Goal: Transaction & Acquisition: Purchase product/service

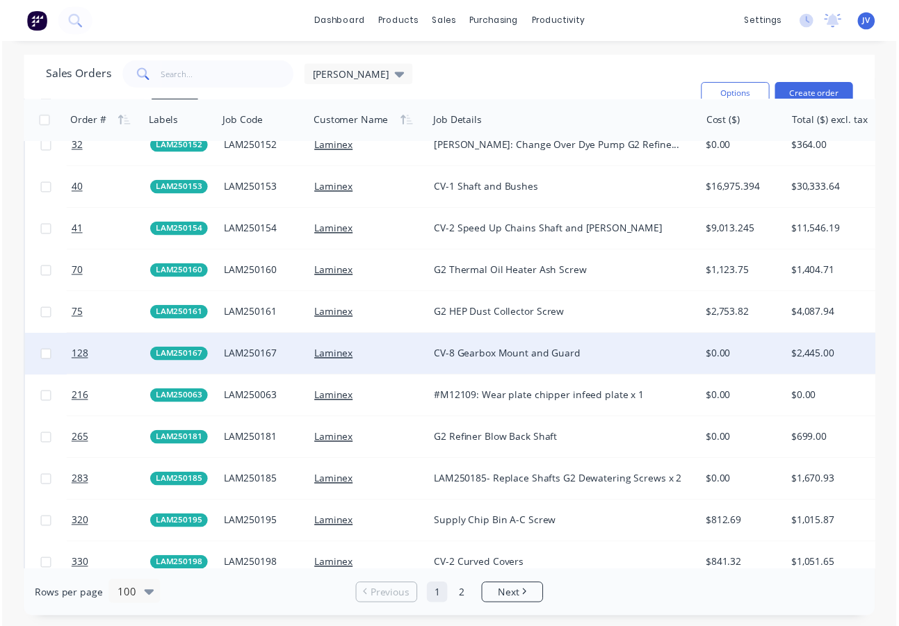
scroll to position [1529, 0]
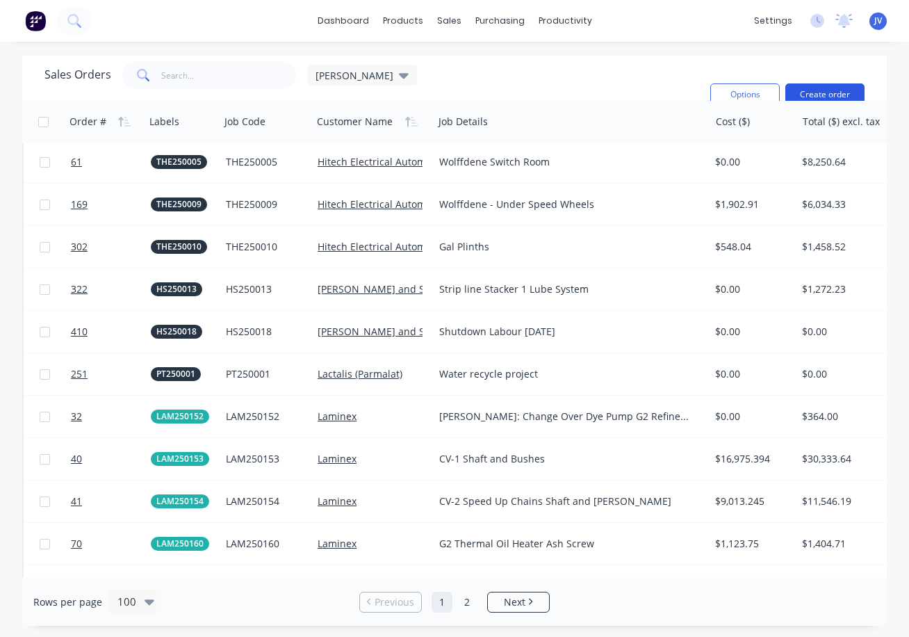
click at [828, 91] on button "Create order" at bounding box center [824, 94] width 79 height 22
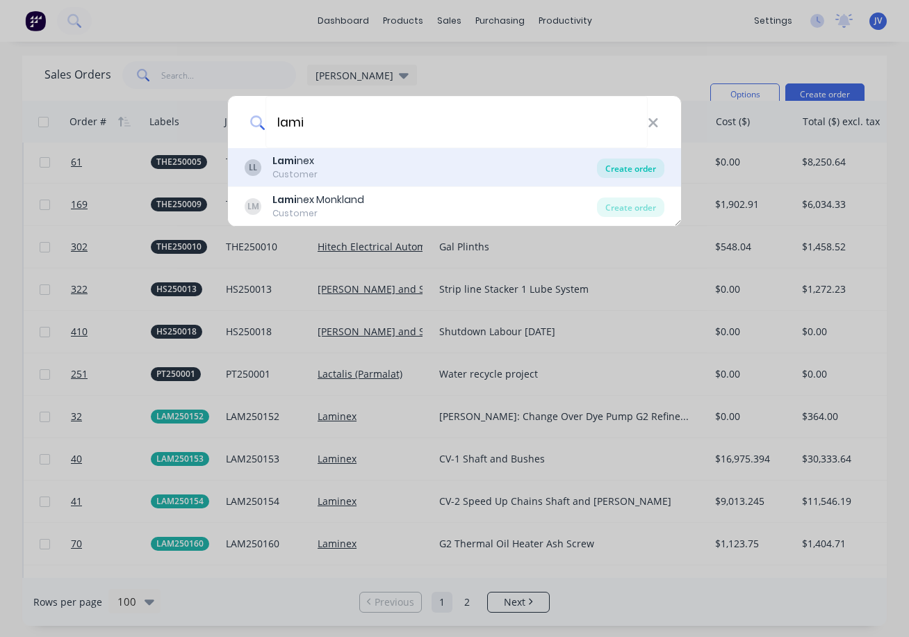
type input "lami"
click at [610, 167] on div "Create order" at bounding box center [630, 167] width 67 height 19
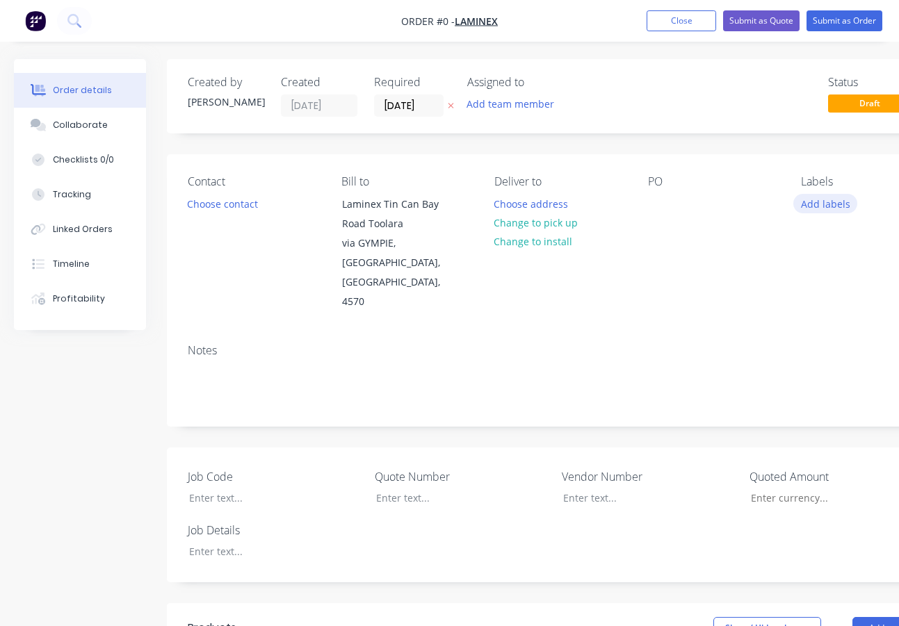
click at [816, 203] on button "Add labels" at bounding box center [825, 203] width 64 height 19
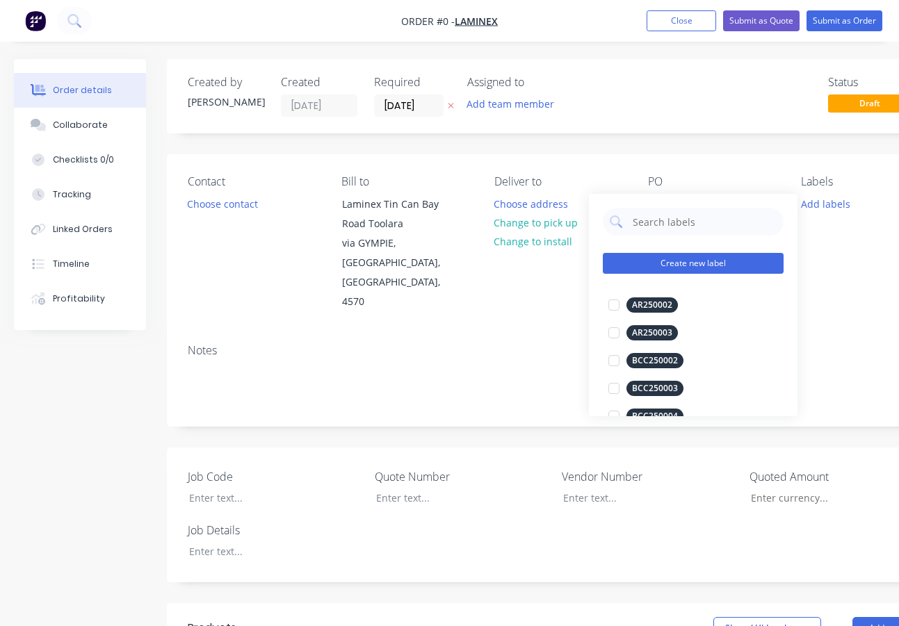
click at [657, 262] on button "Create new label" at bounding box center [693, 263] width 181 height 21
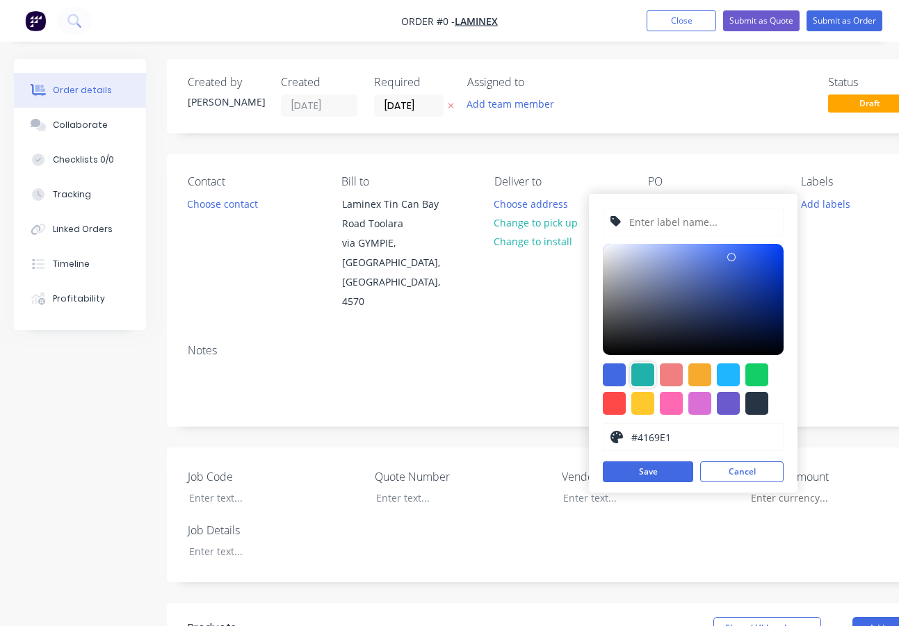
click at [646, 375] on div at bounding box center [642, 374] width 23 height 23
type input "#20B2AA"
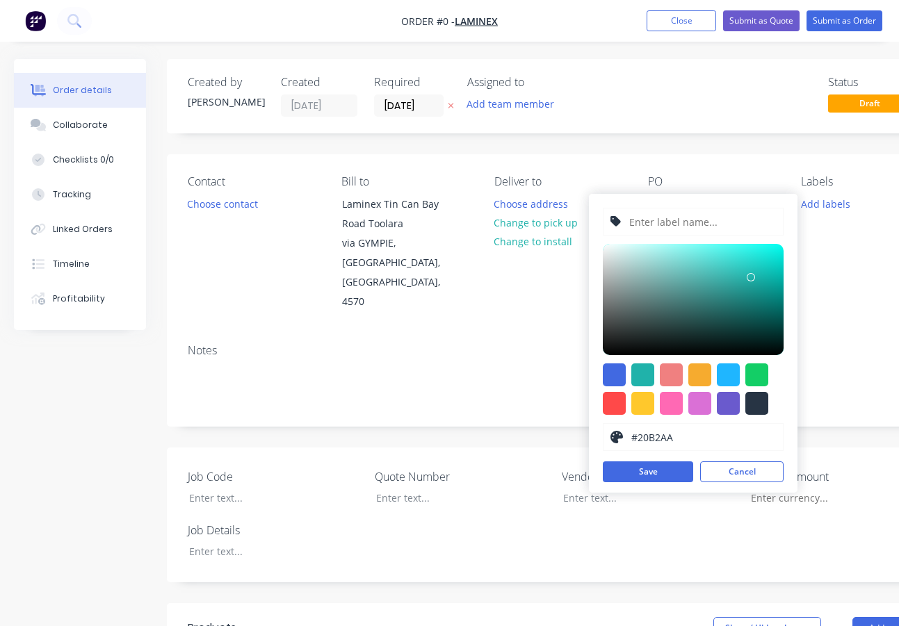
click at [679, 224] on input "text" at bounding box center [702, 221] width 148 height 26
type input "LAM250218"
click at [676, 475] on button "Save" at bounding box center [648, 471] width 90 height 21
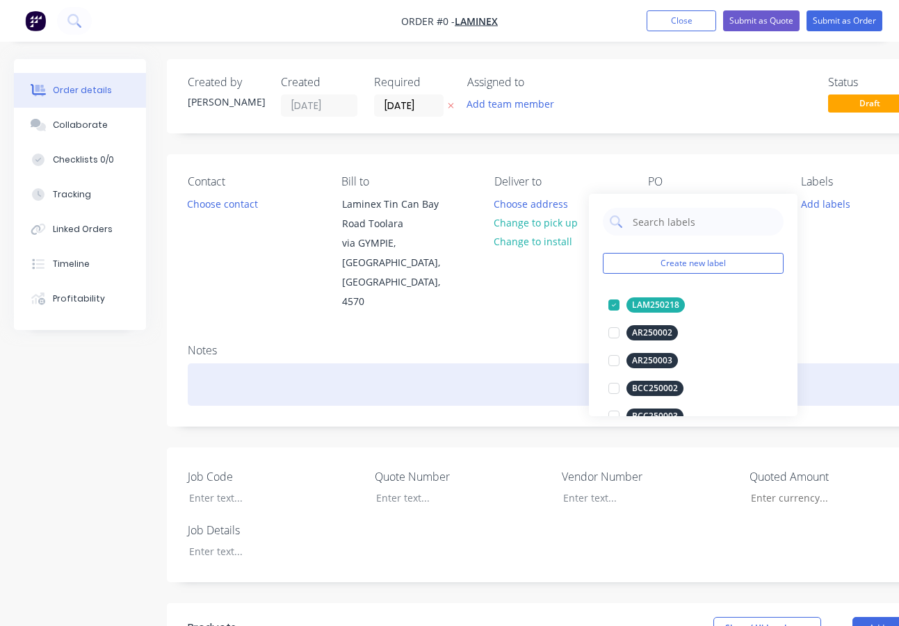
click at [230, 342] on div "Order details Collaborate Checklists 0/0 Tracking Linked Orders Timeline Profit…" at bounding box center [483, 556] width 967 height 995
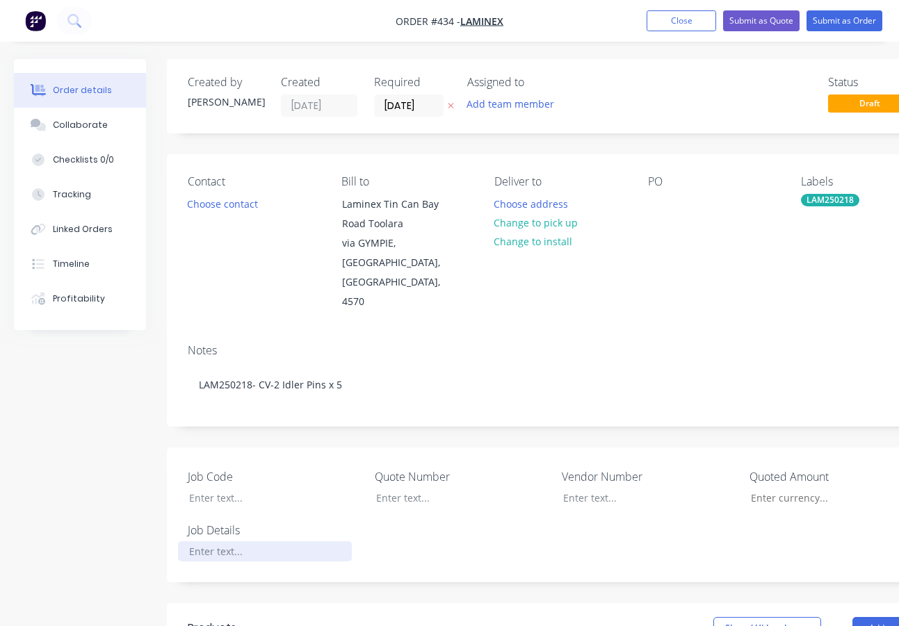
click at [219, 541] on div at bounding box center [265, 551] width 174 height 20
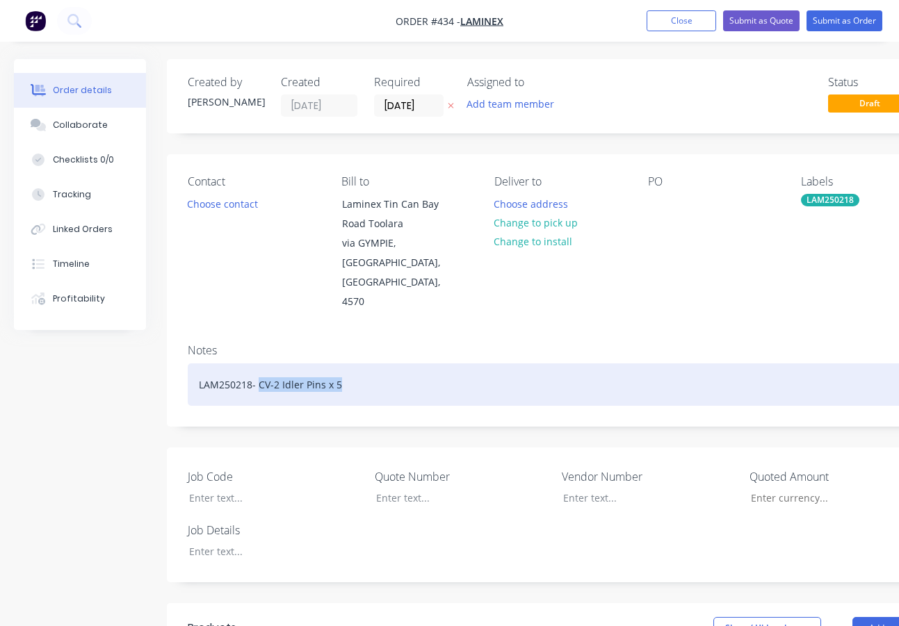
drag, startPoint x: 354, startPoint y: 344, endPoint x: 258, endPoint y: 347, distance: 96.0
click at [258, 363] on div "LAM250218- CV-2 Idler Pins x 5" at bounding box center [560, 384] width 744 height 42
copy div "CV-2 Idler Pins x 5"
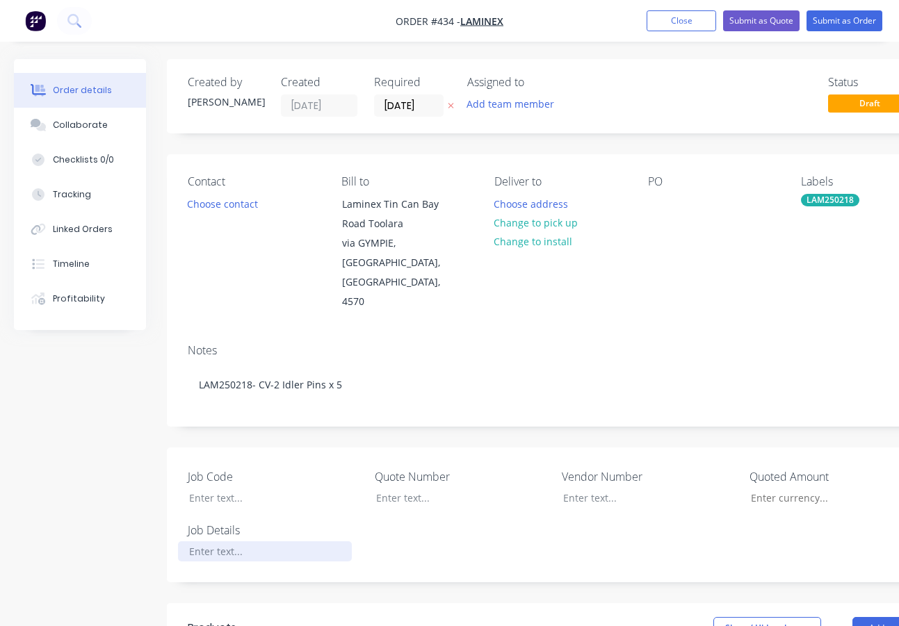
paste div
click at [227, 488] on div at bounding box center [265, 498] width 174 height 20
click at [867, 617] on button "Add product" at bounding box center [892, 628] width 80 height 22
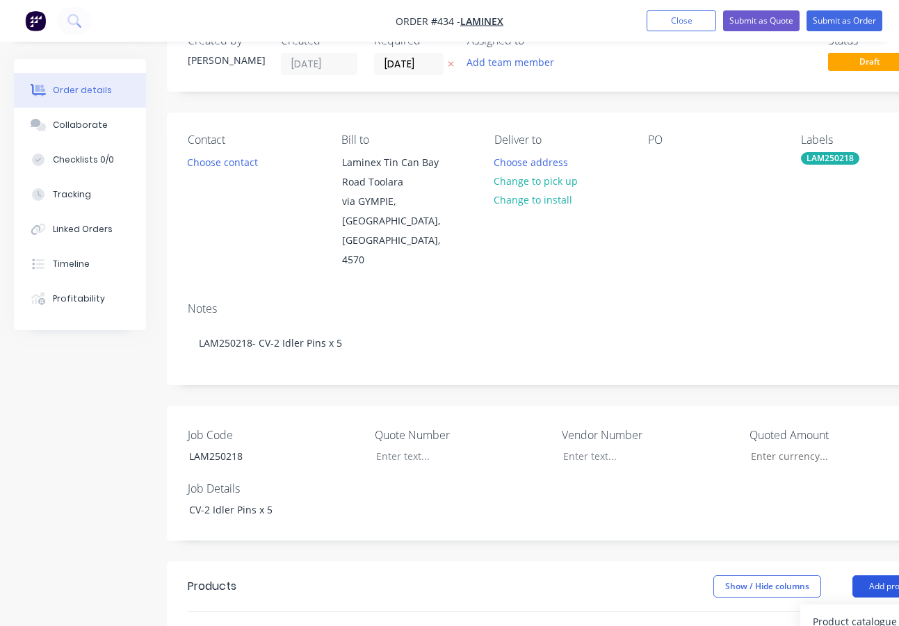
scroll to position [208, 0]
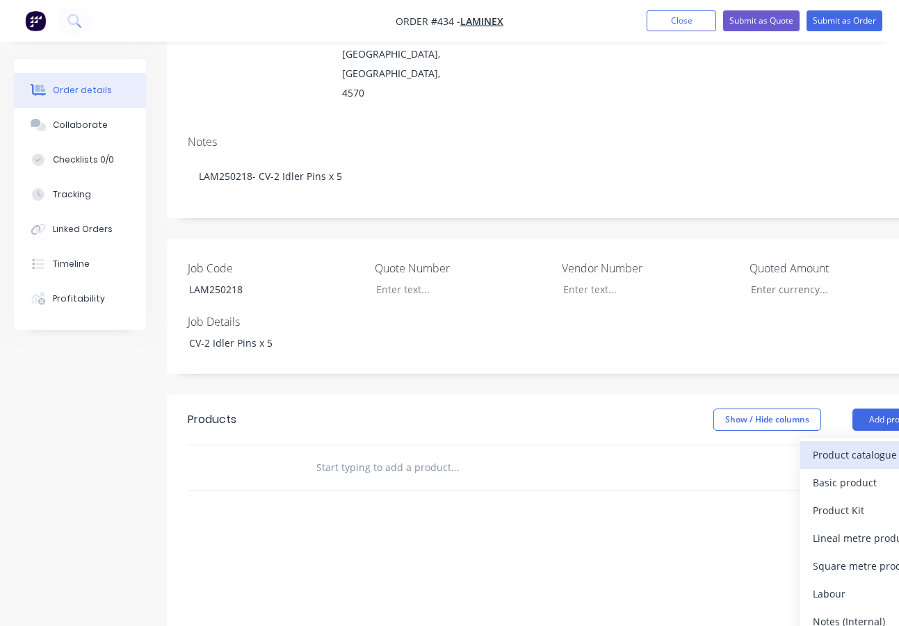
click at [883, 445] on div "Product catalogue" at bounding box center [865, 455] width 107 height 20
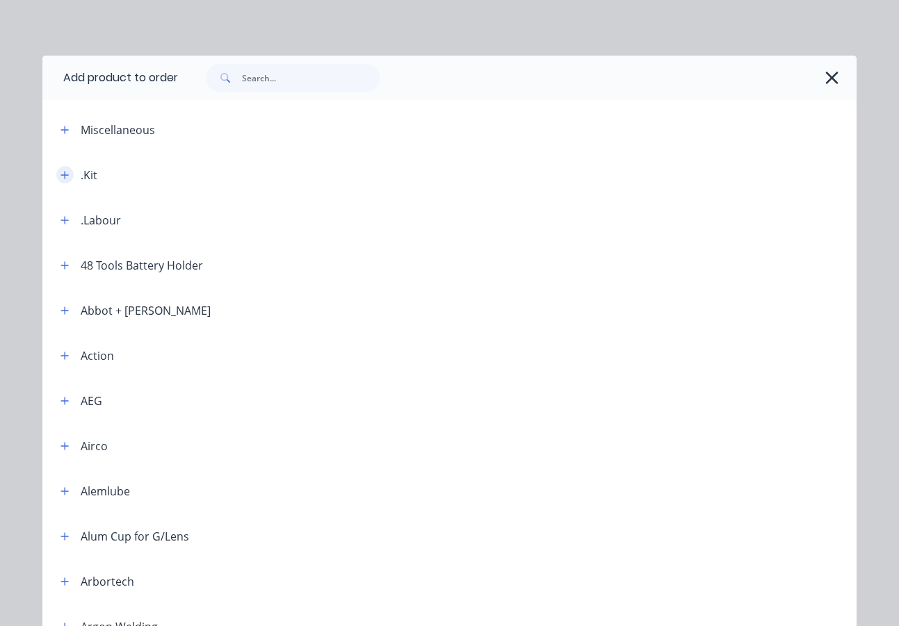
click at [63, 179] on icon "button" at bounding box center [64, 175] width 8 height 10
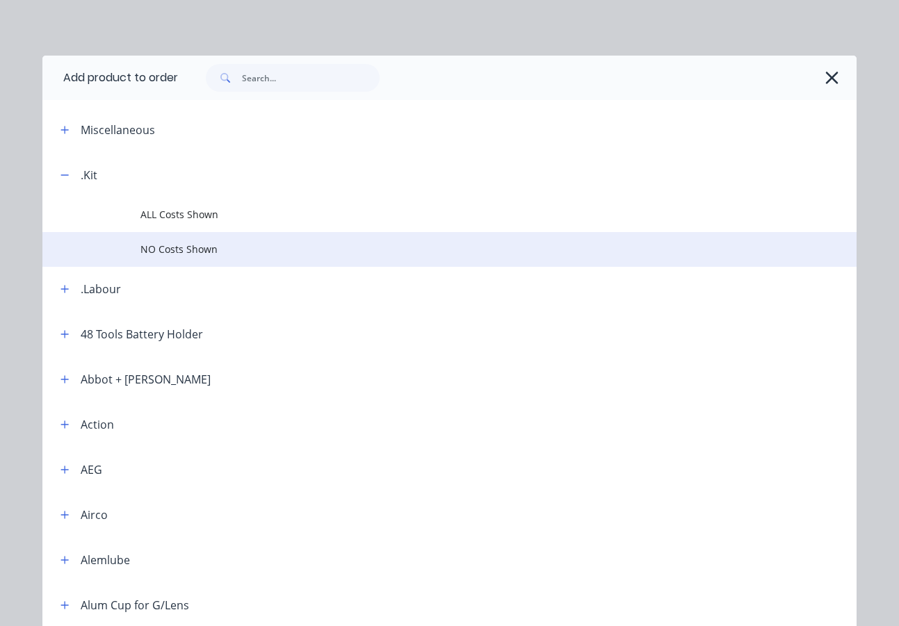
click at [173, 249] on span "NO Costs Shown" at bounding box center [426, 249] width 573 height 15
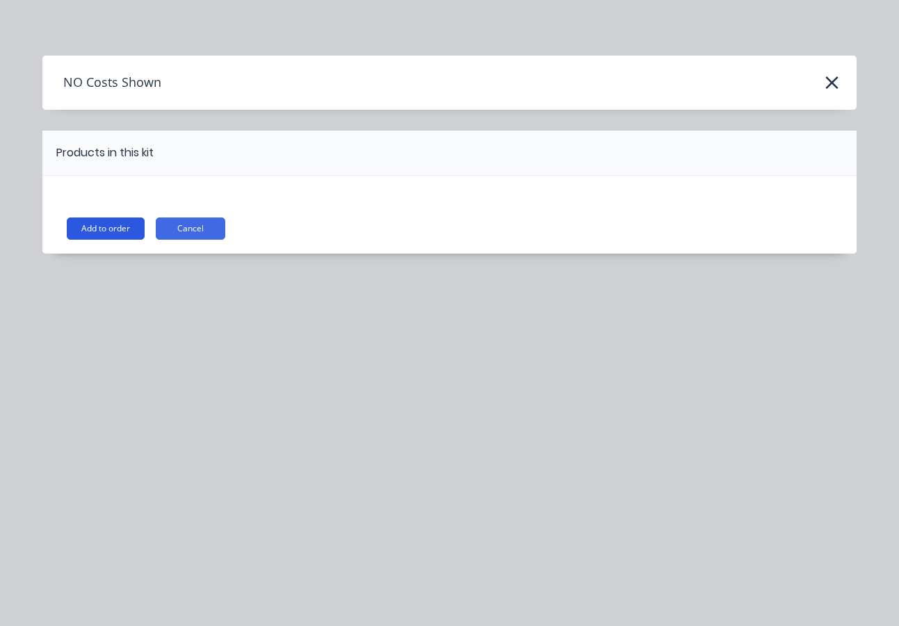
click at [99, 234] on button "Add to order" at bounding box center [106, 229] width 78 height 22
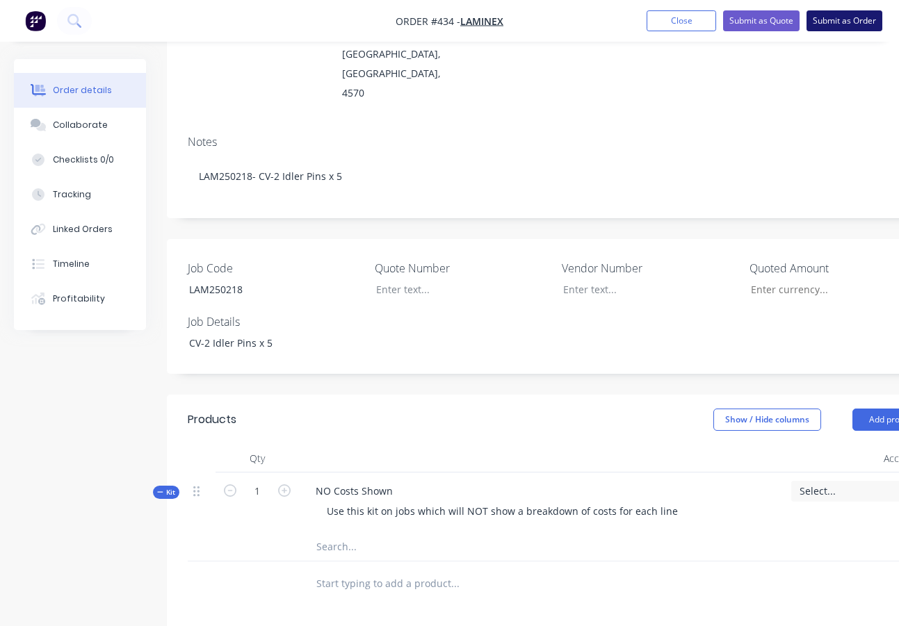
click at [842, 16] on button "Submit as Order" at bounding box center [844, 20] width 76 height 21
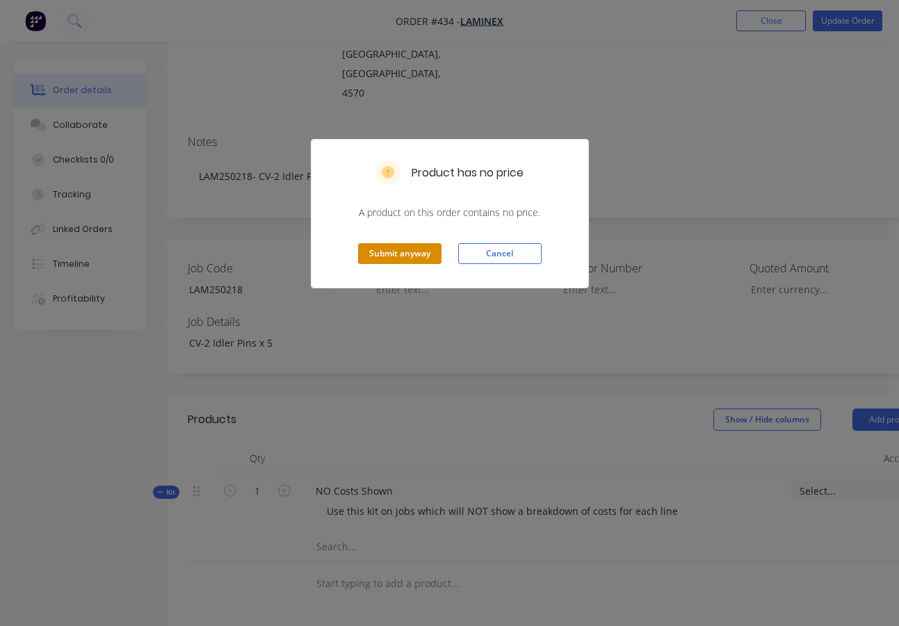
click at [397, 261] on button "Submit anyway" at bounding box center [399, 253] width 83 height 21
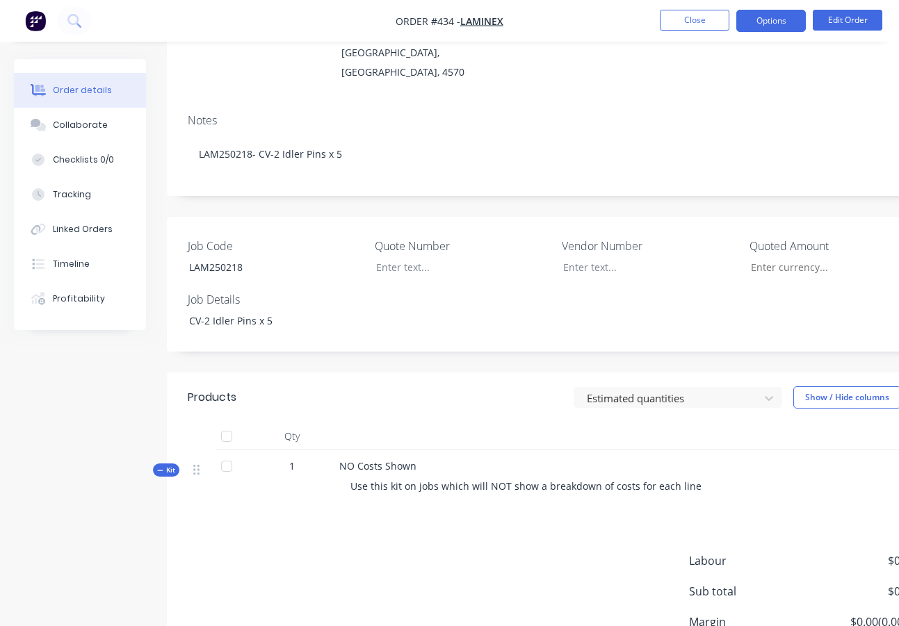
click at [774, 23] on button "Options" at bounding box center [770, 21] width 69 height 22
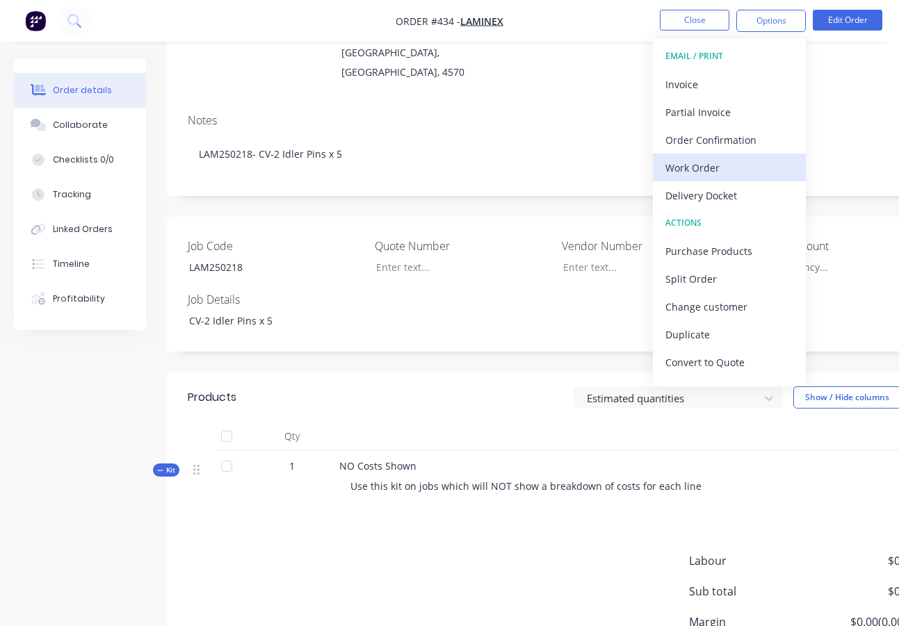
click at [693, 167] on div "Work Order" at bounding box center [729, 168] width 128 height 20
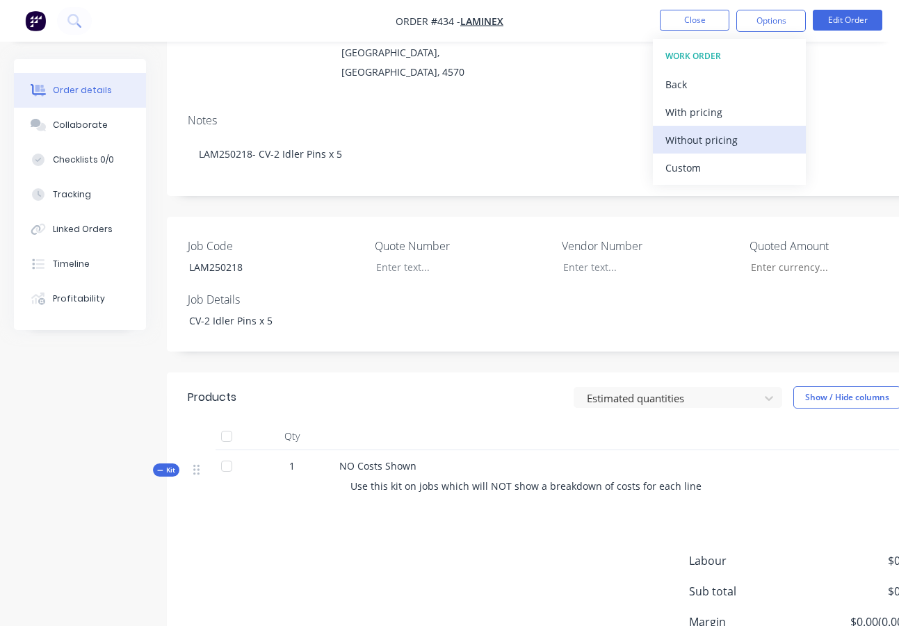
click at [720, 140] on div "Without pricing" at bounding box center [729, 140] width 128 height 20
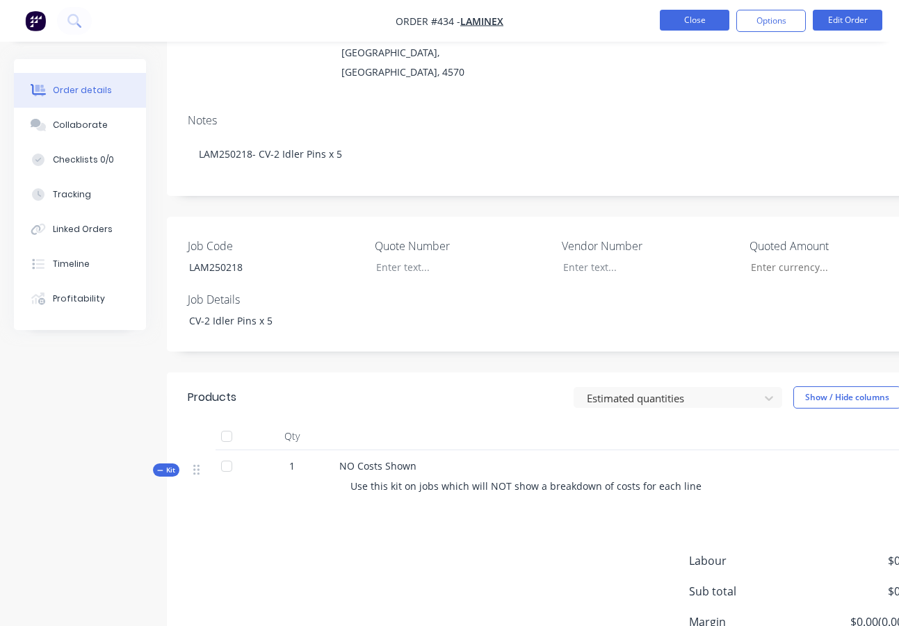
click at [689, 18] on button "Close" at bounding box center [694, 20] width 69 height 21
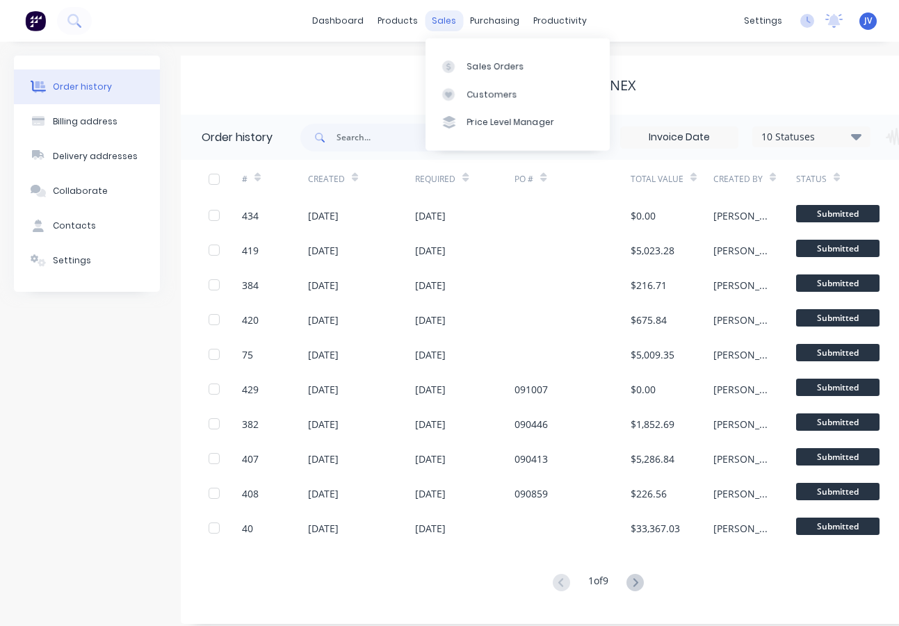
click at [445, 20] on div "sales" at bounding box center [444, 20] width 38 height 21
click at [502, 69] on div "Sales Orders" at bounding box center [495, 66] width 57 height 13
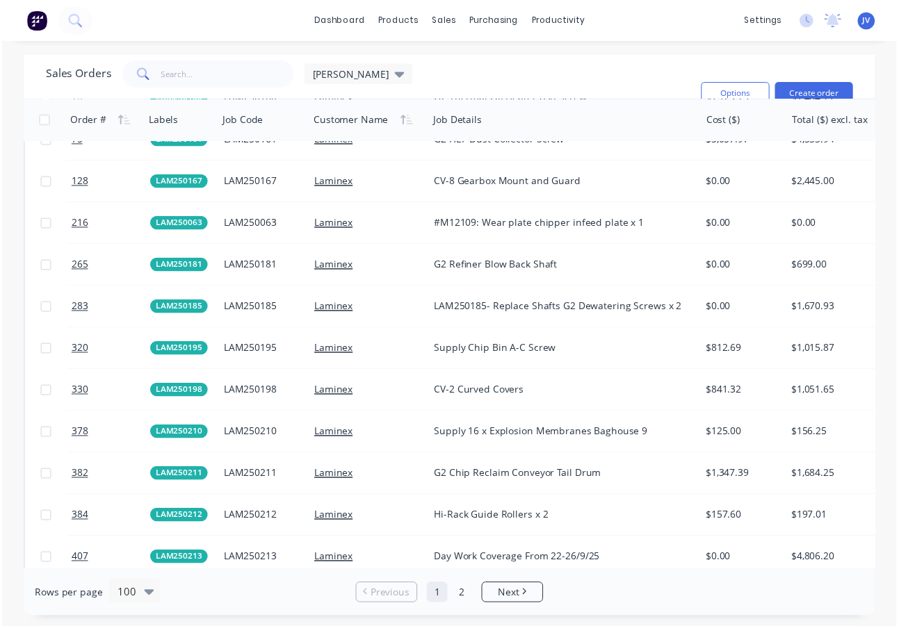
scroll to position [2502, 0]
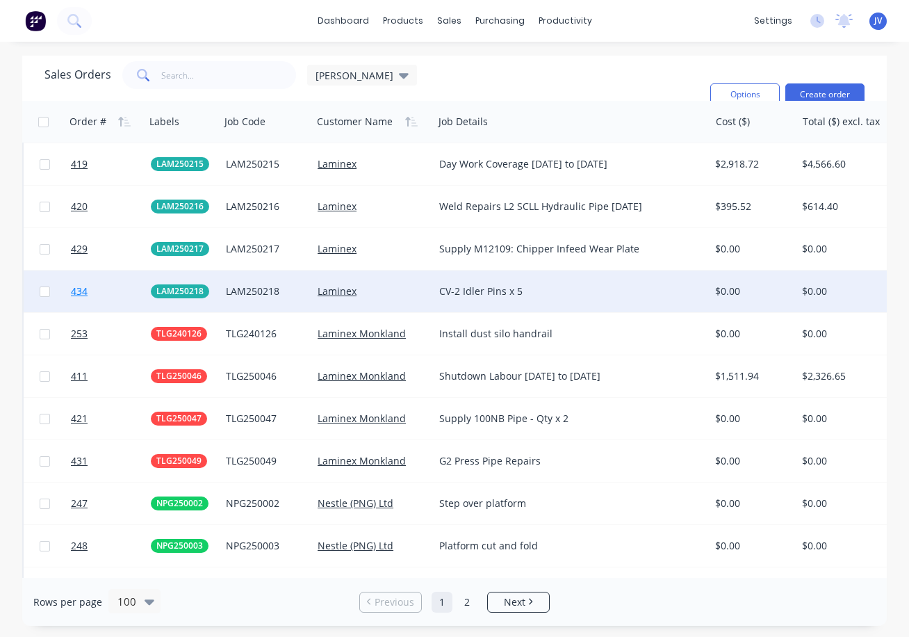
click at [79, 291] on span "434" at bounding box center [79, 291] width 17 height 14
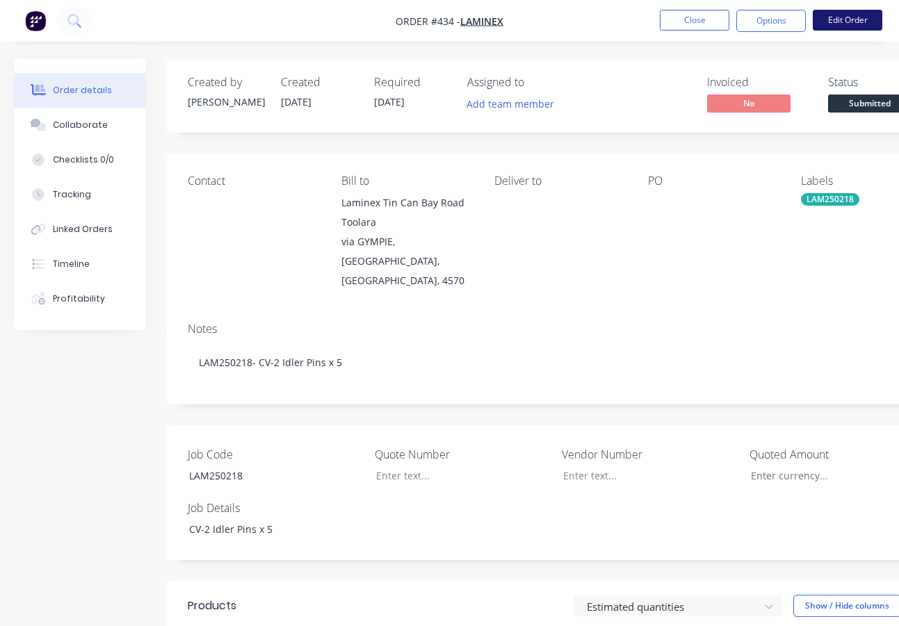
click at [855, 18] on button "Edit Order" at bounding box center [846, 20] width 69 height 21
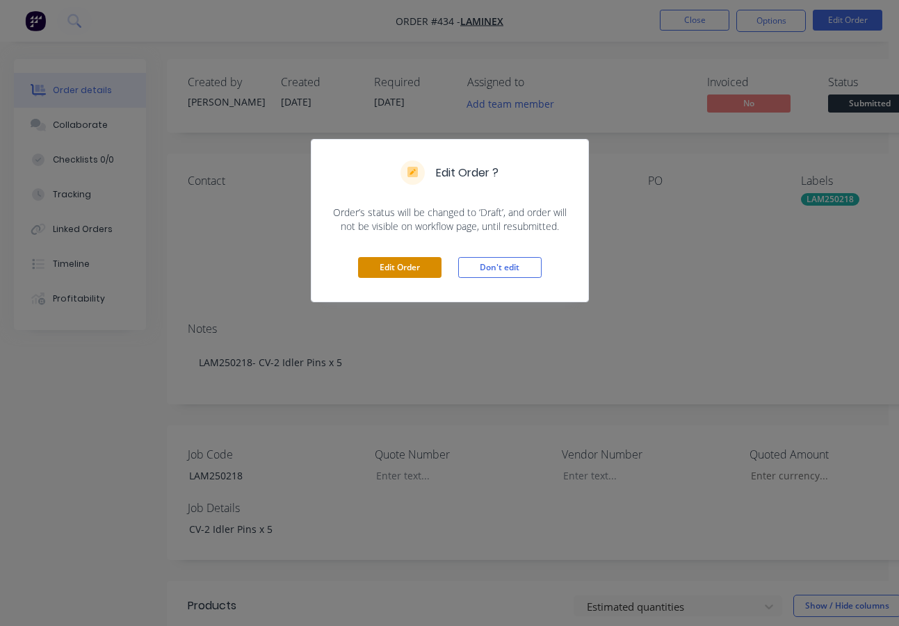
click at [411, 265] on button "Edit Order" at bounding box center [399, 267] width 83 height 21
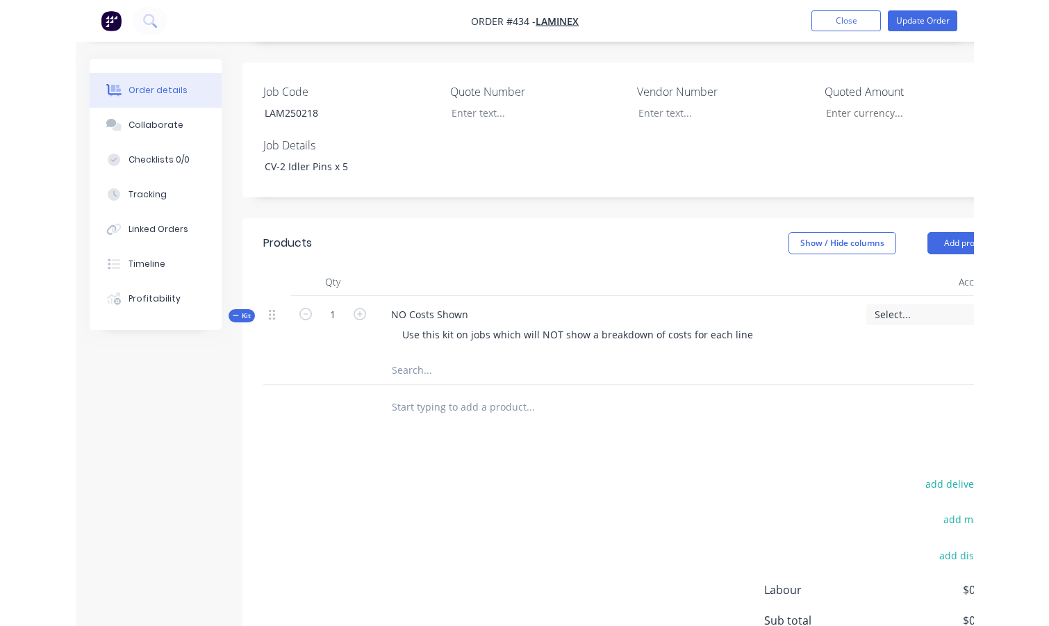
scroll to position [486, 0]
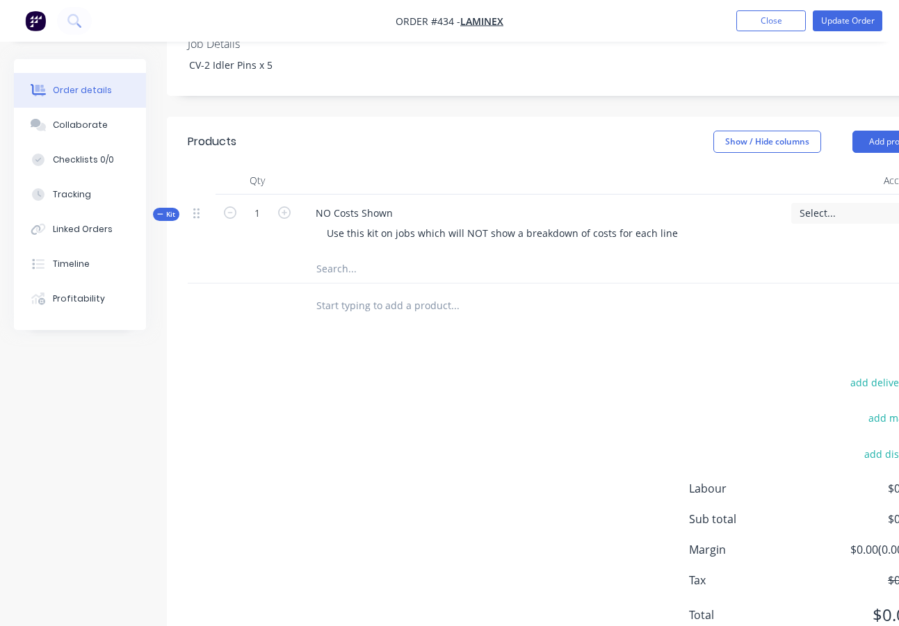
click at [342, 255] on input "text" at bounding box center [455, 269] width 278 height 28
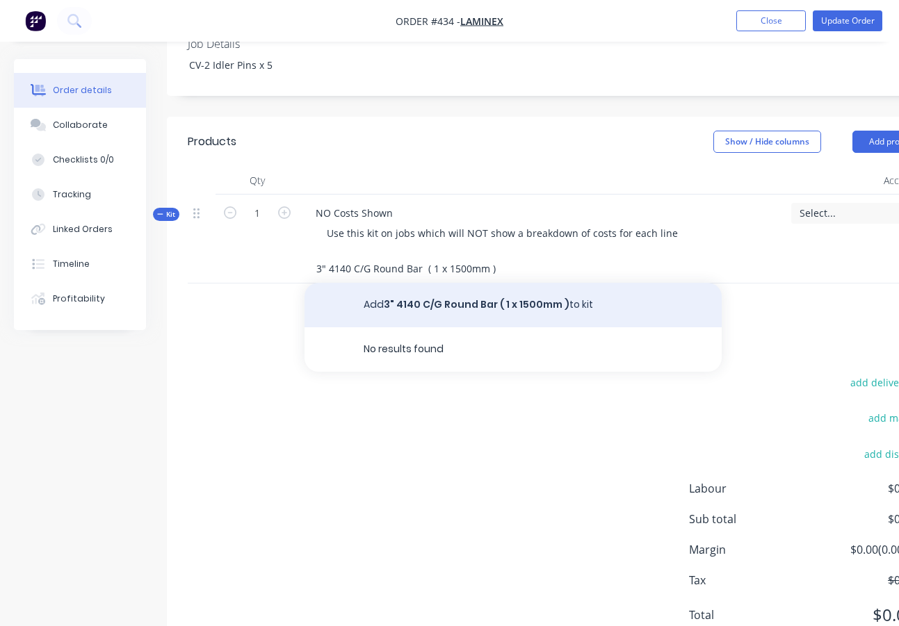
type input "3" 4140 C/G Round Bar ( 1 x 1500mm )"
click at [416, 283] on button "Add 3" 4140 C/G Round Bar ( 1 x 1500mm ) to kit" at bounding box center [512, 305] width 417 height 44
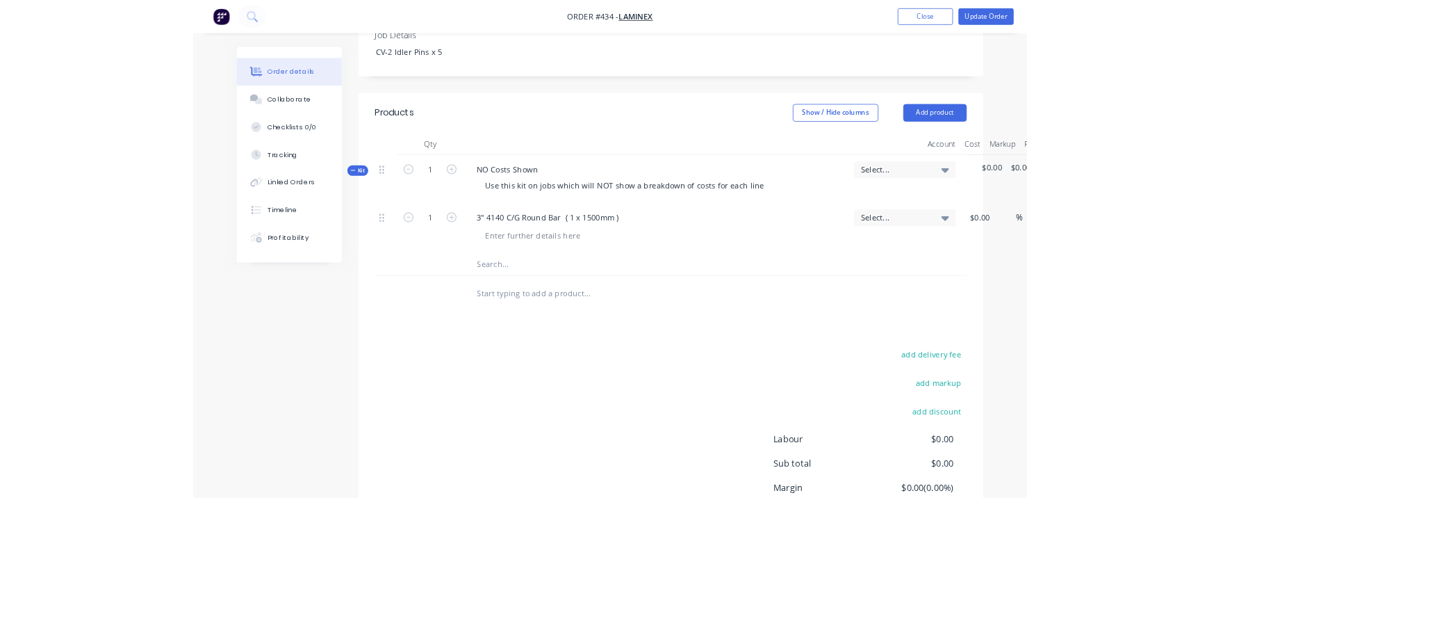
scroll to position [433, 0]
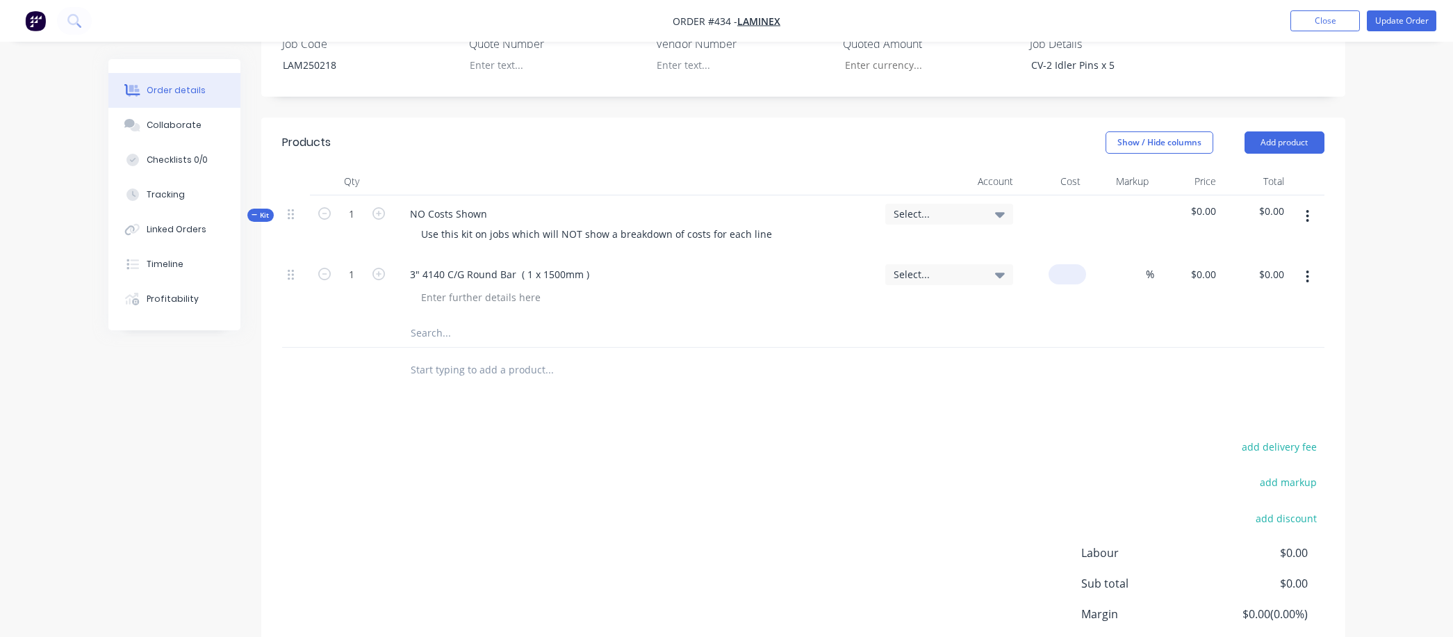
click at [908, 264] on input at bounding box center [1070, 274] width 32 height 20
type input "$281.07"
type input "25"
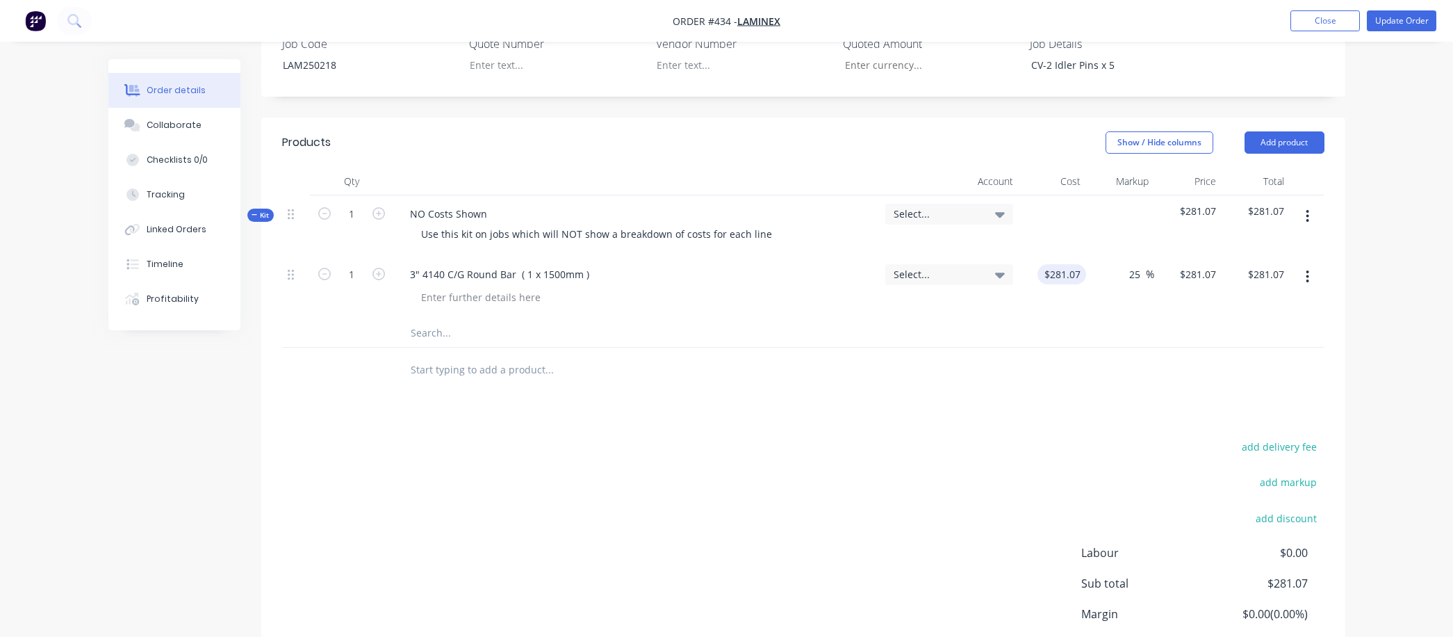
type input "351.3375"
type input "$351.34"
type input "$351.3375"
click at [429, 319] on input "text" at bounding box center [549, 333] width 278 height 28
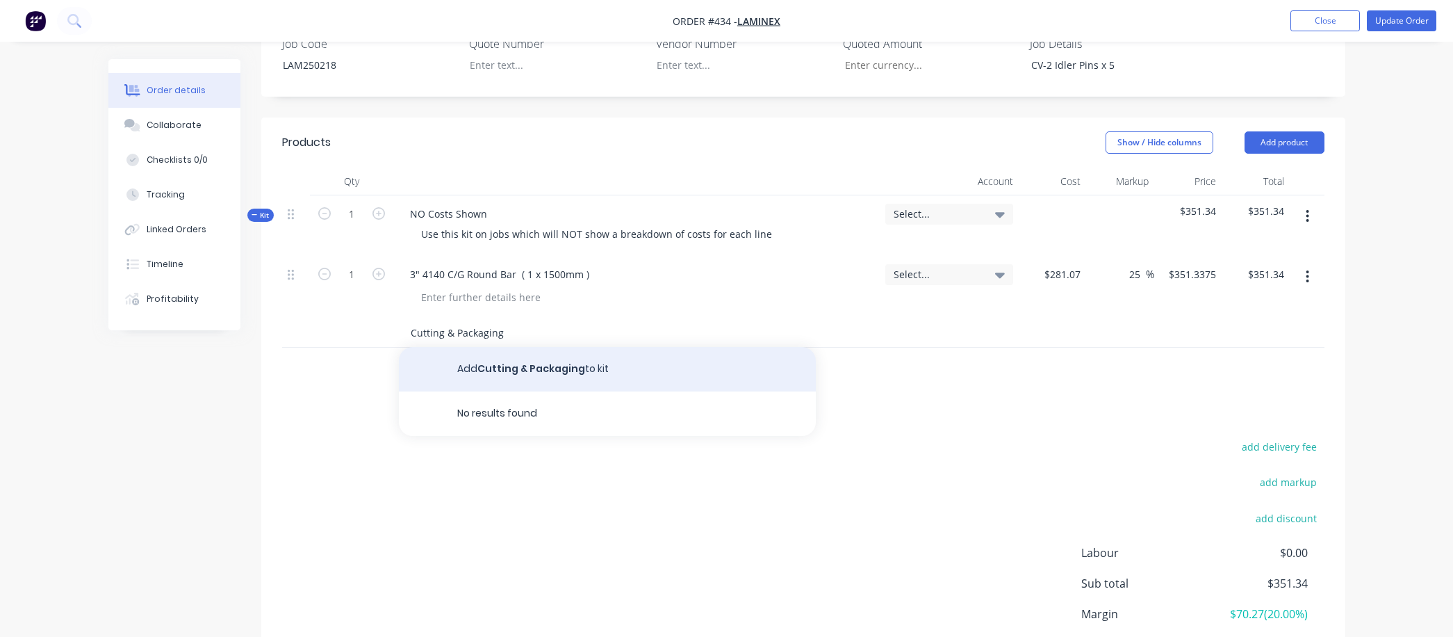
type input "Cutting & Packaging"
click at [505, 347] on button "Add Cutting & Packaging to kit" at bounding box center [607, 369] width 417 height 44
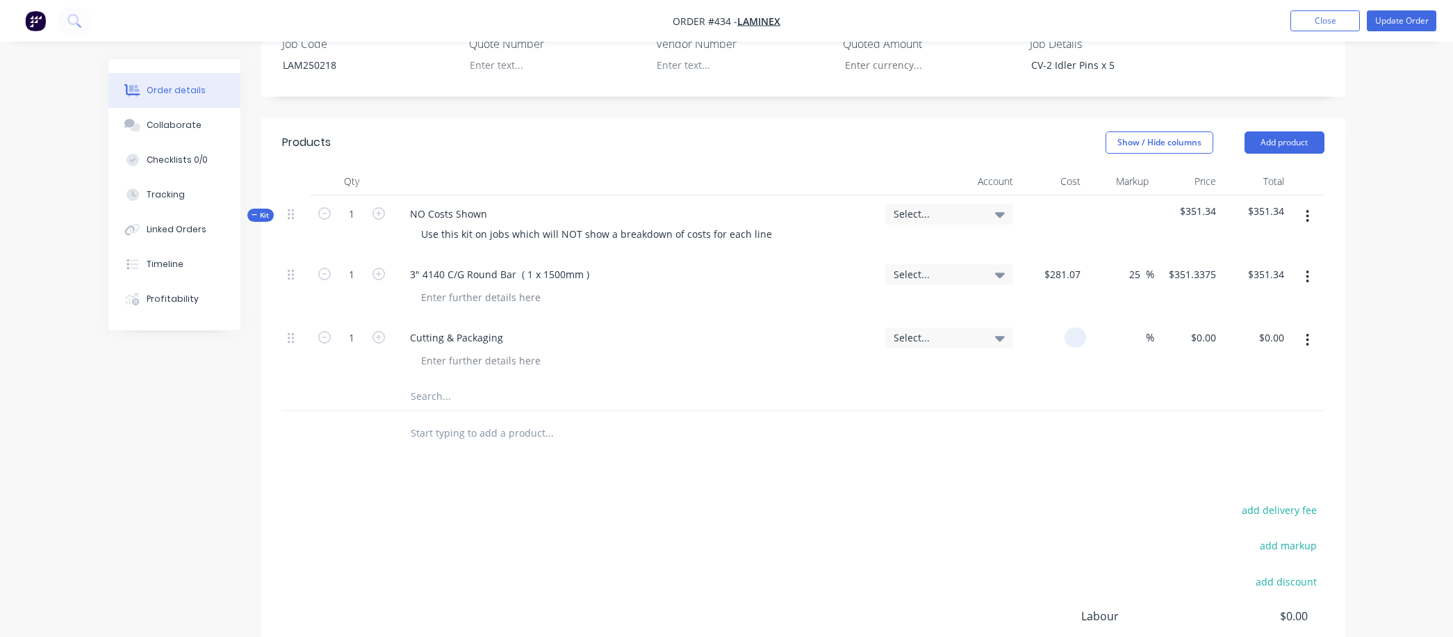
click at [908, 327] on div at bounding box center [1076, 337] width 22 height 20
type input "$7.50"
type input "25"
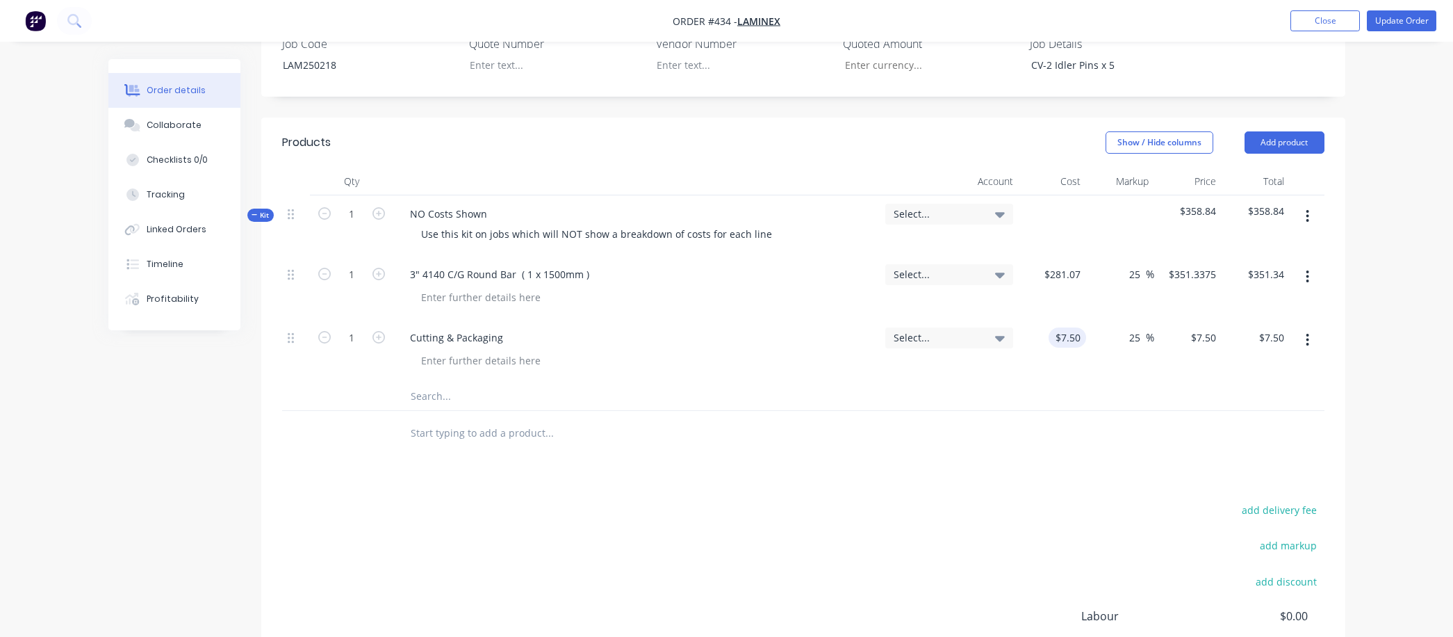
type input "9.375"
type input "$9.38"
type input "$9.375"
click at [908, 20] on button "Update Order" at bounding box center [1401, 20] width 69 height 21
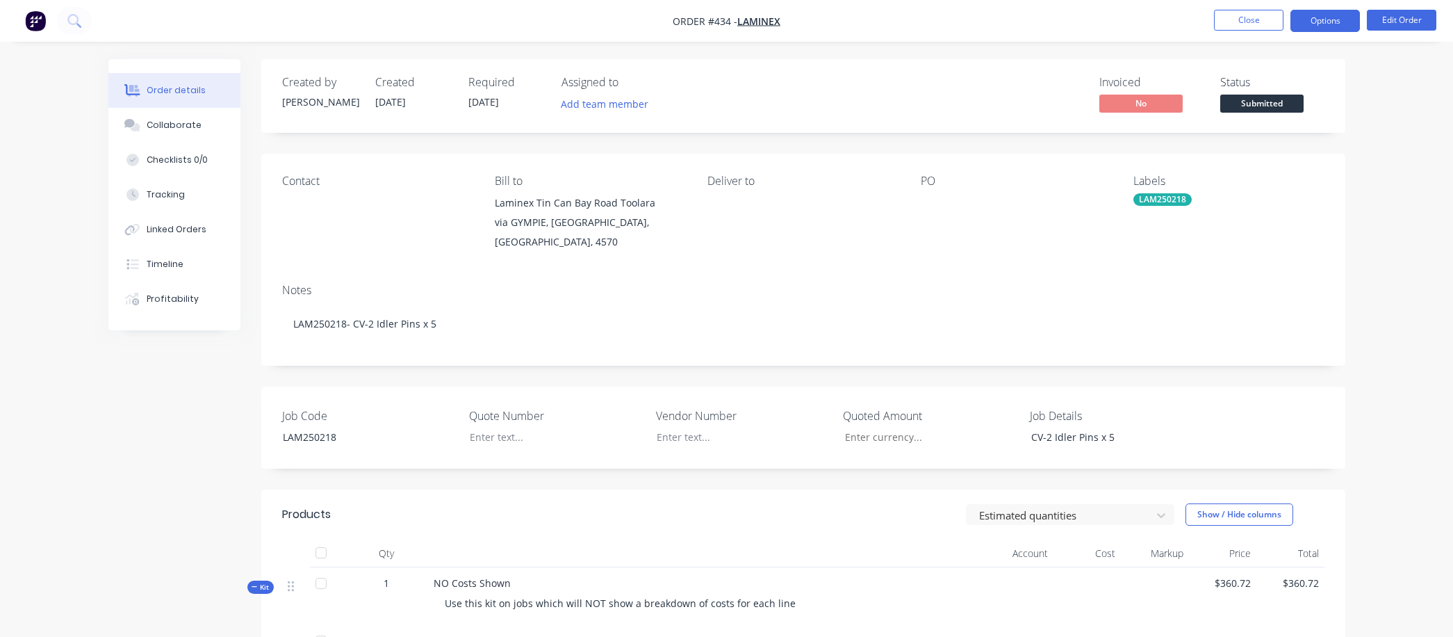
click at [908, 19] on button "Options" at bounding box center [1325, 21] width 69 height 22
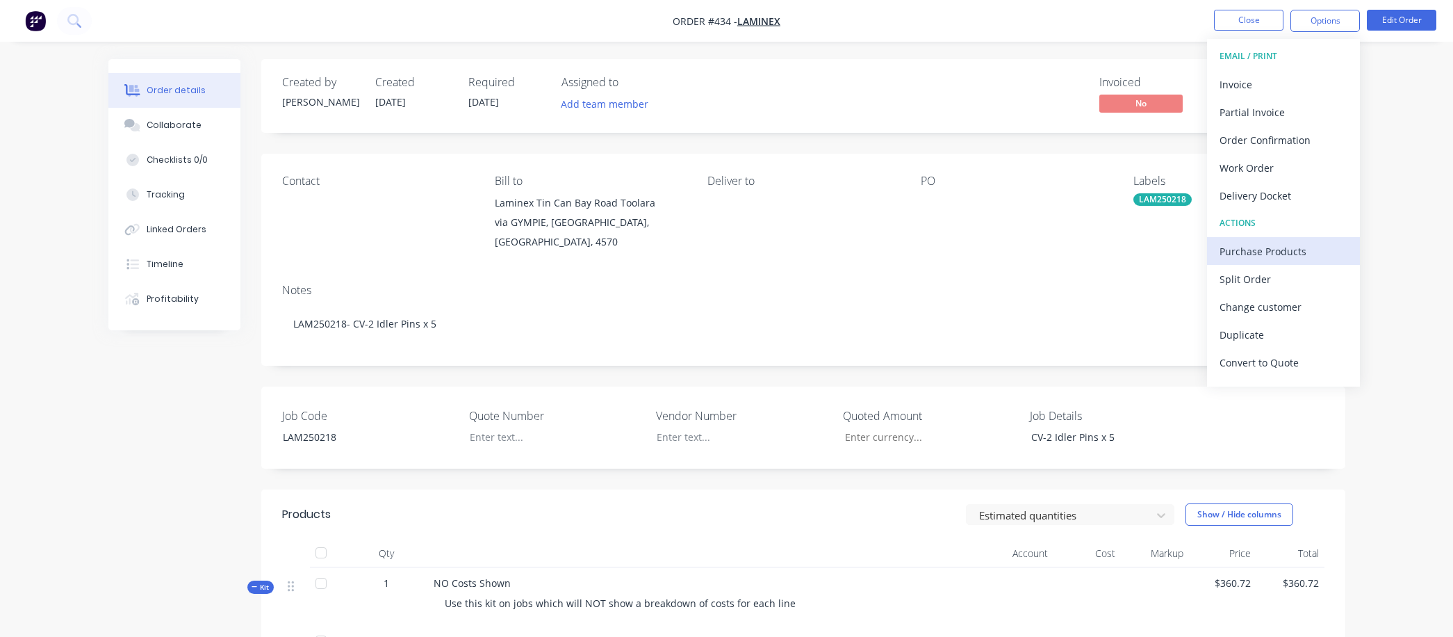
click at [908, 250] on div "Purchase Products" at bounding box center [1284, 251] width 128 height 20
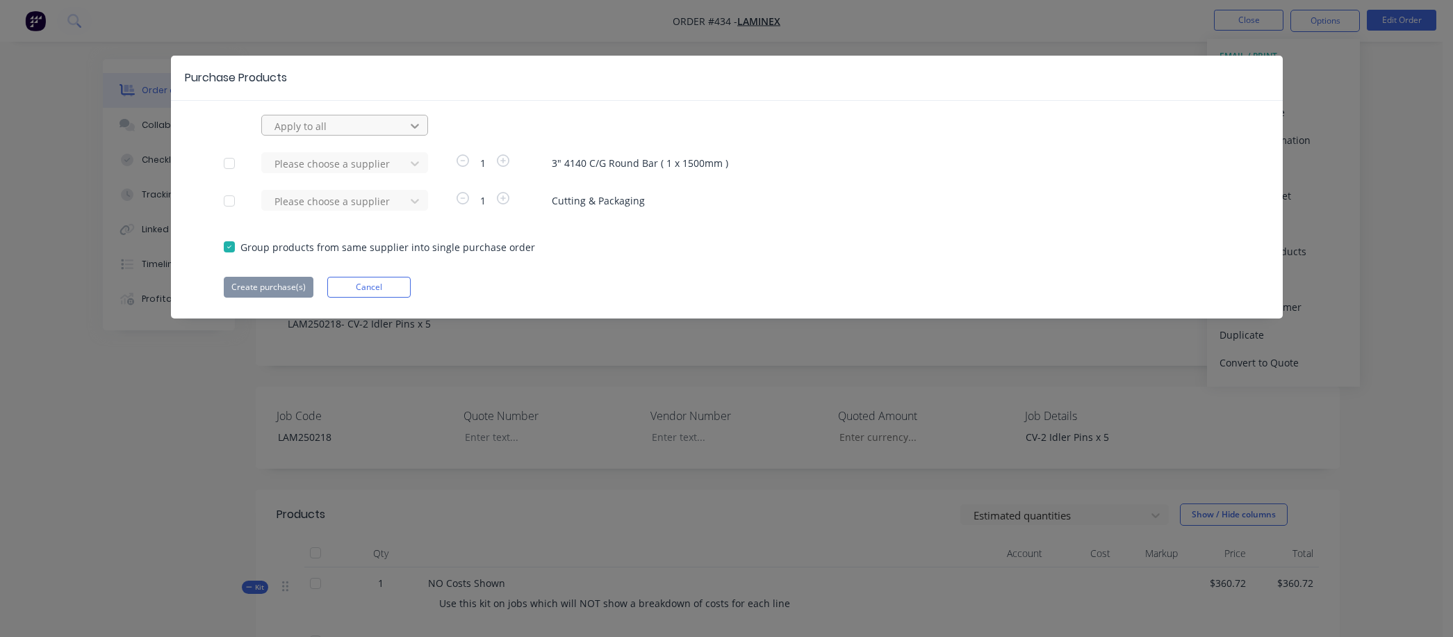
click at [415, 124] on icon at bounding box center [415, 126] width 14 height 14
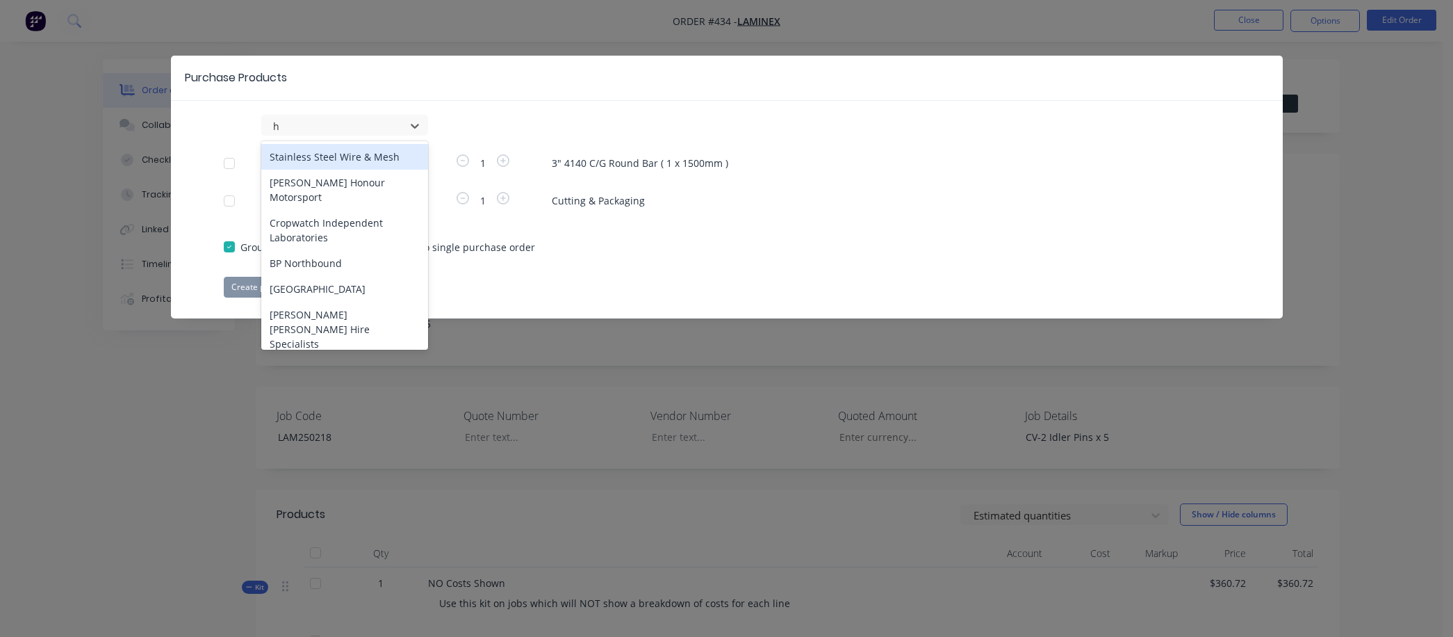
type input "hy"
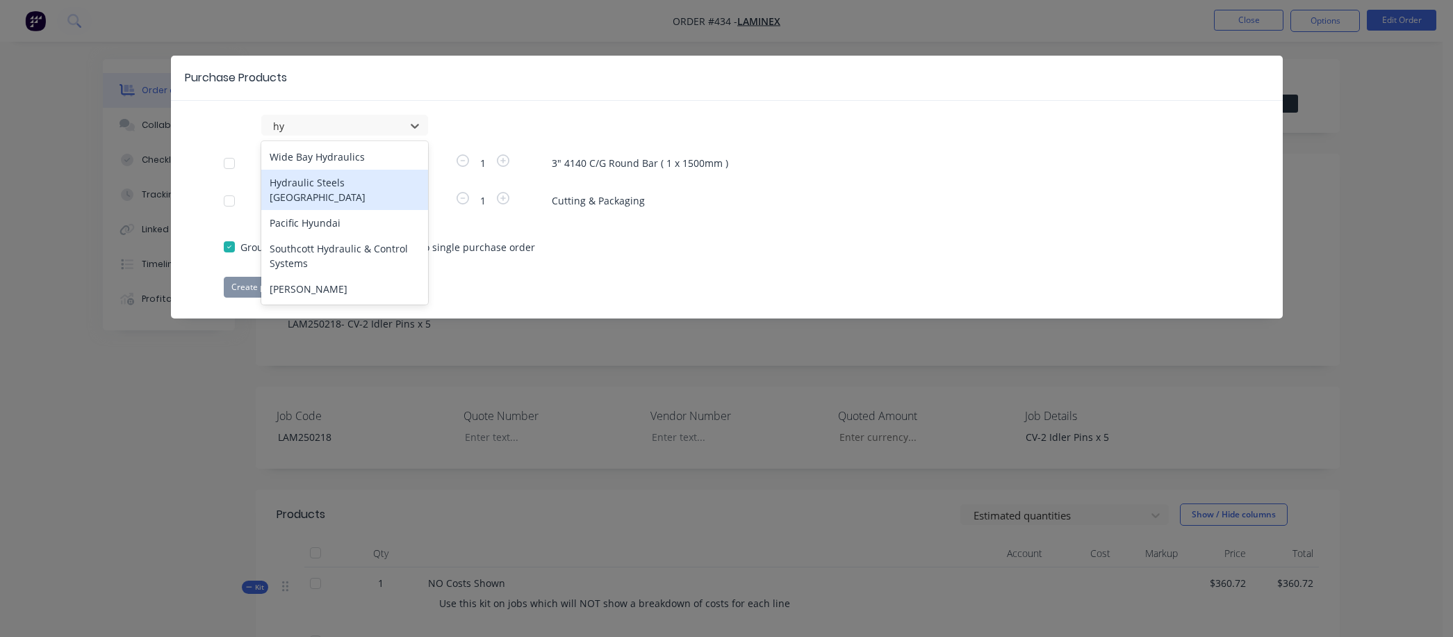
click at [352, 182] on div "Hydraulic Steels [GEOGRAPHIC_DATA]" at bounding box center [344, 190] width 167 height 40
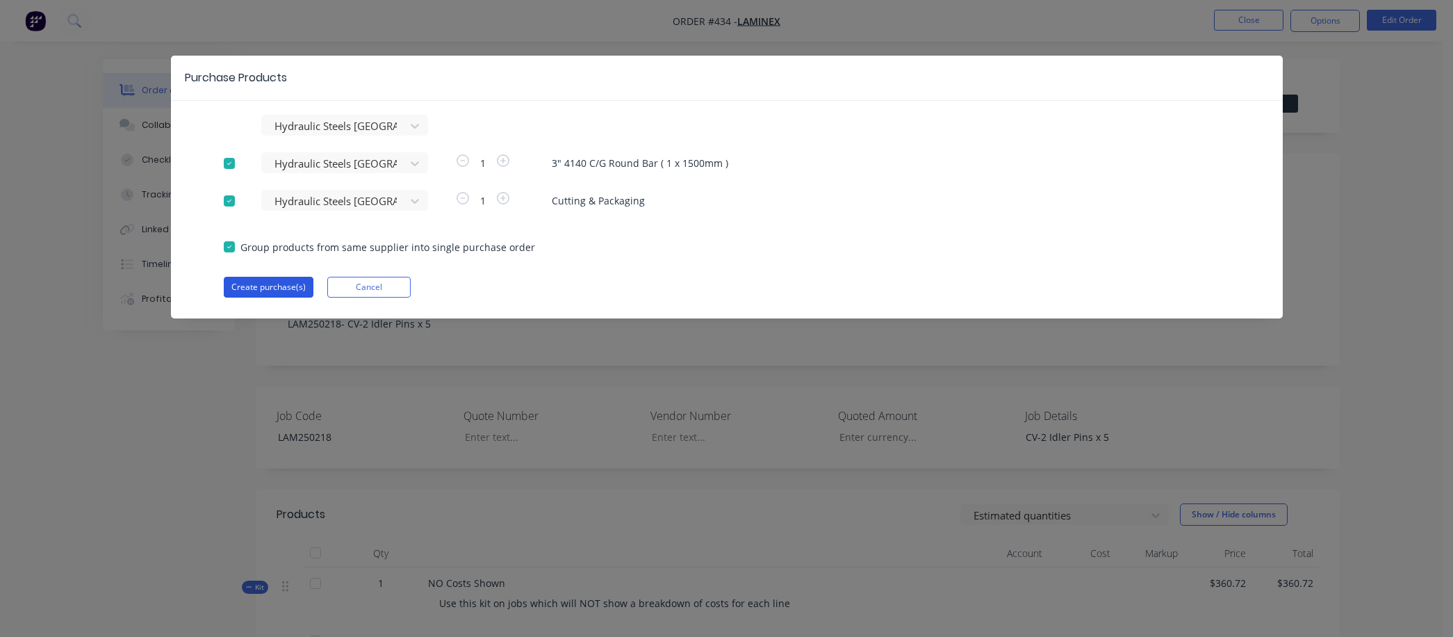
click at [281, 286] on button "Create purchase(s)" at bounding box center [269, 287] width 90 height 21
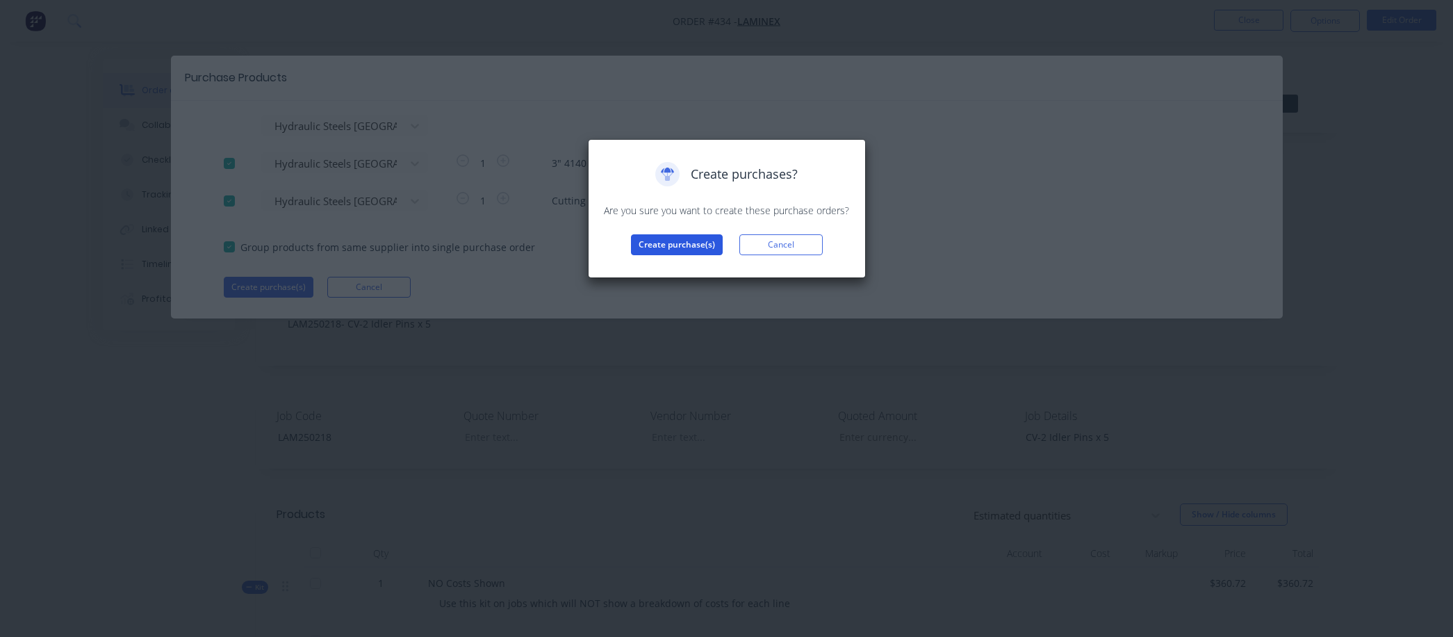
click at [694, 245] on button "Create purchase(s)" at bounding box center [677, 244] width 92 height 21
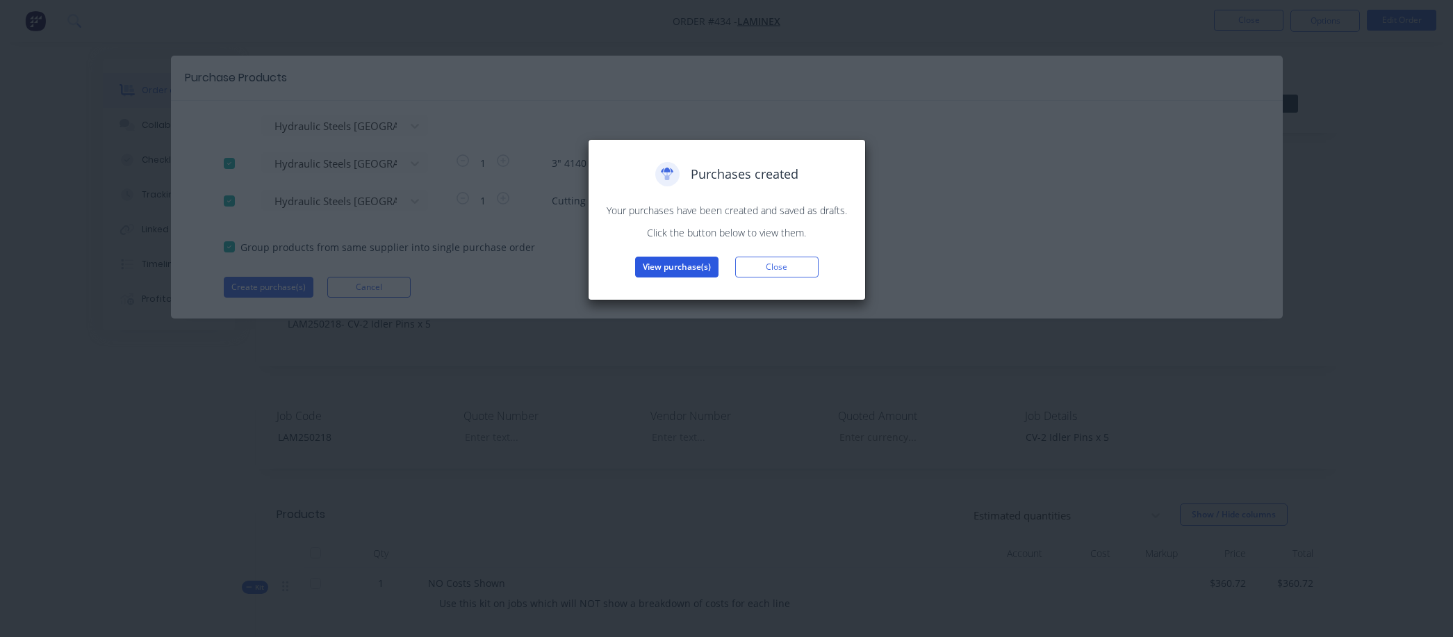
click at [680, 264] on button "View purchase(s)" at bounding box center [676, 266] width 83 height 21
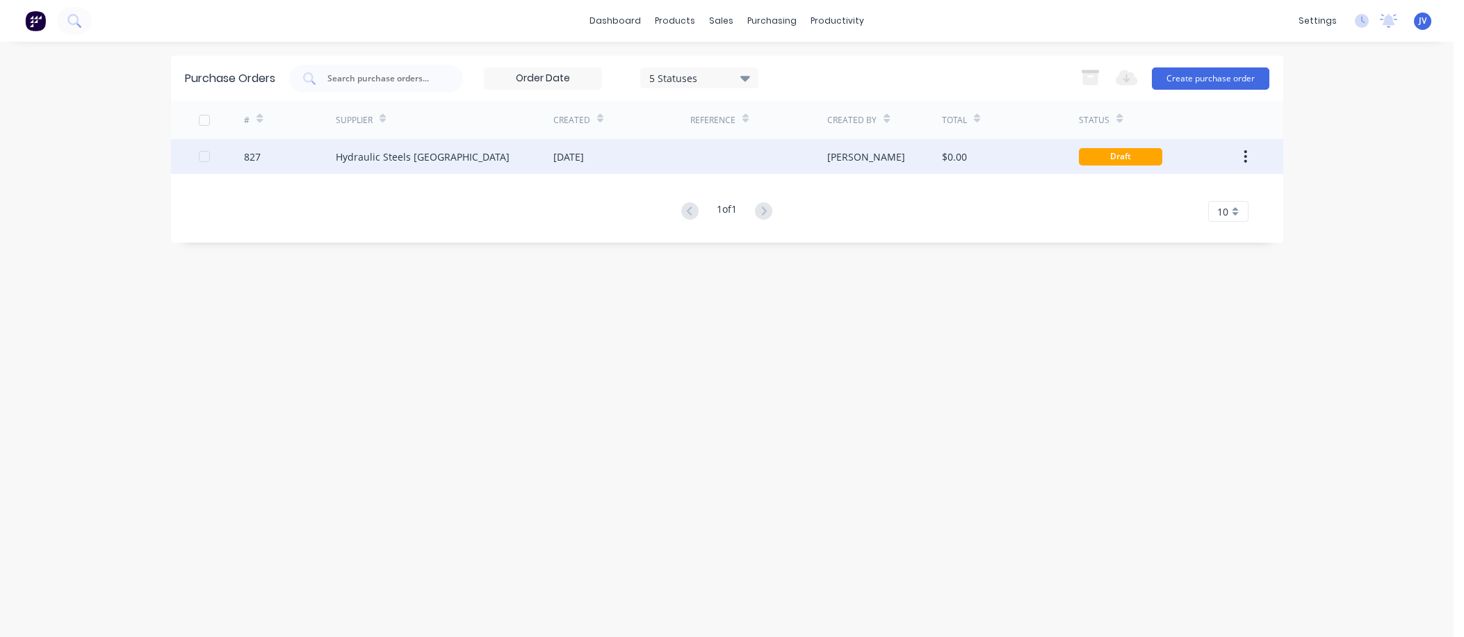
click at [252, 156] on div "827" at bounding box center [252, 156] width 17 height 15
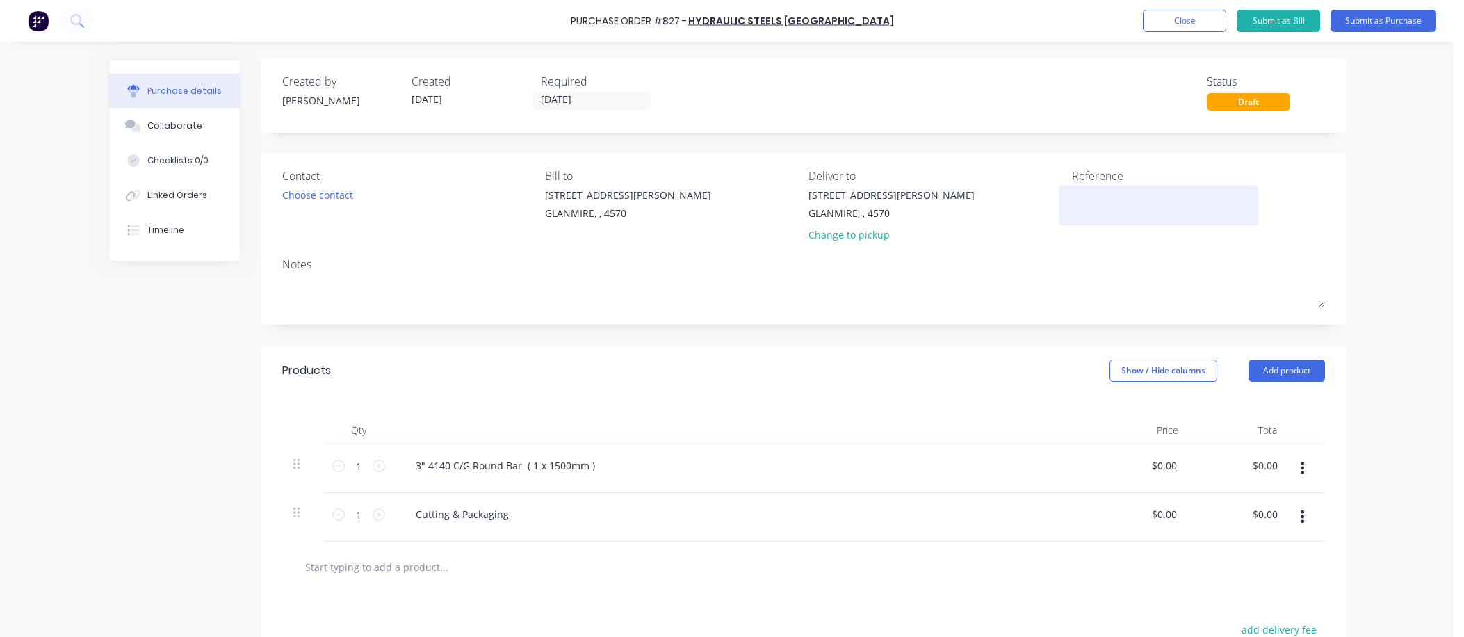
click at [908, 202] on textarea at bounding box center [1159, 203] width 174 height 31
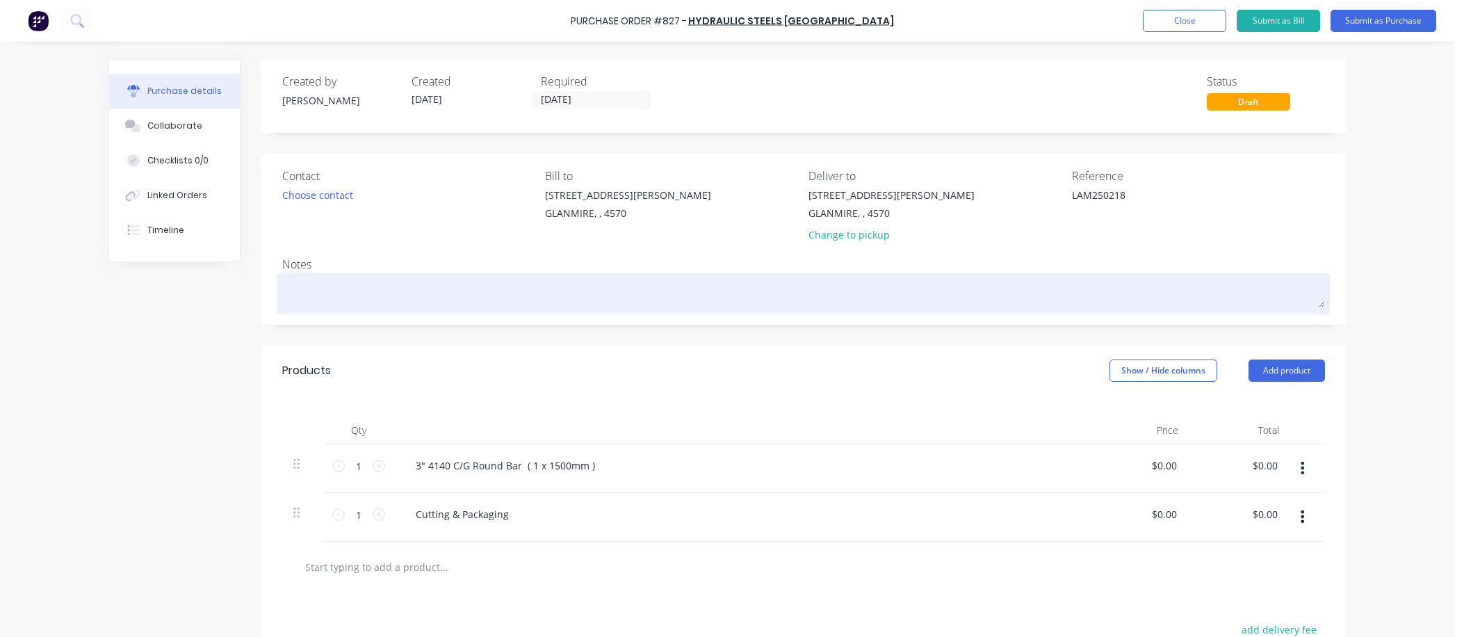
type textarea "LAM250218"
type textarea "x"
type textarea "LAM250218"
click at [298, 290] on textarea at bounding box center [803, 291] width 1042 height 31
type textarea "x"
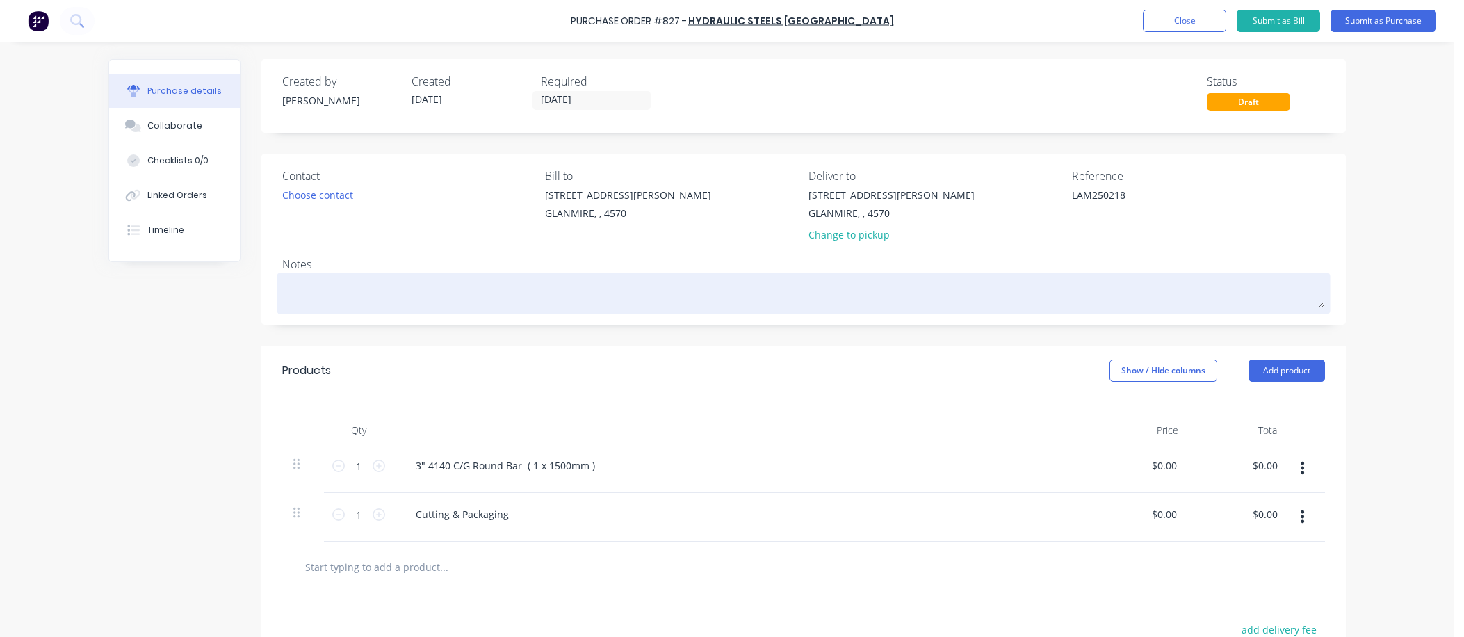
type textarea "L"
type textarea "x"
type textarea "LA"
type textarea "x"
type textarea "[PERSON_NAME]"
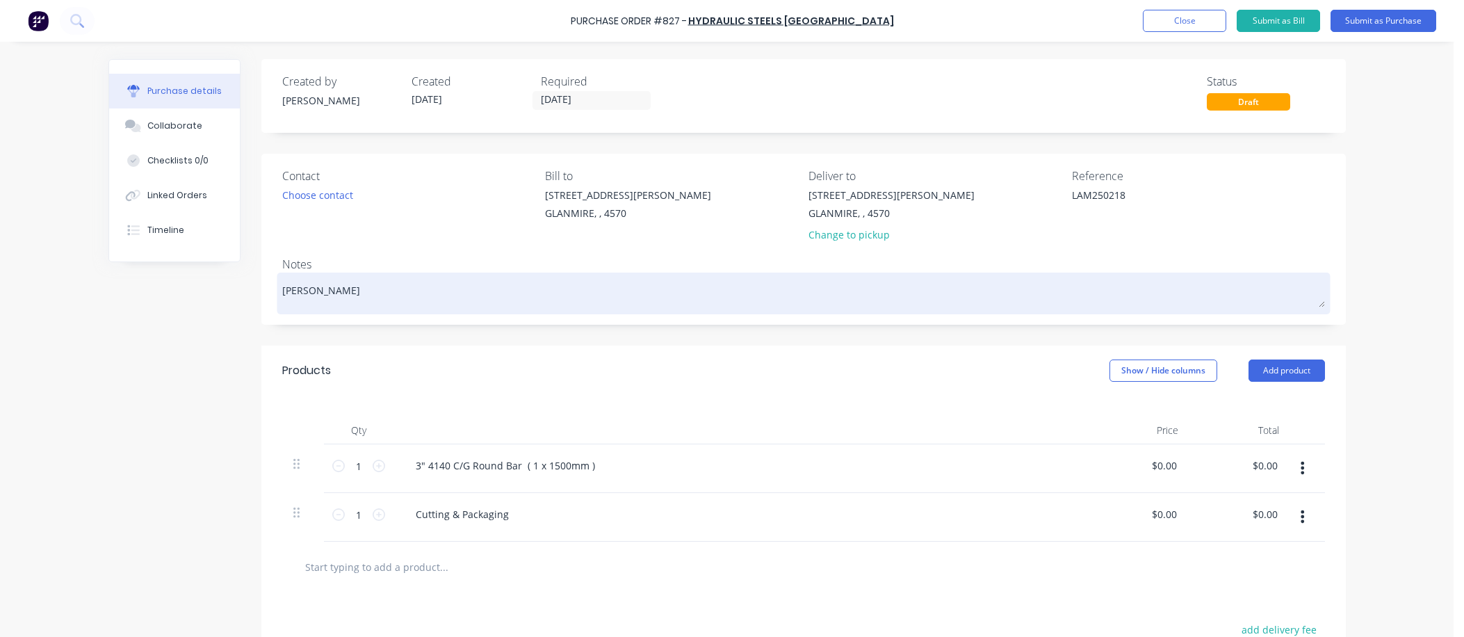
type textarea "x"
type textarea "LAM2"
type textarea "x"
type textarea "LAM25"
type textarea "x"
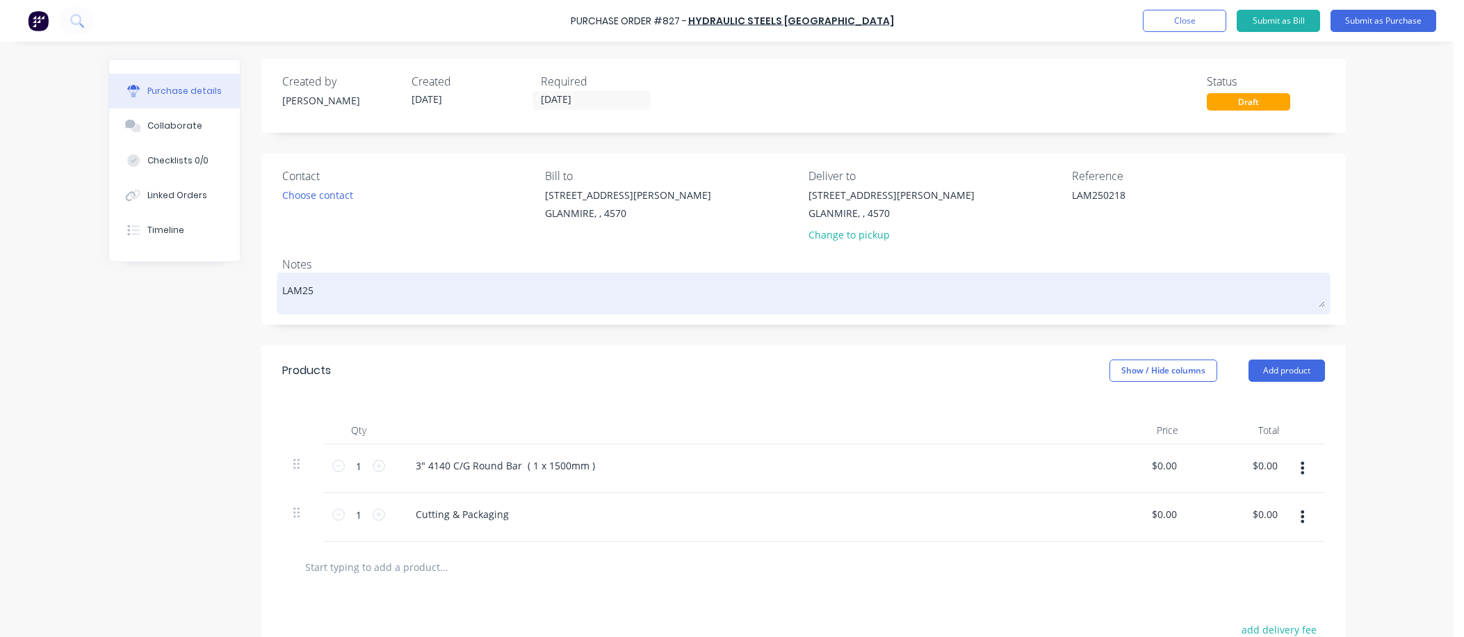
type textarea "LAM250"
type textarea "x"
type textarea "LAM2502"
type textarea "x"
type textarea "LAM25021"
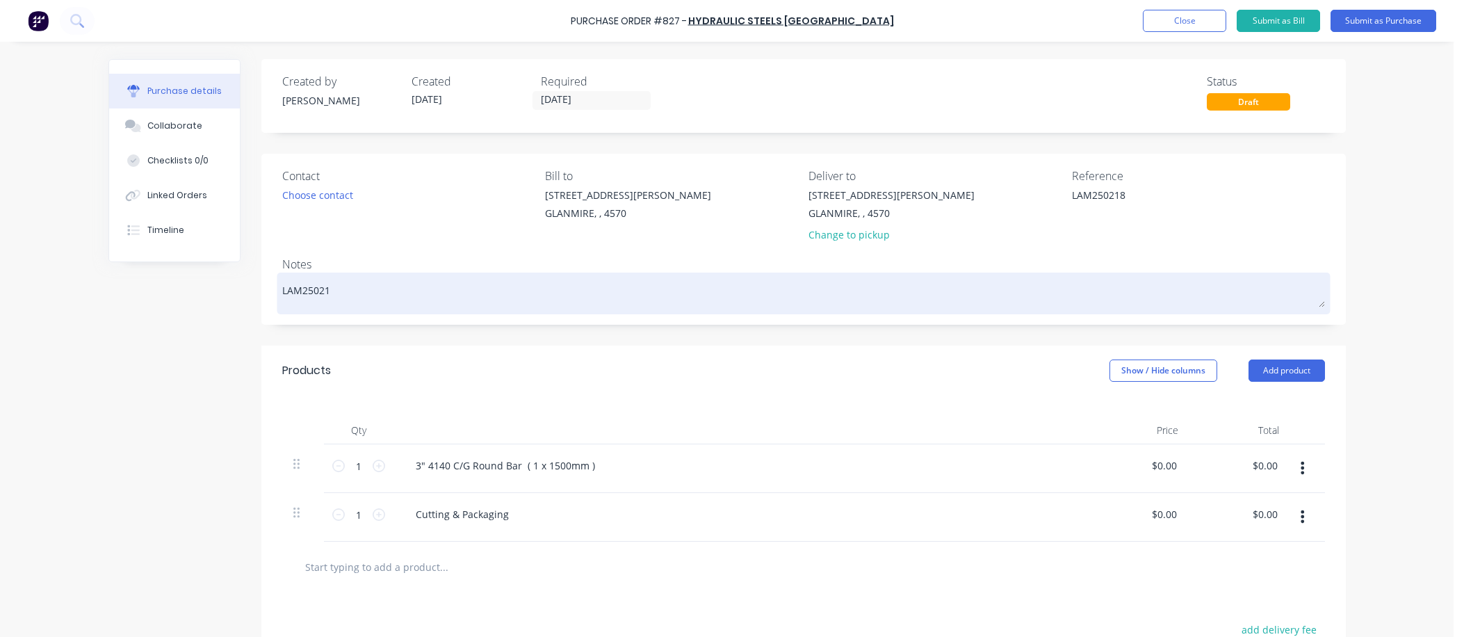
type textarea "x"
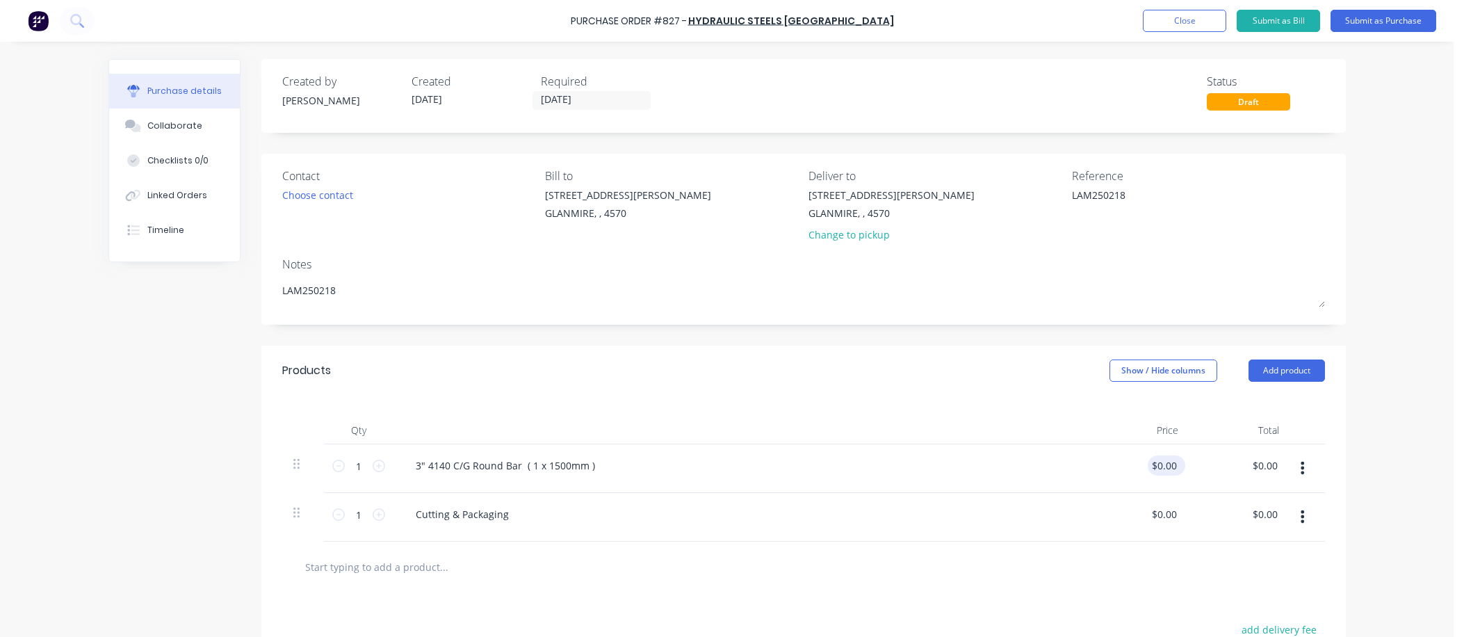
type textarea "LAM250218"
type textarea "x"
type textarea "LAM250218"
click at [908, 466] on div "$0.00 $0.00" at bounding box center [1166, 465] width 38 height 20
type textarea "x"
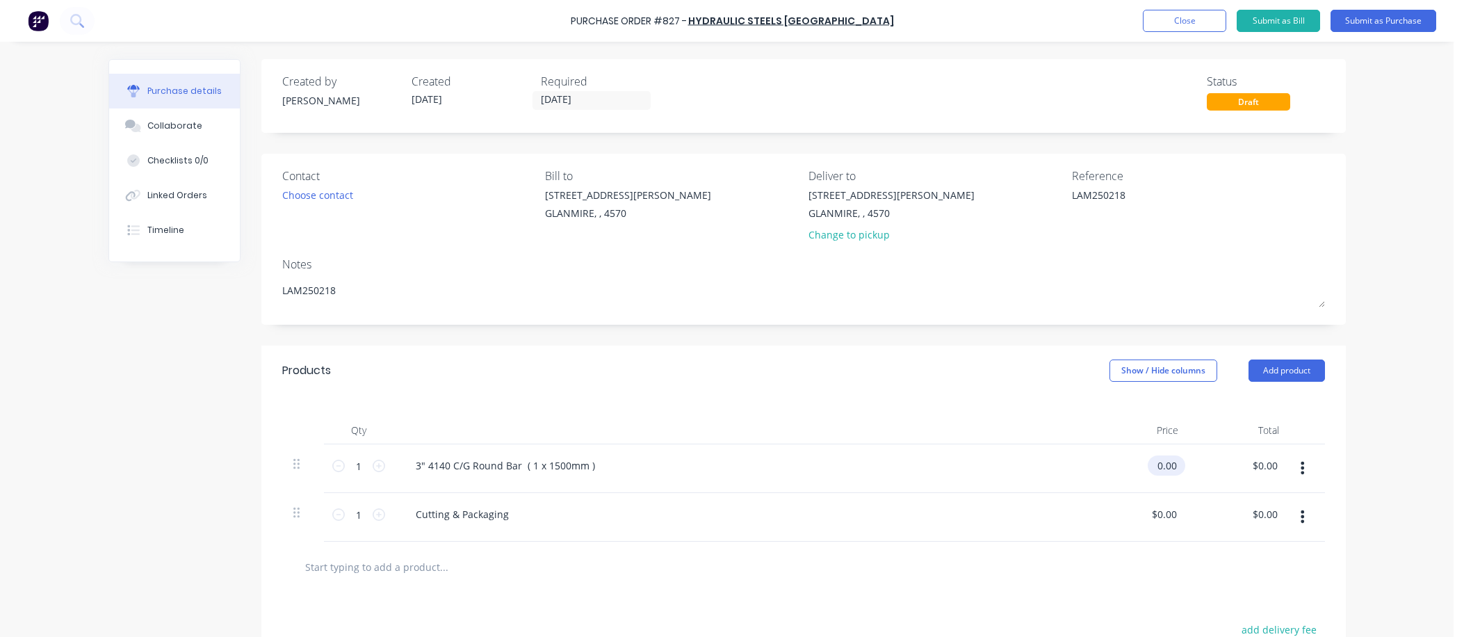
click at [908, 469] on input "0.00" at bounding box center [1163, 465] width 32 height 20
type input "0"
type input "281.07"
type textarea "x"
type input "$281.07"
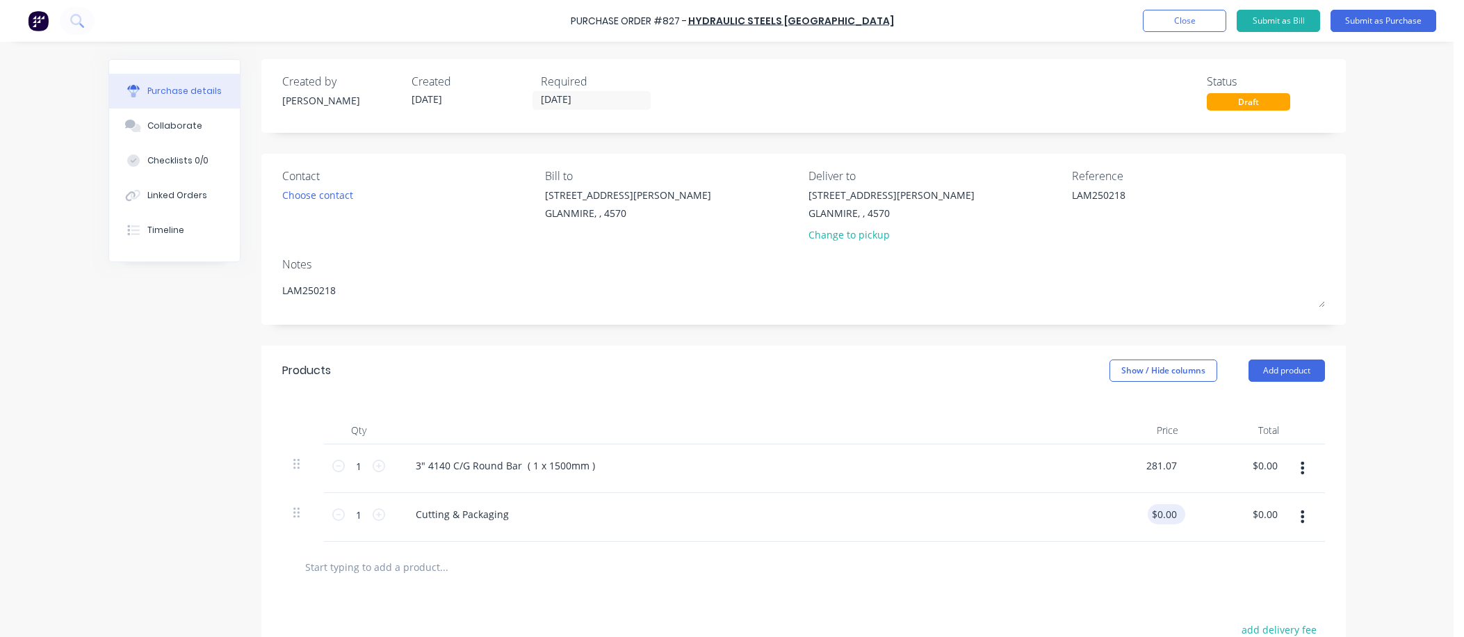
type input "$281.07"
type input "0.00"
click at [908, 516] on input "0.00" at bounding box center [1166, 514] width 26 height 20
type textarea "x"
type input "$0.00"
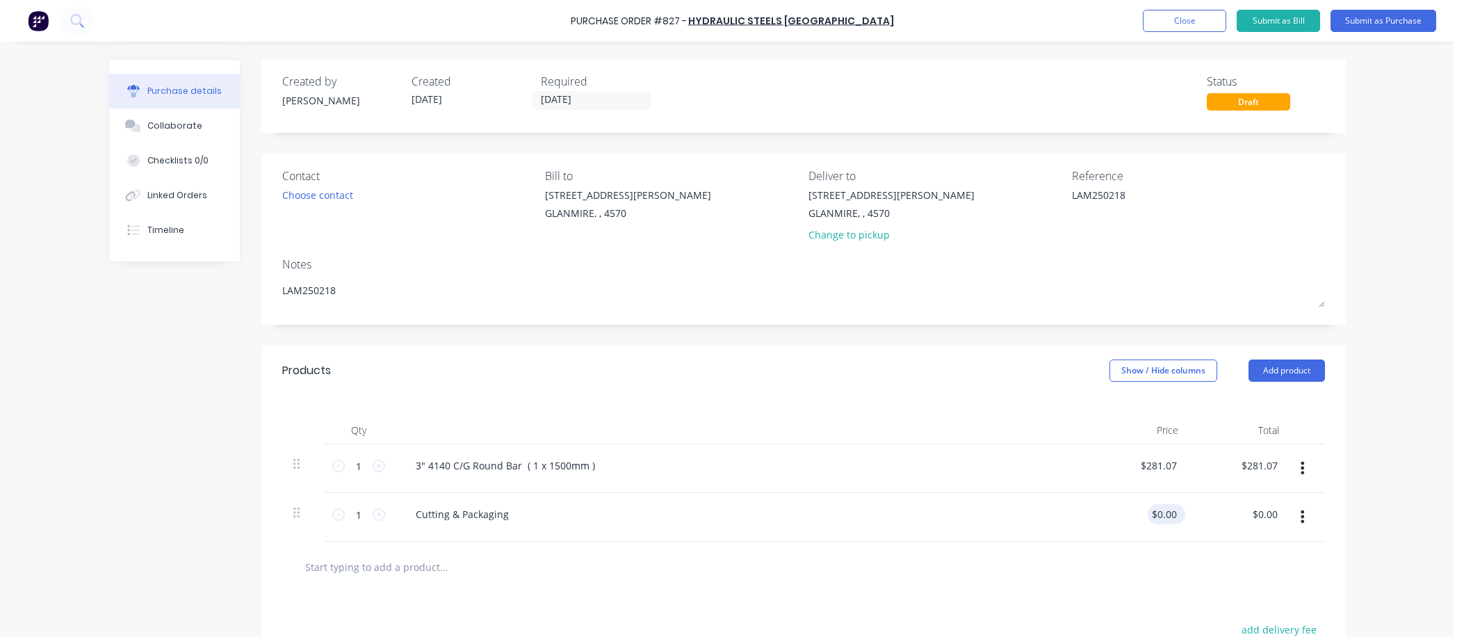
drag, startPoint x: 1176, startPoint y: 514, endPoint x: 1147, endPoint y: 514, distance: 28.5
click at [908, 514] on div "$0.00 $0.00" at bounding box center [1166, 514] width 38 height 20
click at [908, 513] on div "$0.00 $0.00" at bounding box center [1163, 514] width 32 height 20
click at [908, 513] on div "$0.00 $0.00" at bounding box center [1166, 514] width 38 height 20
type textarea "x"
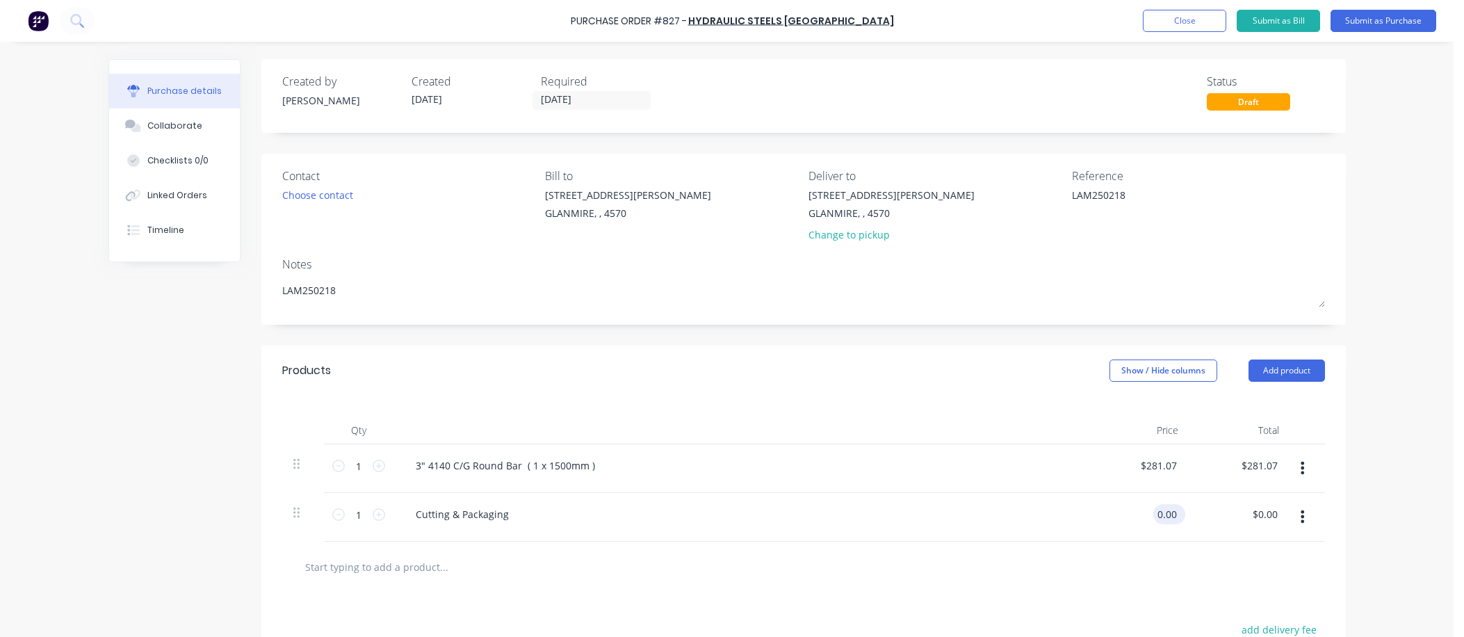
click at [908, 513] on input "0.00" at bounding box center [1166, 514] width 26 height 20
type input "0"
type input "7.50"
type textarea "x"
type input "$7.50"
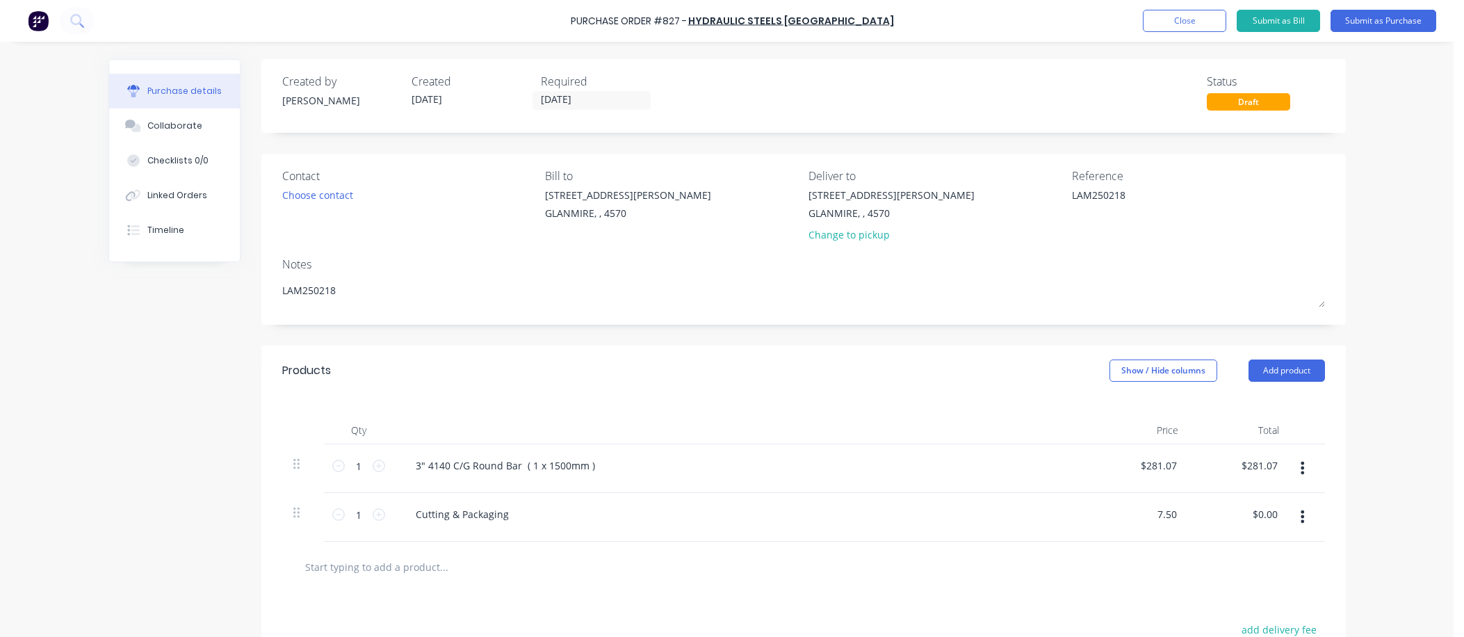
type input "7.50"
type textarea "x"
type input "$7.50"
click at [908, 19] on button "Submit as Purchase" at bounding box center [1383, 21] width 106 height 22
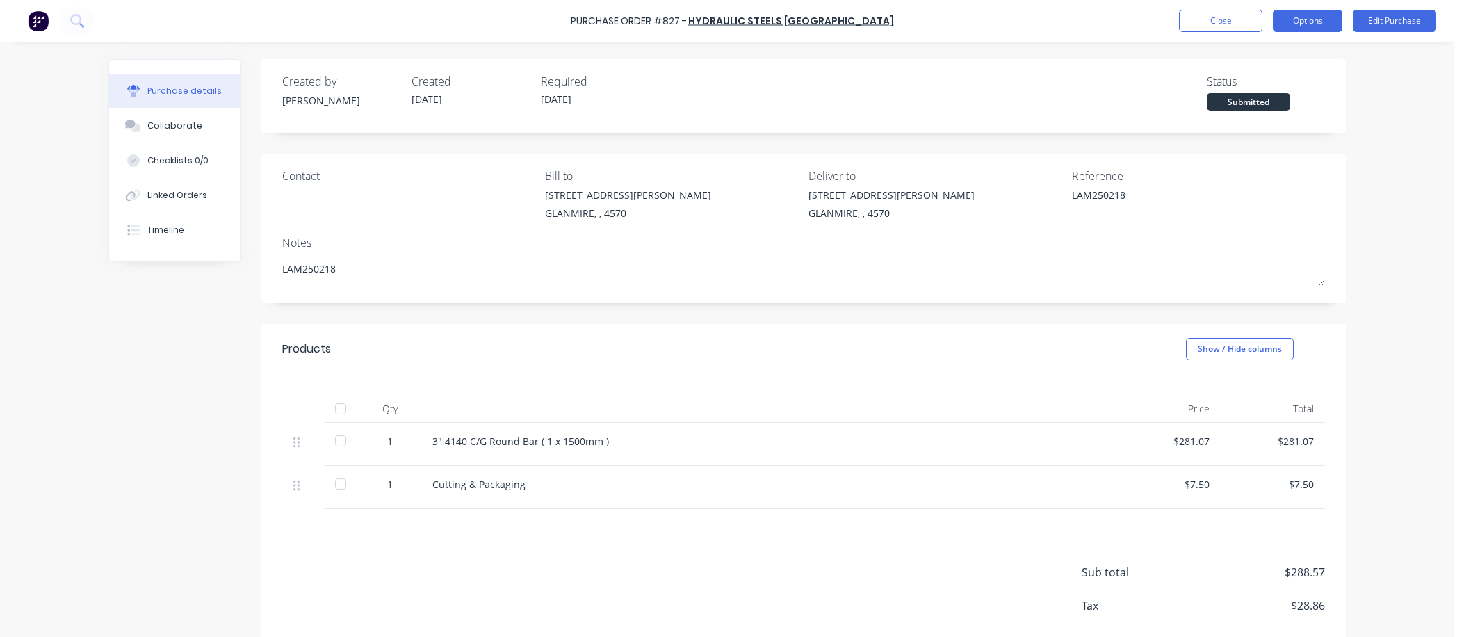
click at [908, 23] on button "Options" at bounding box center [1307, 21] width 69 height 22
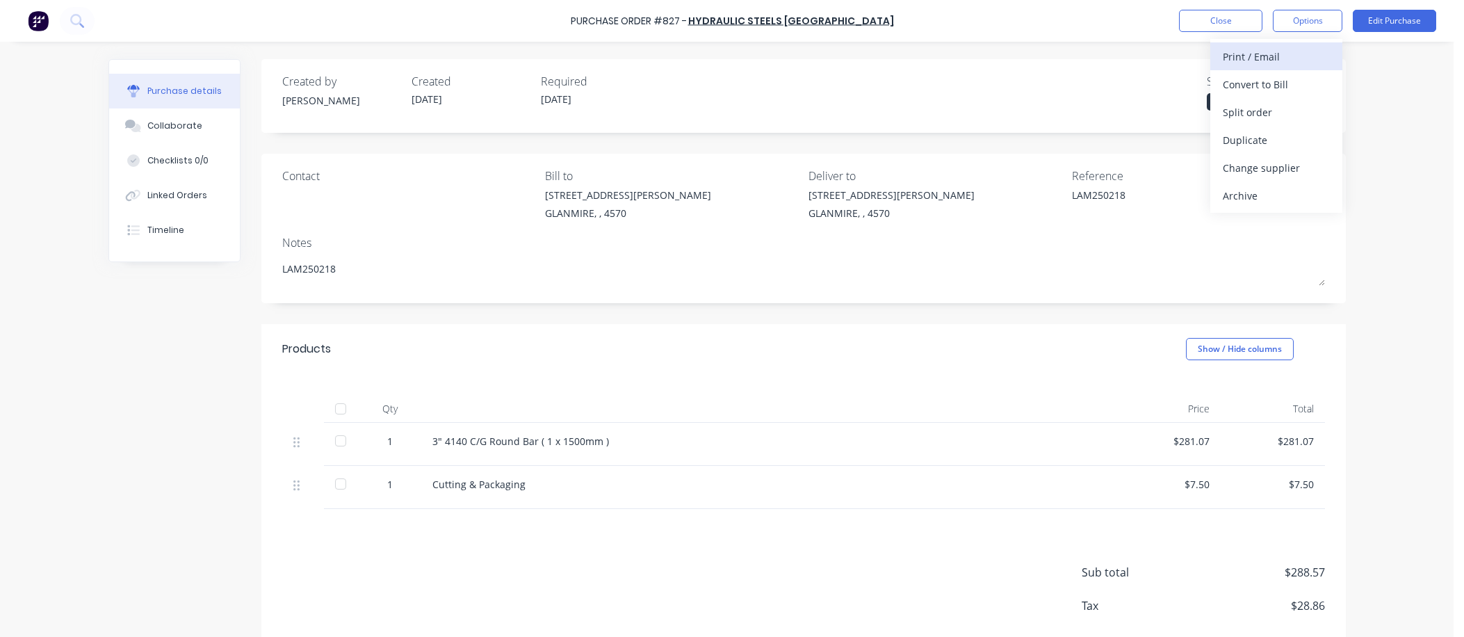
click at [908, 54] on div "Print / Email" at bounding box center [1275, 57] width 107 height 20
click at [908, 85] on div "With pricing" at bounding box center [1275, 84] width 107 height 20
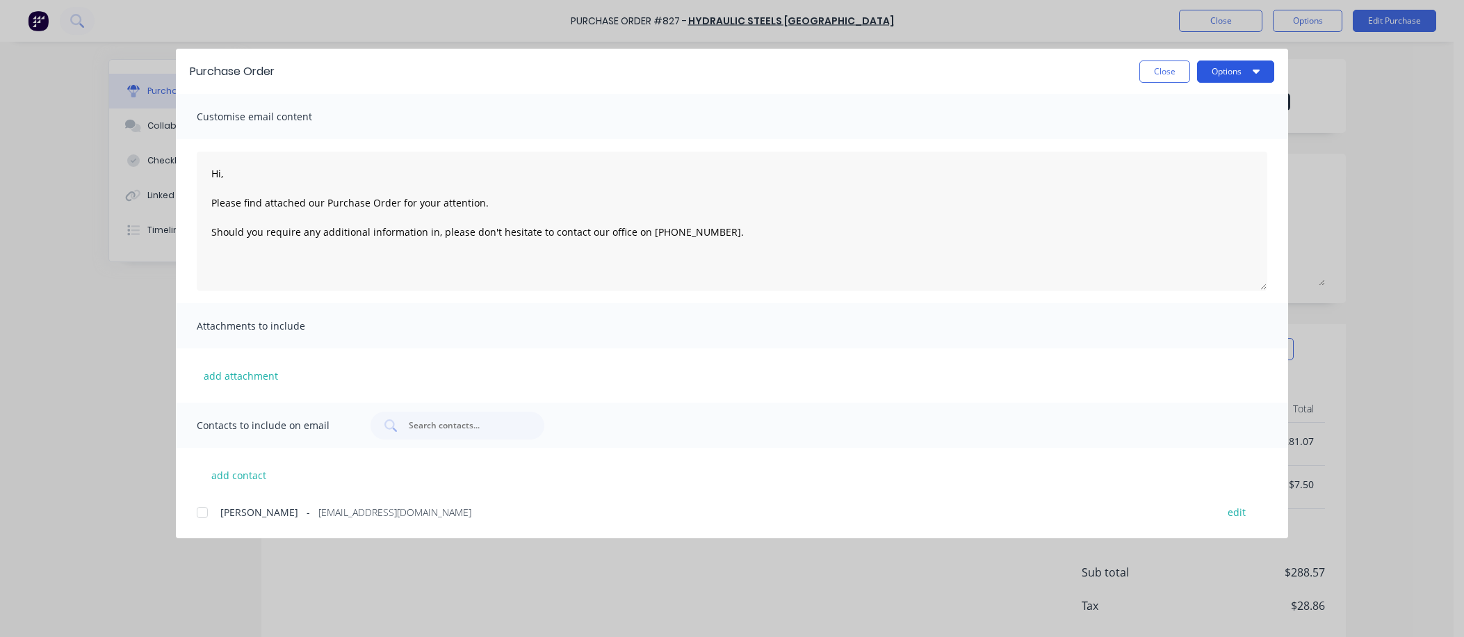
click at [908, 69] on icon "button" at bounding box center [1255, 71] width 7 height 4
click at [908, 131] on div "Print" at bounding box center [1207, 134] width 107 height 20
type textarea "x"
type textarea "Hi, Please find attached our Purchase Order for your attention. Should you requ…"
type textarea "x"
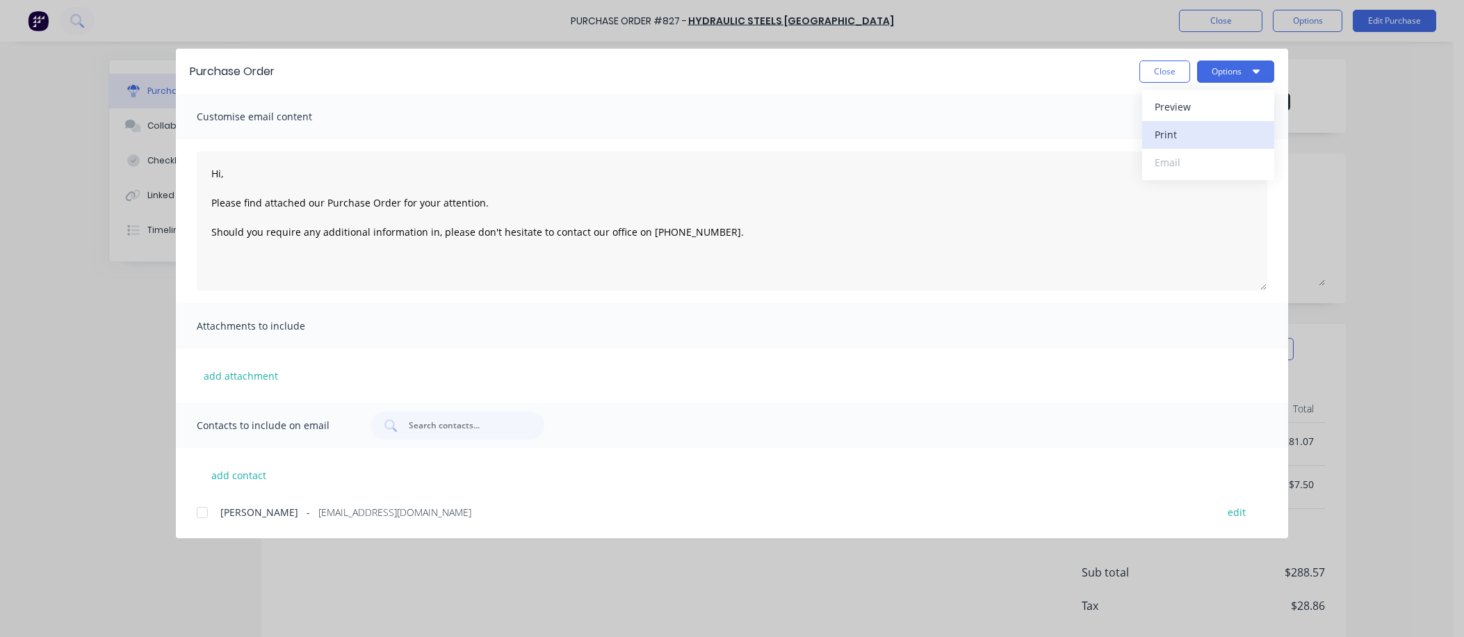
type textarea "Hi, Please find attached our Purchase Order for your attention. Should you requ…"
click at [908, 70] on button "Close" at bounding box center [1164, 71] width 51 height 22
type textarea "x"
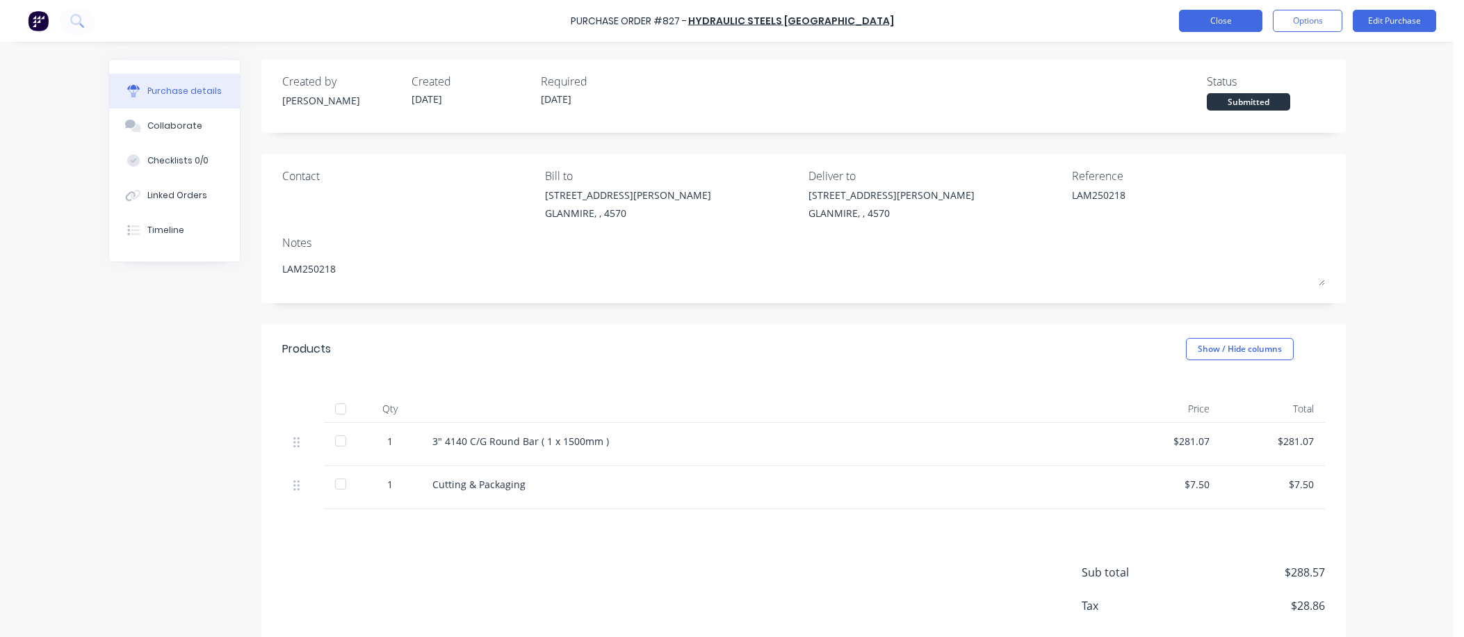
click at [908, 23] on button "Close" at bounding box center [1220, 21] width 83 height 22
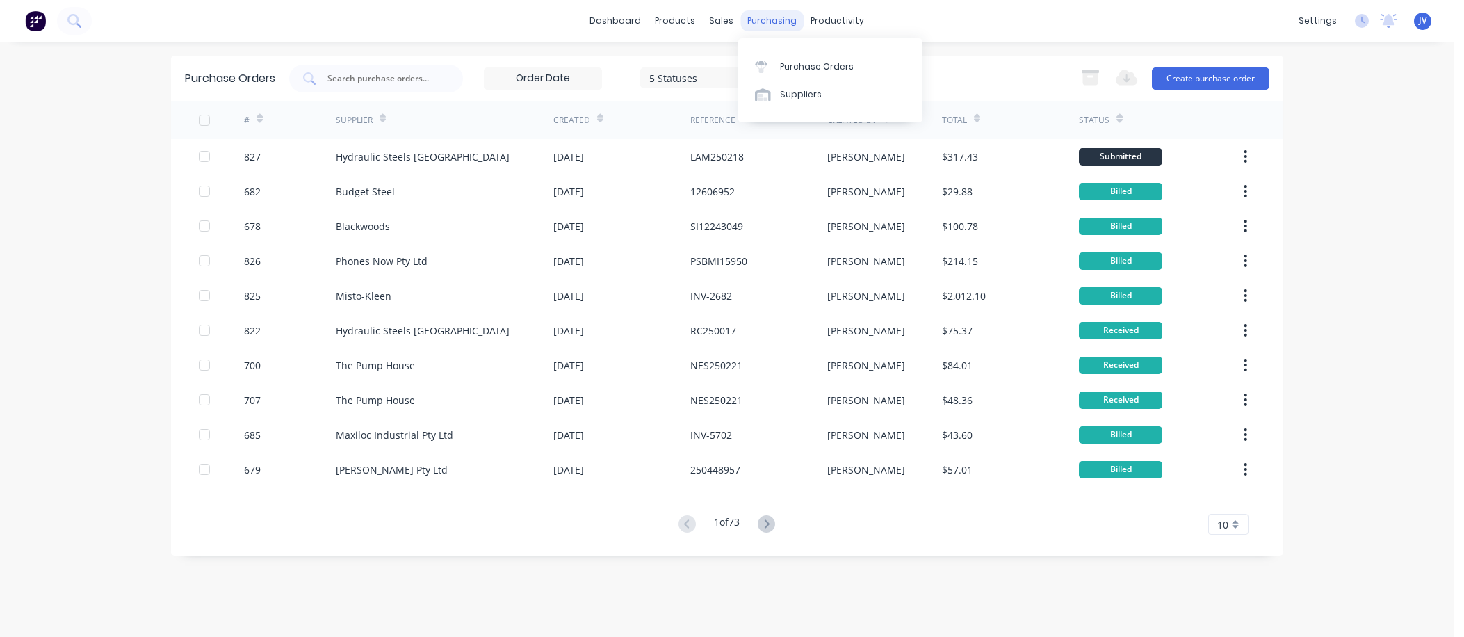
click at [748, 22] on div "purchasing" at bounding box center [771, 20] width 63 height 21
click at [803, 69] on div "Purchase Orders" at bounding box center [817, 66] width 74 height 13
click at [717, 21] on div "sales" at bounding box center [721, 20] width 38 height 21
click at [748, 67] on div "Sales Orders" at bounding box center [772, 66] width 57 height 13
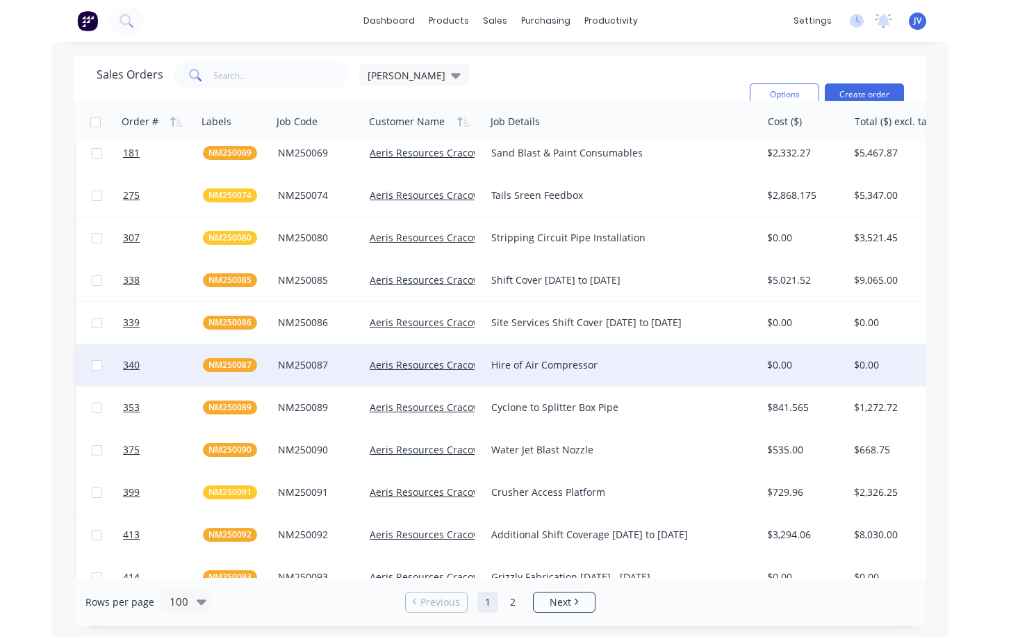
scroll to position [208, 0]
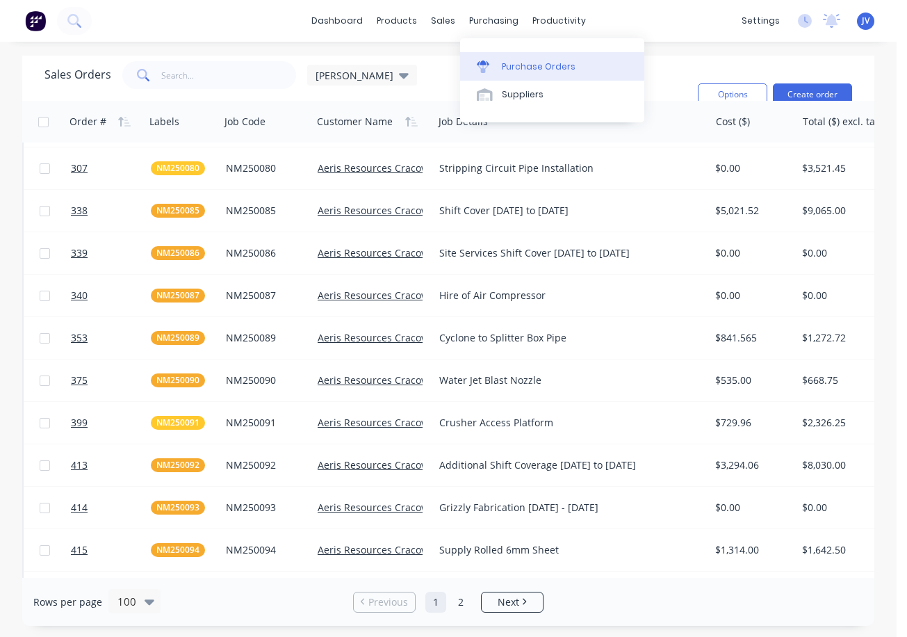
click at [521, 67] on div "Purchase Orders" at bounding box center [539, 66] width 74 height 13
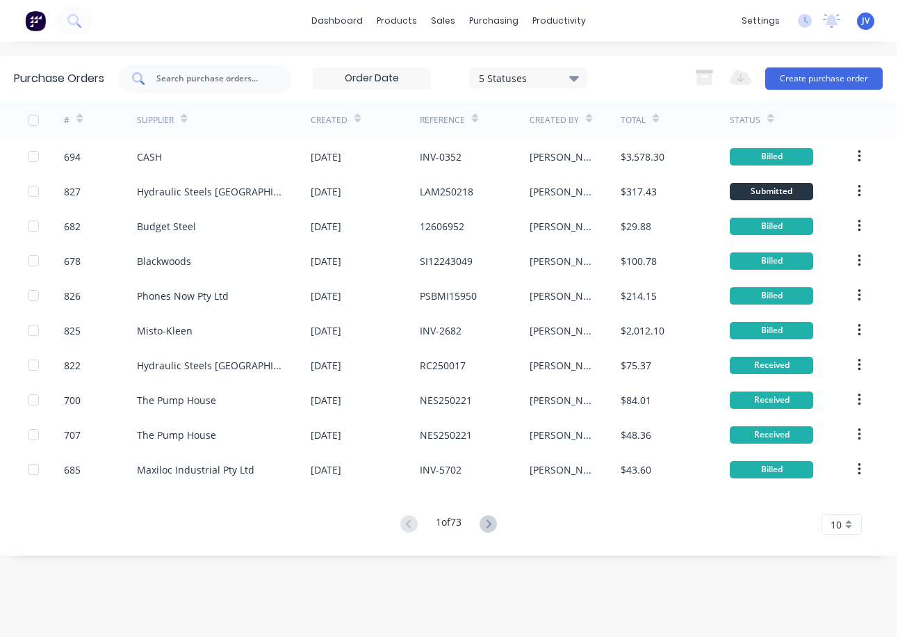
click at [193, 80] on input "text" at bounding box center [212, 79] width 115 height 14
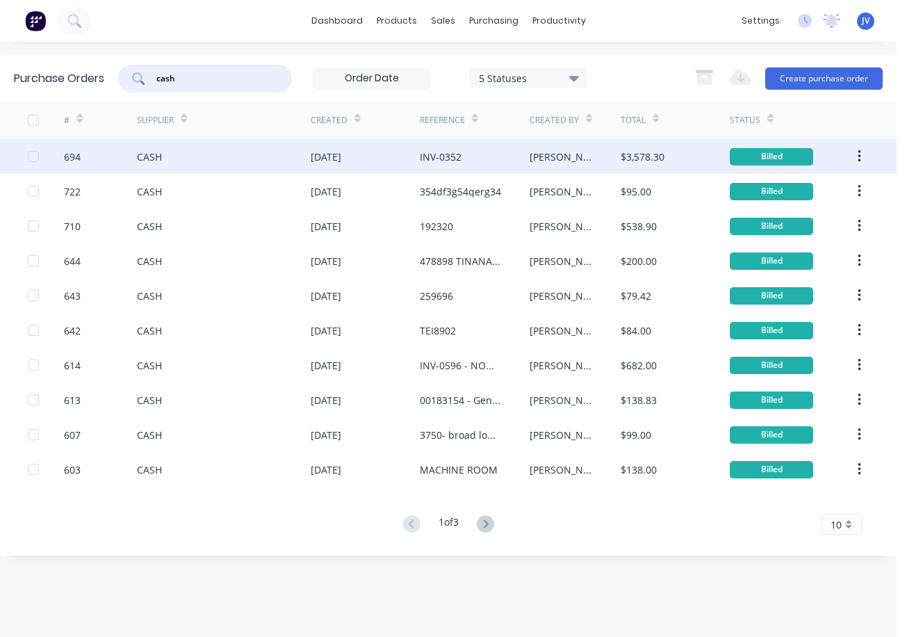
type input "cash"
click at [72, 156] on div "694" at bounding box center [72, 156] width 17 height 15
type textarea "x"
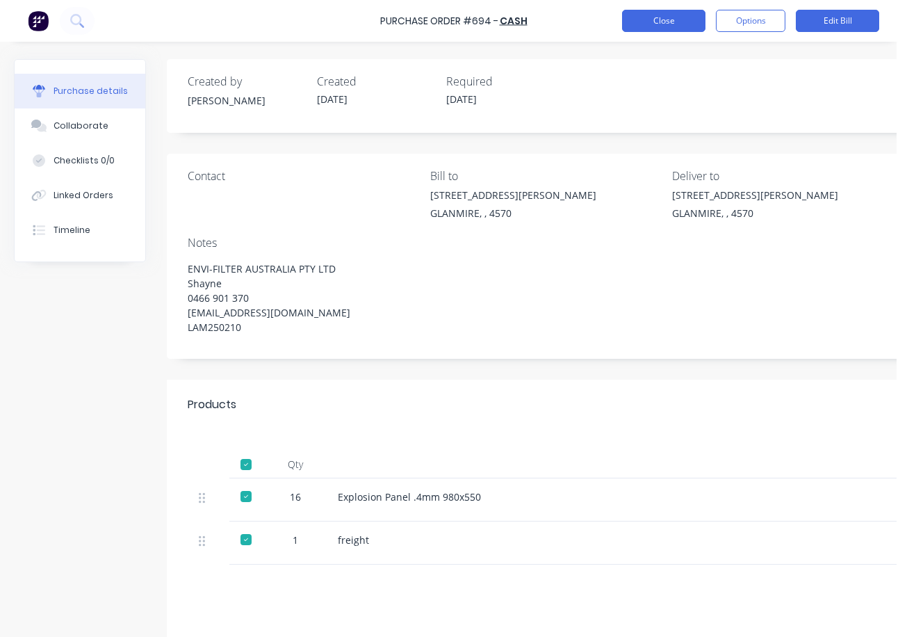
click at [655, 16] on button "Close" at bounding box center [663, 21] width 83 height 22
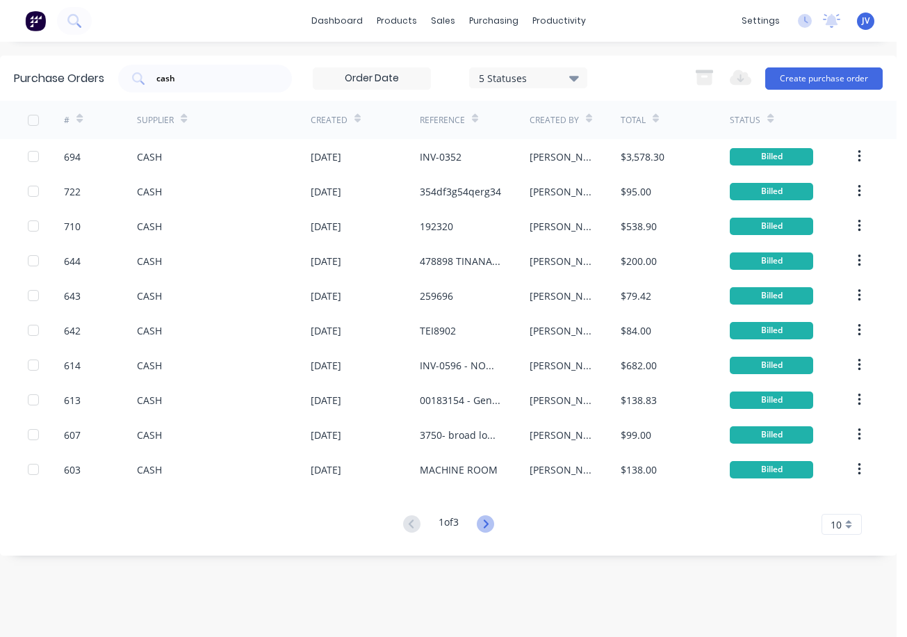
click at [490, 521] on icon at bounding box center [485, 523] width 17 height 17
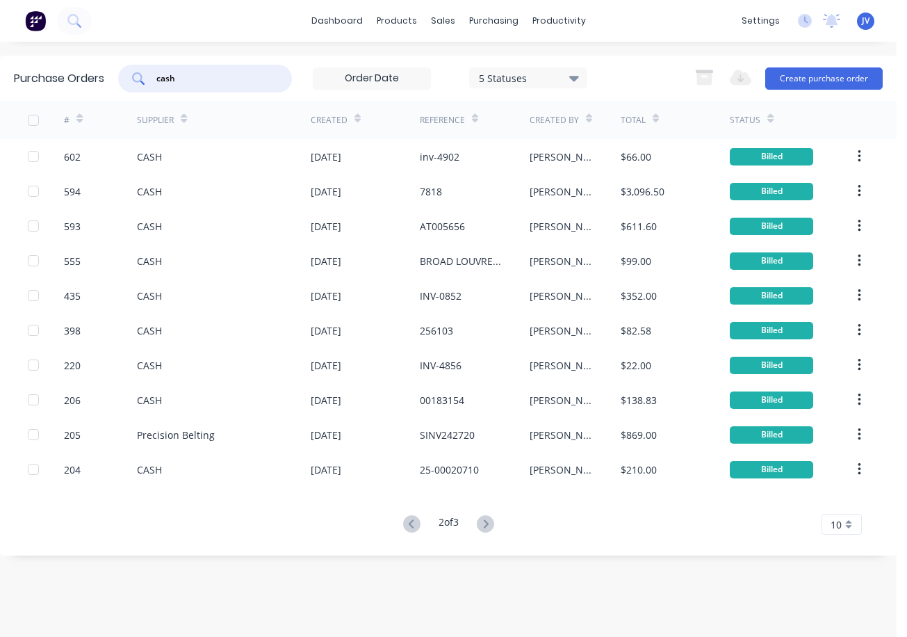
drag, startPoint x: 211, startPoint y: 75, endPoint x: 140, endPoint y: 72, distance: 70.9
click at [140, 72] on div "cash" at bounding box center [205, 79] width 174 height 28
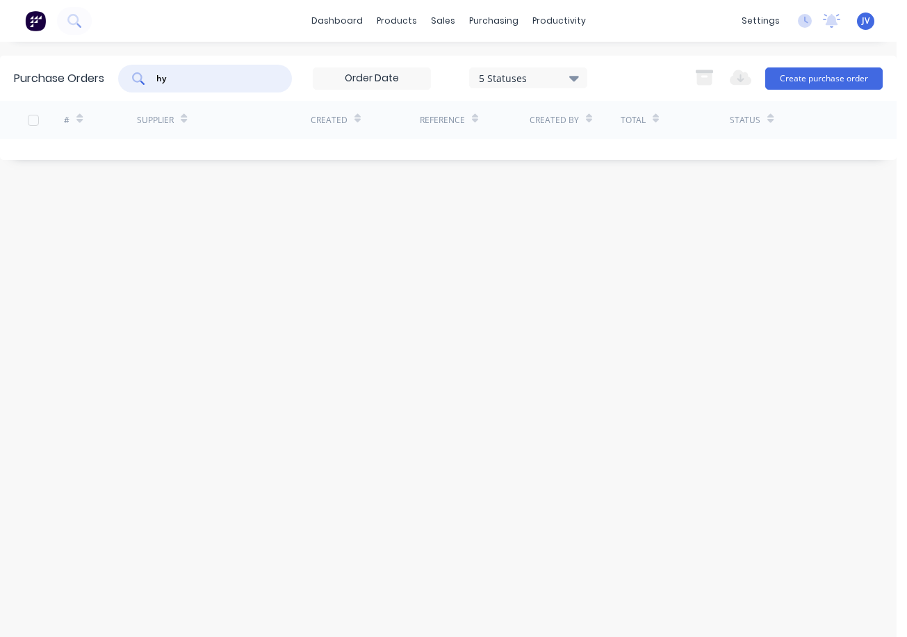
type input "h"
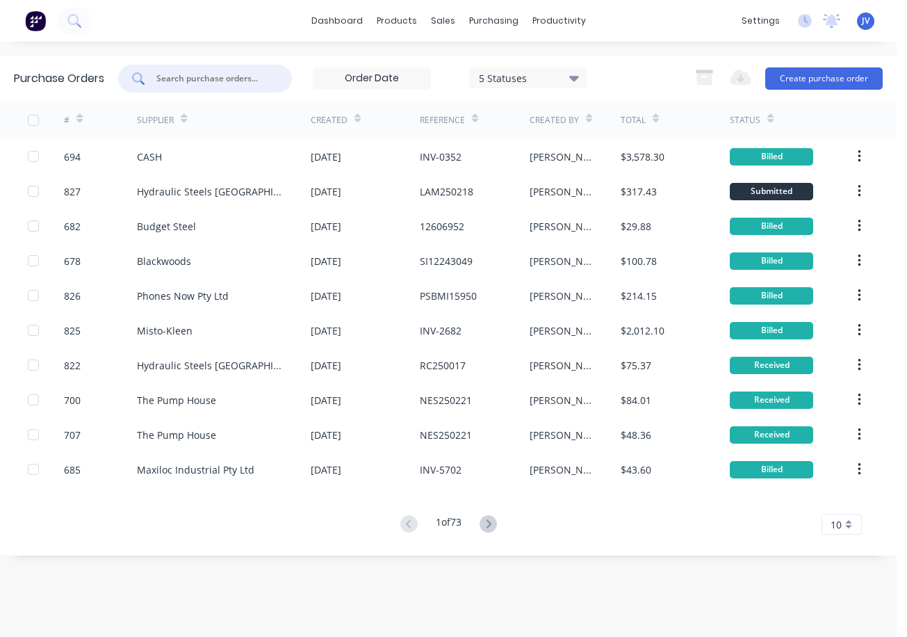
click at [171, 76] on input "text" at bounding box center [212, 79] width 115 height 14
type input "cash"
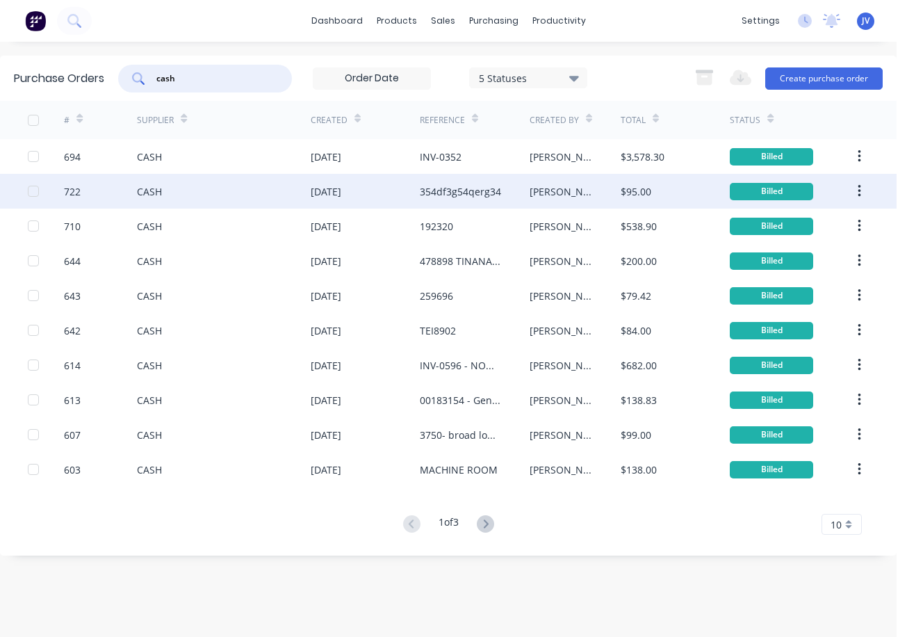
click at [72, 196] on div "722" at bounding box center [72, 191] width 17 height 15
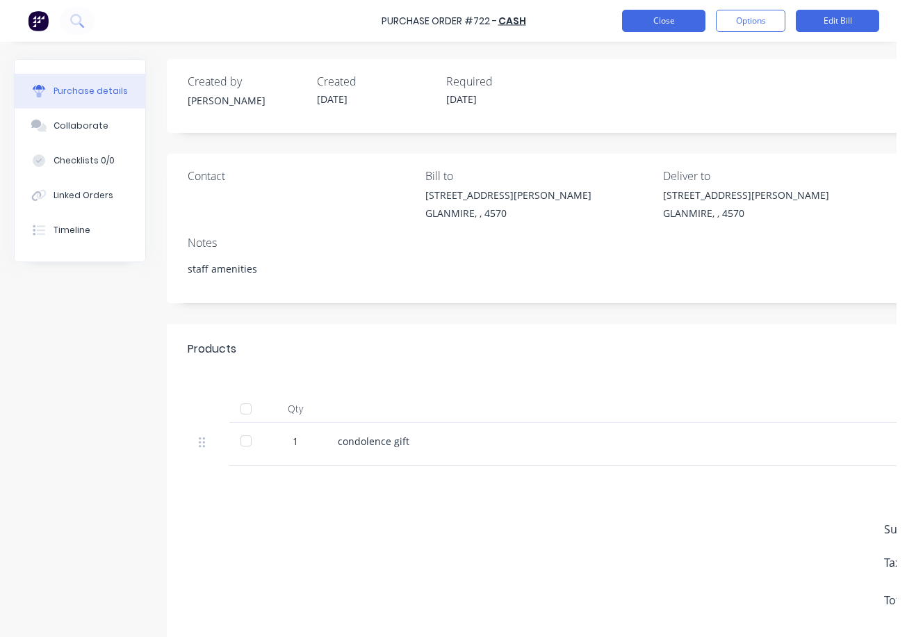
click at [664, 23] on button "Close" at bounding box center [663, 21] width 83 height 22
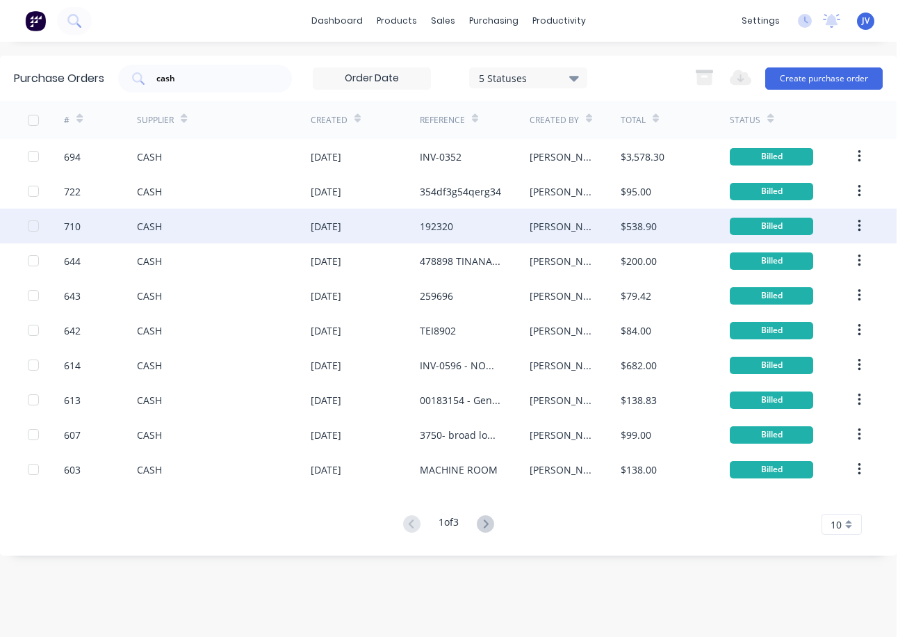
click at [72, 224] on div "710" at bounding box center [72, 226] width 17 height 15
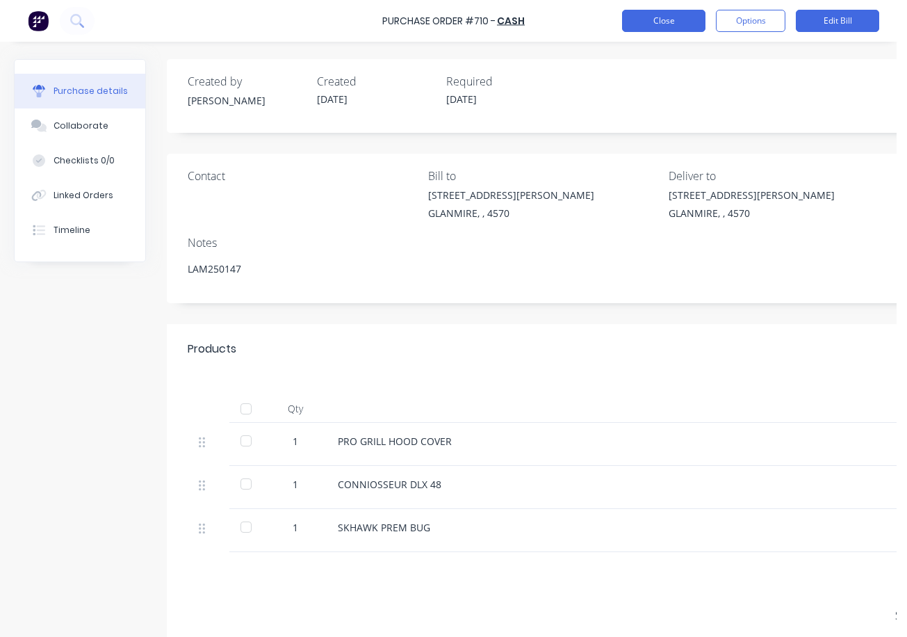
click at [665, 27] on button "Close" at bounding box center [663, 21] width 83 height 22
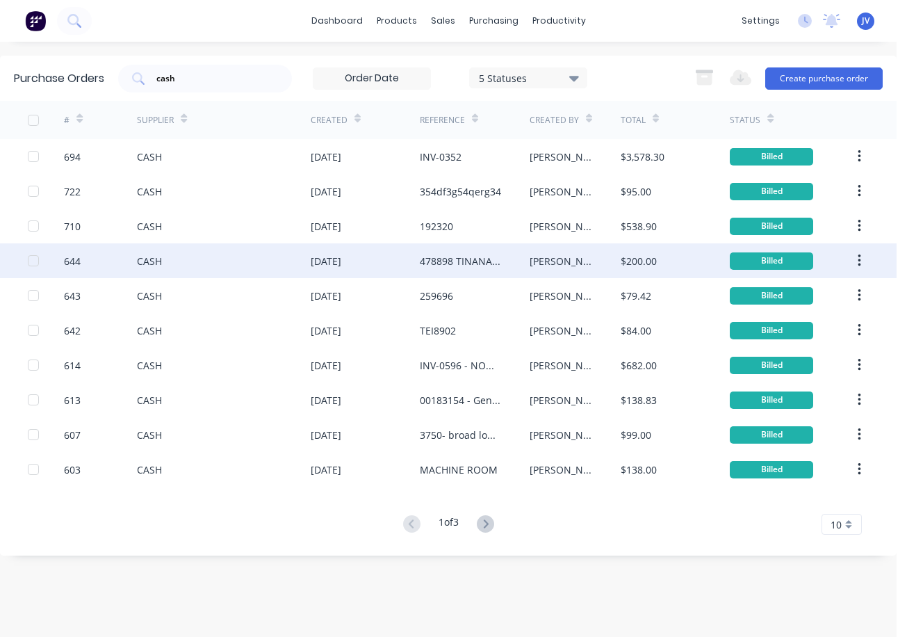
click at [79, 265] on div "644" at bounding box center [72, 261] width 17 height 15
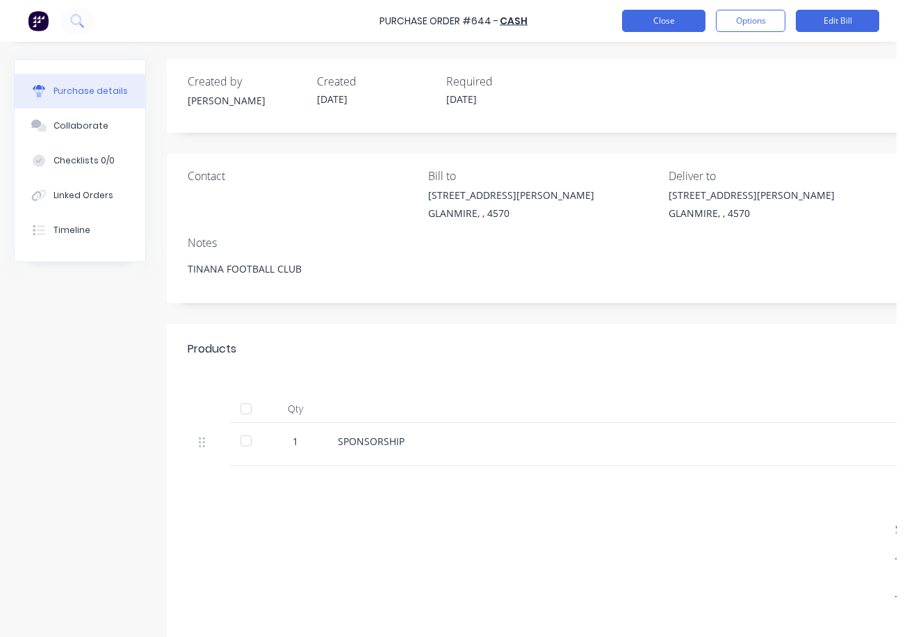
click at [678, 19] on button "Close" at bounding box center [663, 21] width 83 height 22
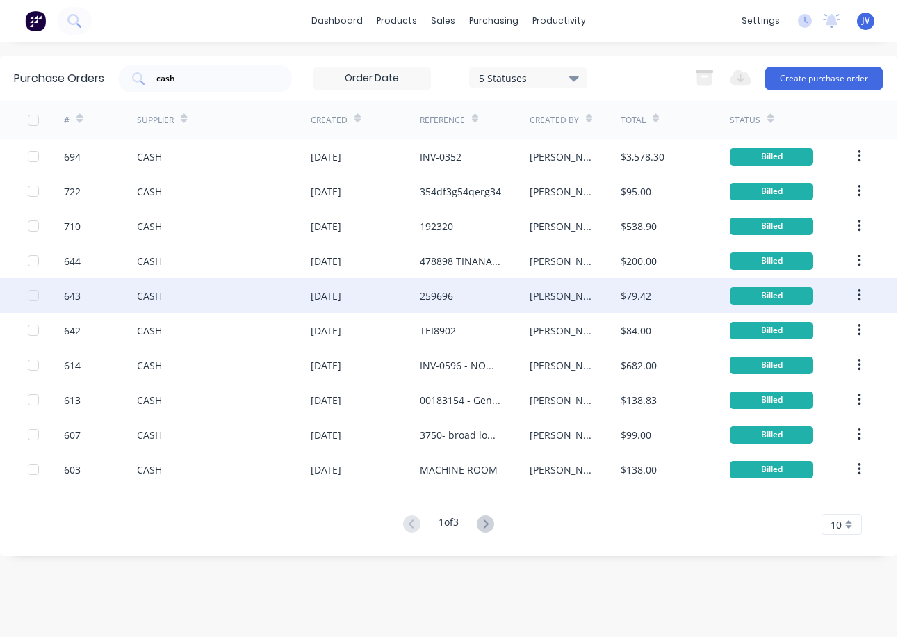
click at [70, 300] on div "643" at bounding box center [72, 295] width 17 height 15
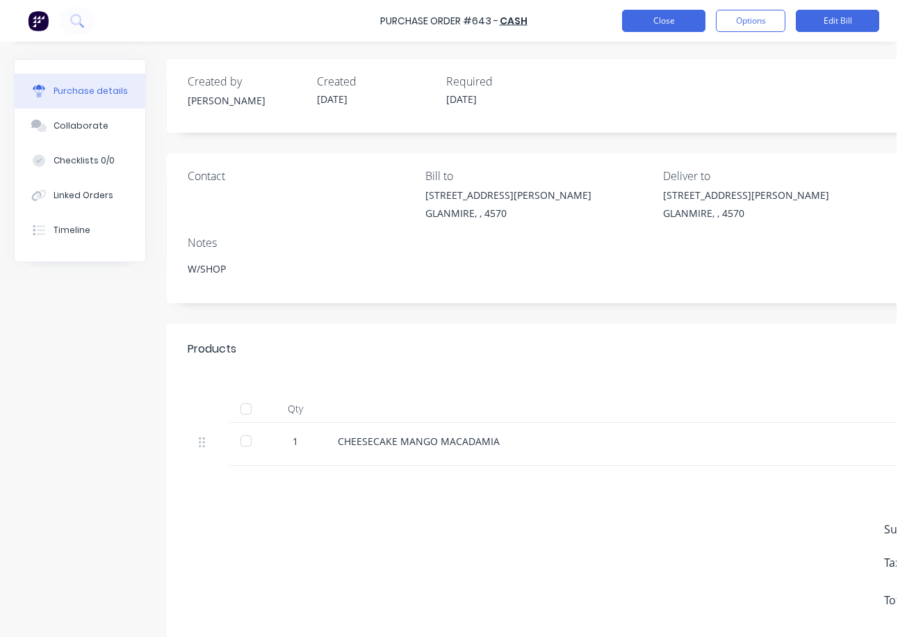
click at [671, 21] on button "Close" at bounding box center [663, 21] width 83 height 22
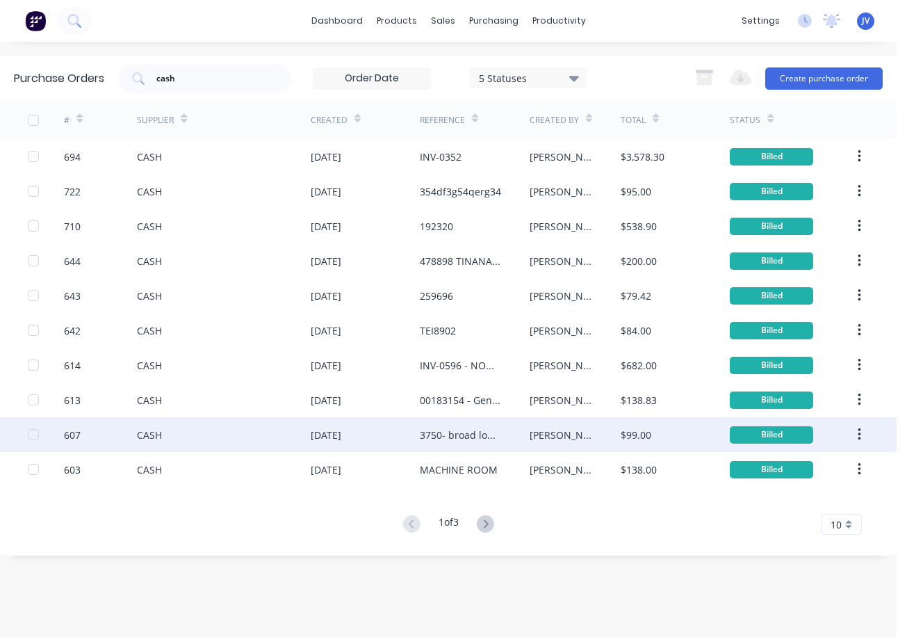
click at [69, 434] on div "607" at bounding box center [72, 434] width 17 height 15
type textarea "x"
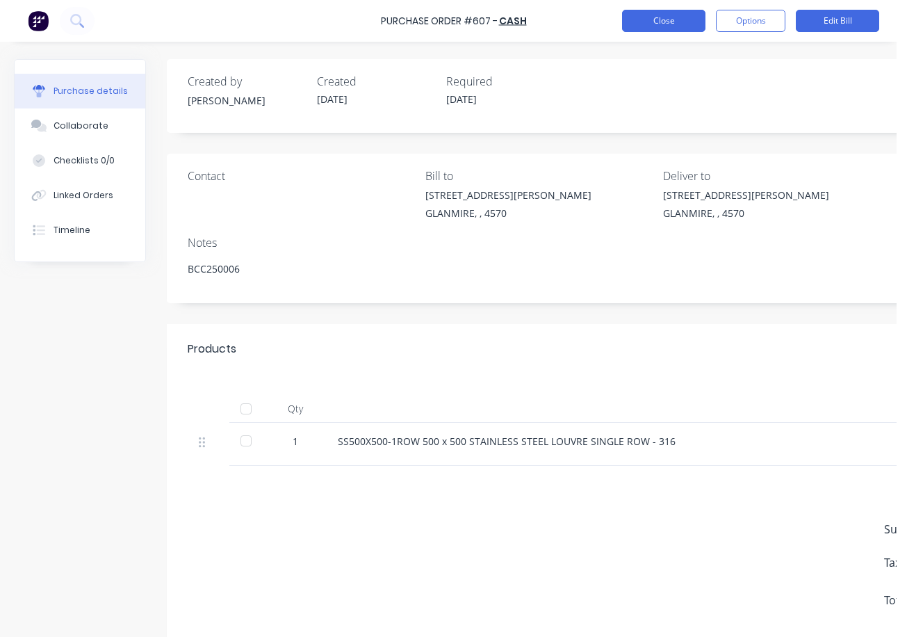
click at [683, 24] on button "Close" at bounding box center [663, 21] width 83 height 22
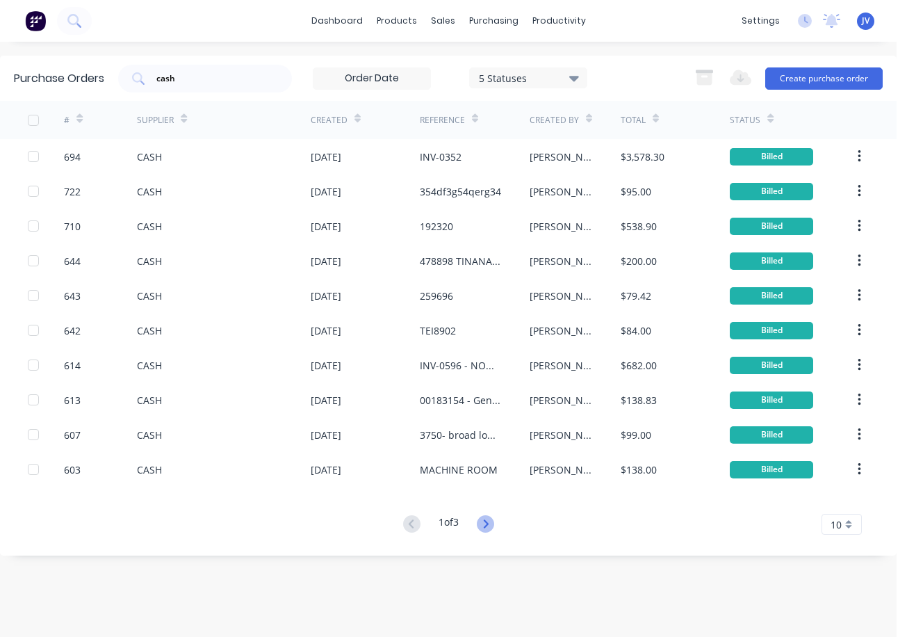
click at [486, 523] on icon at bounding box center [485, 523] width 17 height 17
click at [399, 523] on button at bounding box center [412, 524] width 26 height 20
click at [491, 527] on icon at bounding box center [485, 523] width 17 height 17
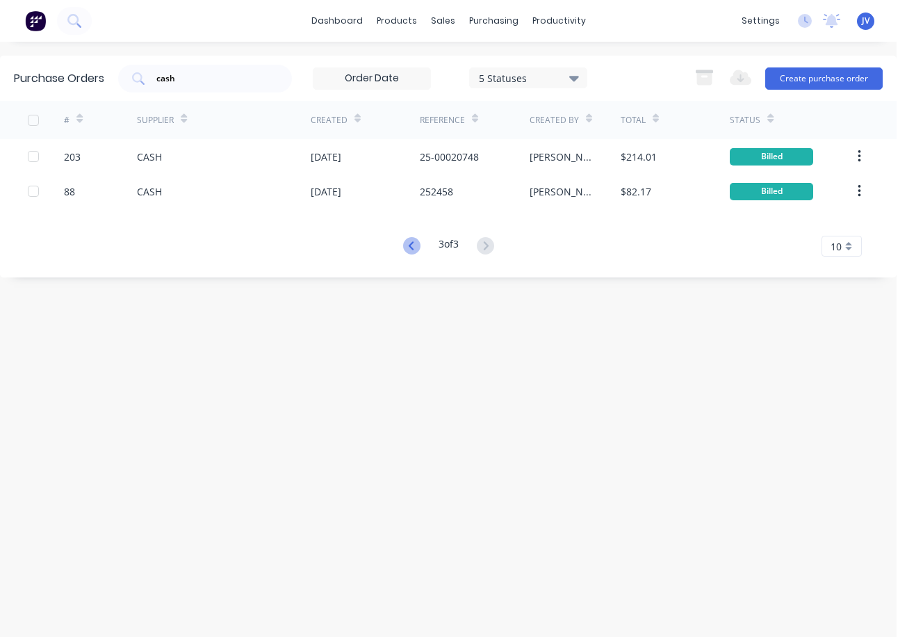
click at [409, 245] on icon at bounding box center [411, 245] width 17 height 17
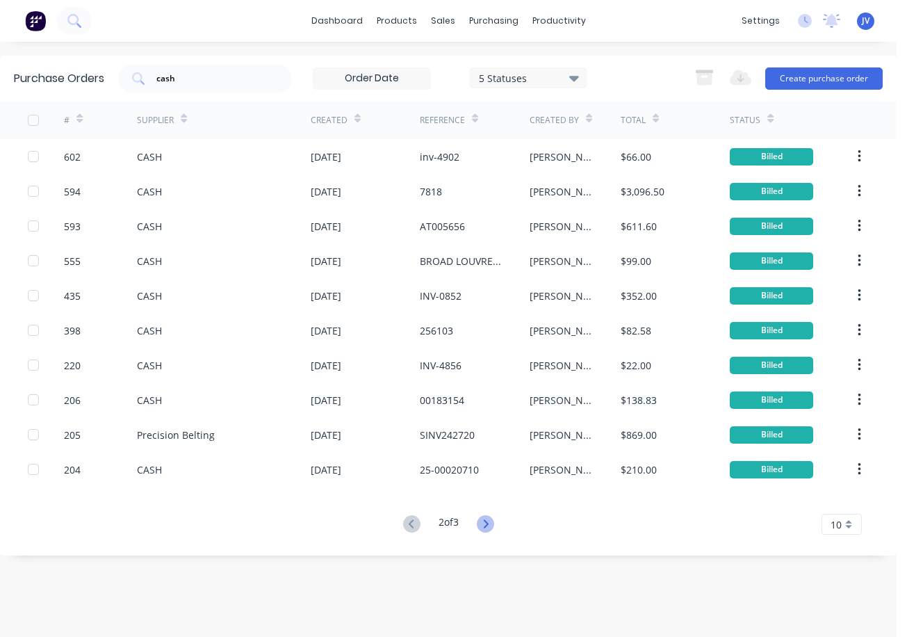
click at [491, 521] on icon at bounding box center [485, 523] width 17 height 17
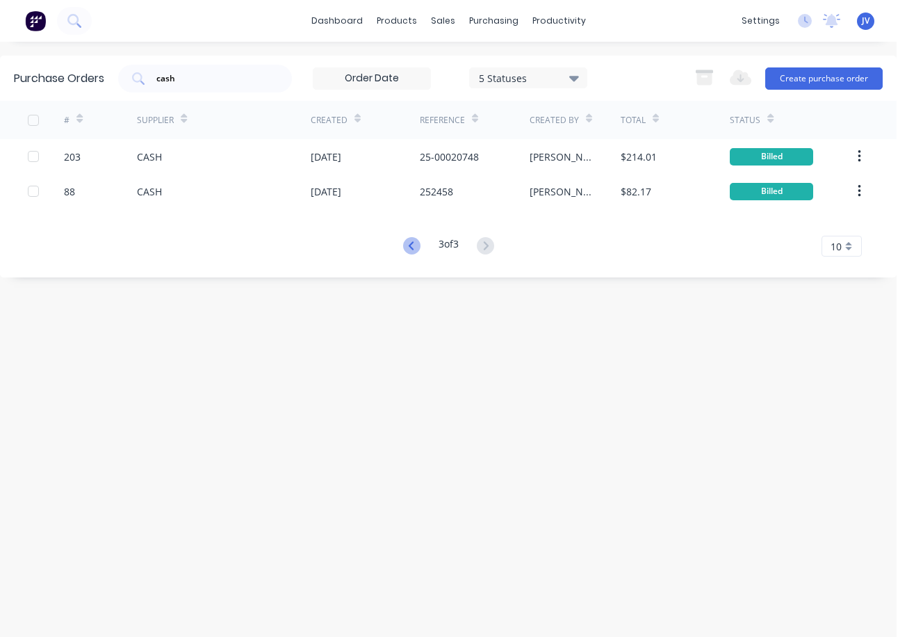
click at [408, 245] on icon at bounding box center [410, 245] width 5 height 8
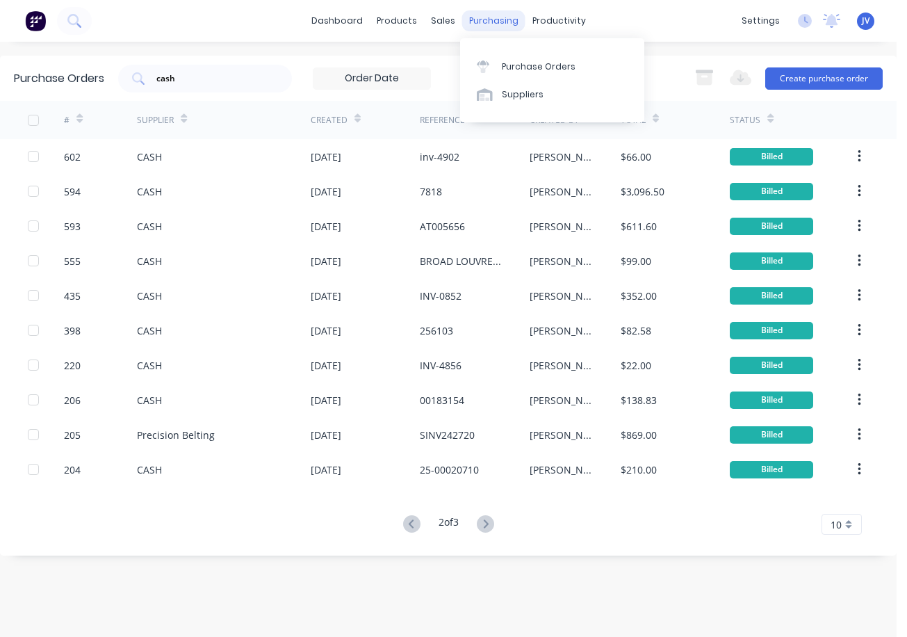
click at [480, 22] on div "purchasing" at bounding box center [493, 20] width 63 height 21
click at [532, 66] on div "Purchase Orders" at bounding box center [539, 66] width 74 height 13
click at [439, 22] on div "sales" at bounding box center [443, 20] width 38 height 21
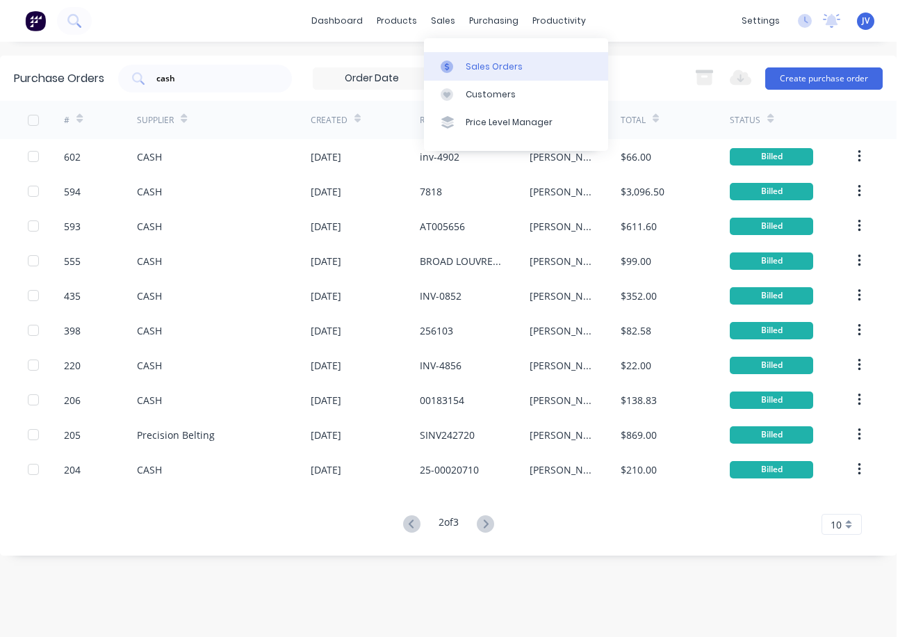
click at [474, 63] on div "Sales Orders" at bounding box center [494, 66] width 57 height 13
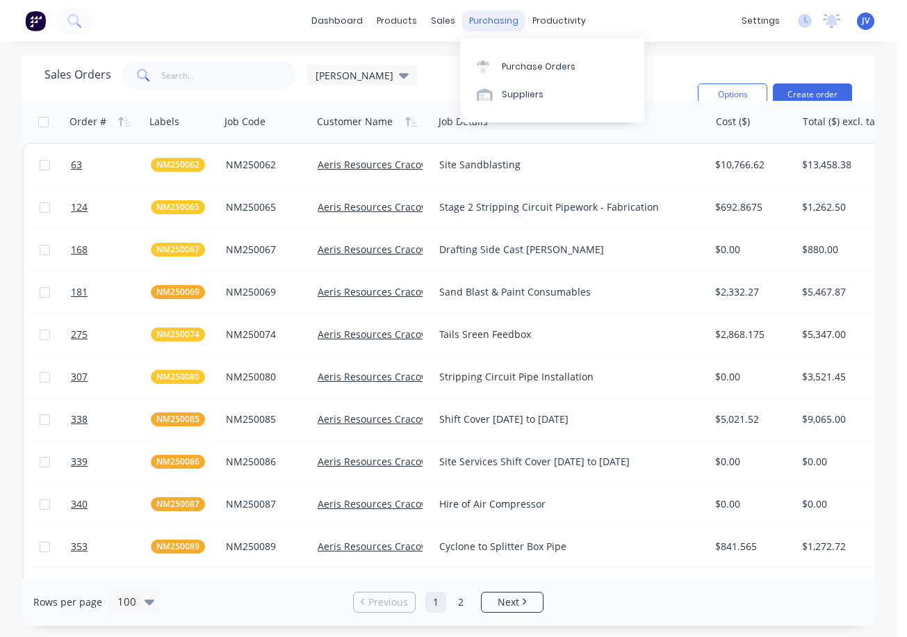
click at [494, 24] on div "purchasing" at bounding box center [493, 20] width 63 height 21
click at [515, 65] on div "Purchase Orders" at bounding box center [539, 66] width 74 height 13
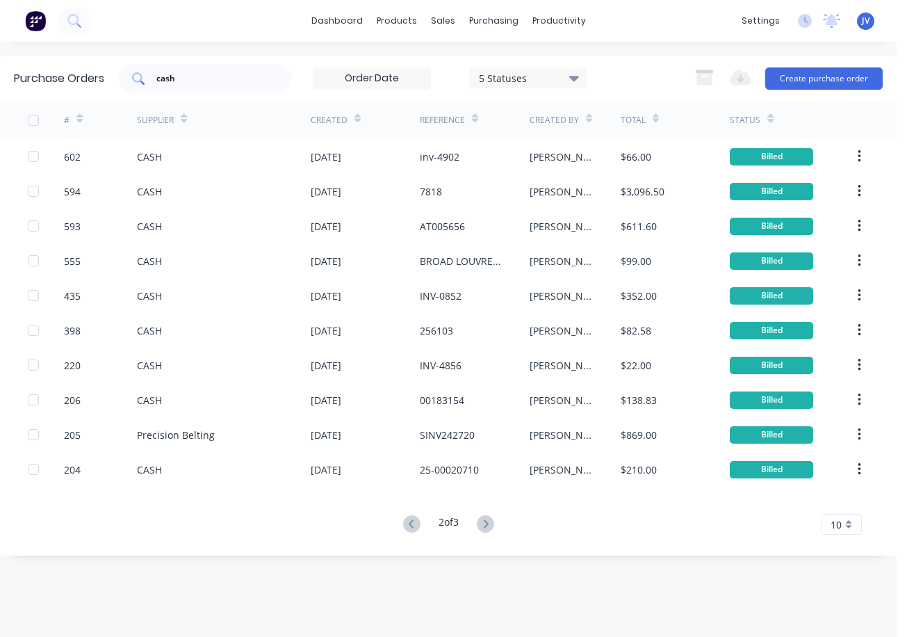
click at [199, 74] on input "cash" at bounding box center [212, 79] width 115 height 14
type input "c"
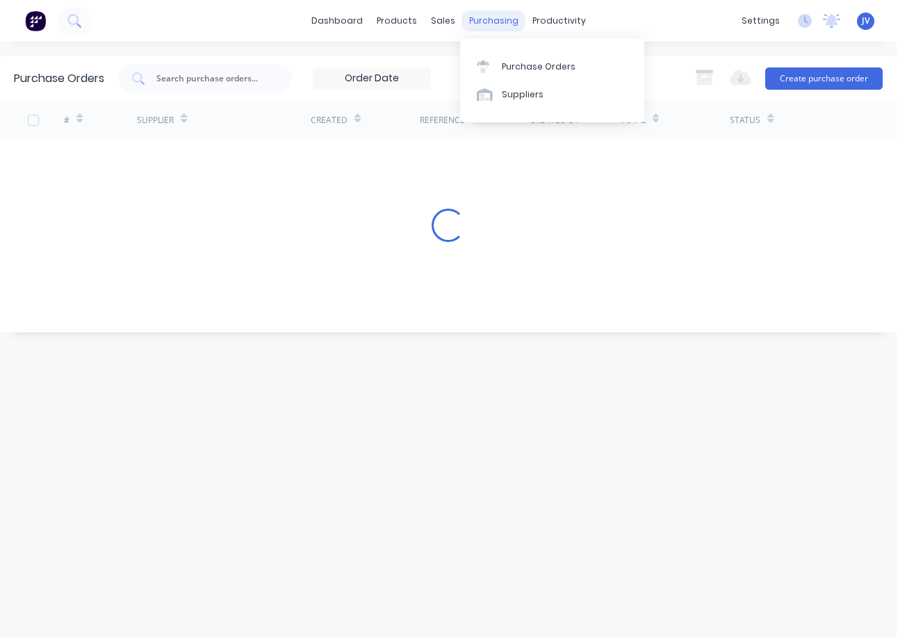
click at [493, 20] on div "purchasing" at bounding box center [493, 20] width 63 height 21
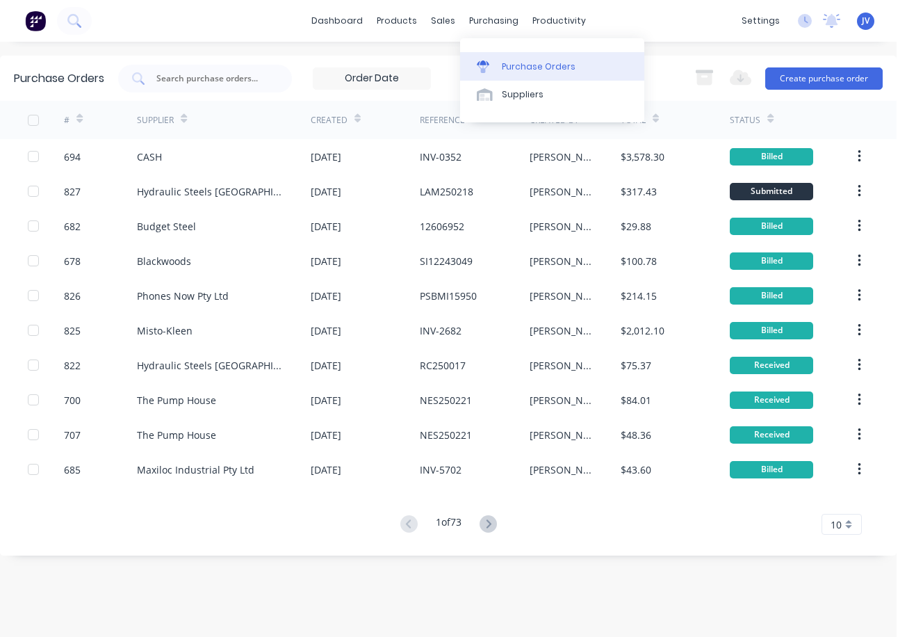
click at [534, 67] on div "Purchase Orders" at bounding box center [539, 66] width 74 height 13
click at [494, 525] on icon at bounding box center [488, 523] width 17 height 17
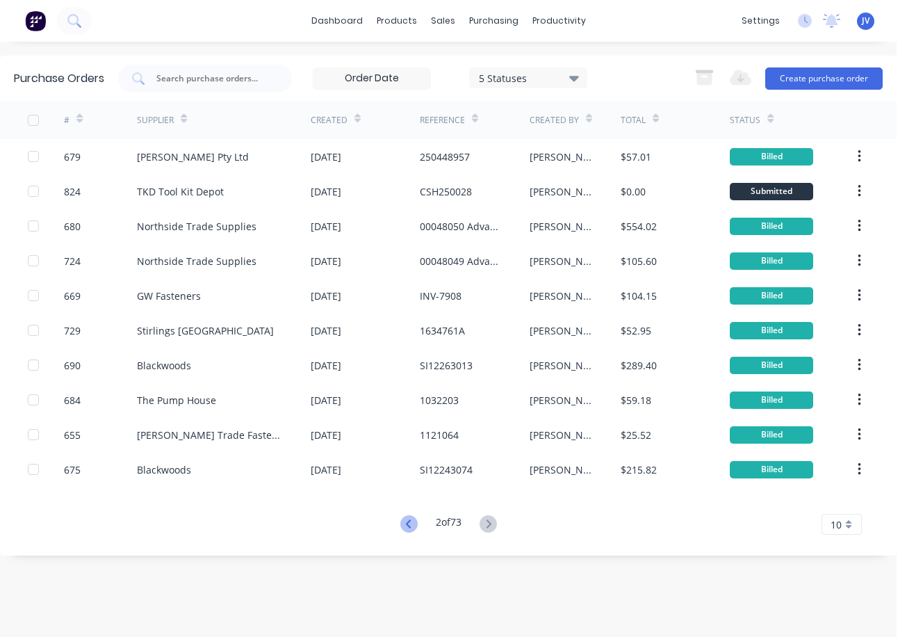
click at [406, 526] on icon at bounding box center [407, 523] width 5 height 8
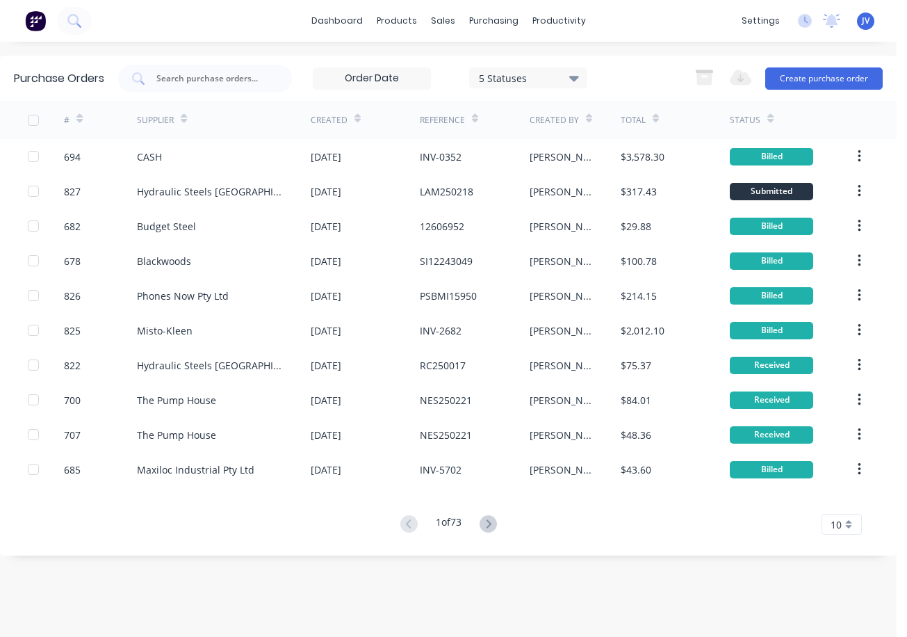
click at [572, 76] on icon at bounding box center [574, 79] width 10 height 6
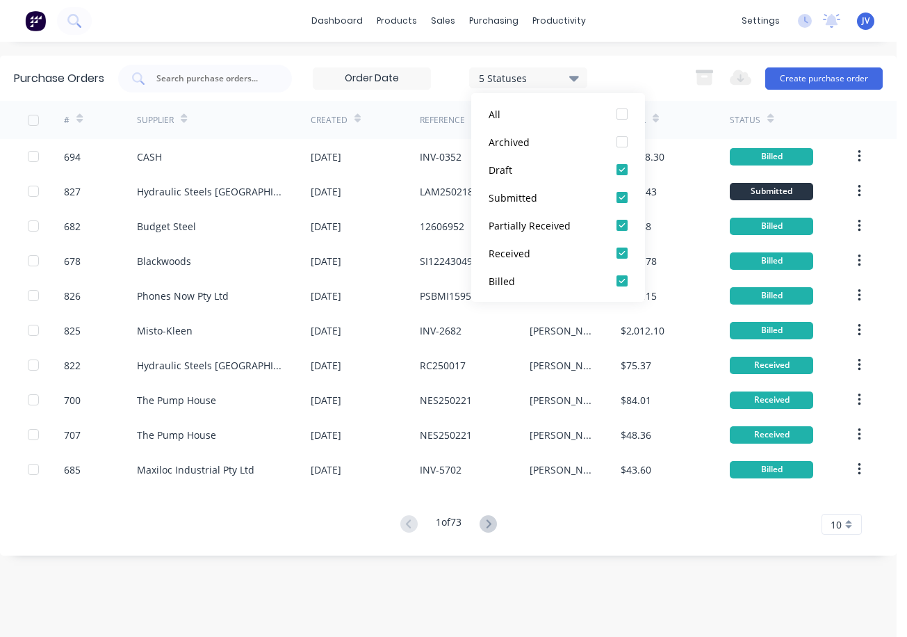
click at [646, 77] on div "5 Statuses 5 Statuses Export to Excel (XLSX) Create purchase order" at bounding box center [500, 79] width 764 height 28
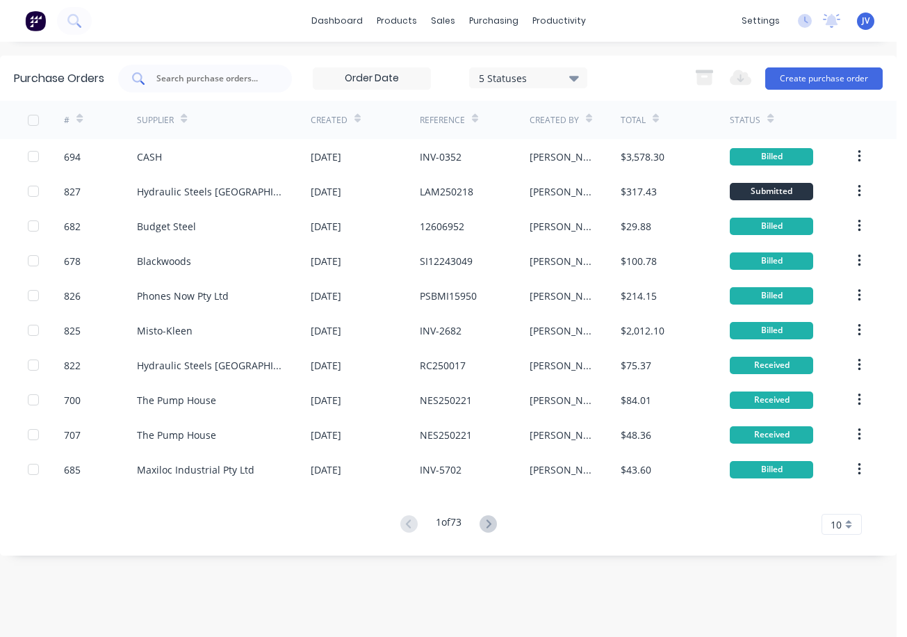
click at [179, 81] on input "text" at bounding box center [212, 79] width 115 height 14
click at [181, 78] on input "text" at bounding box center [212, 79] width 115 height 14
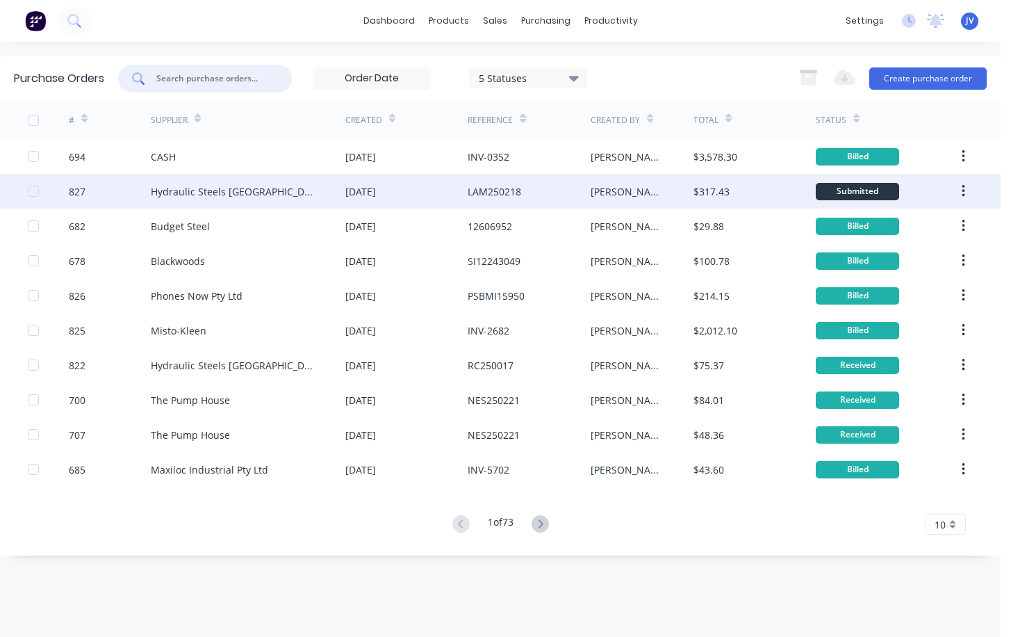
click at [79, 192] on div "827" at bounding box center [77, 191] width 17 height 15
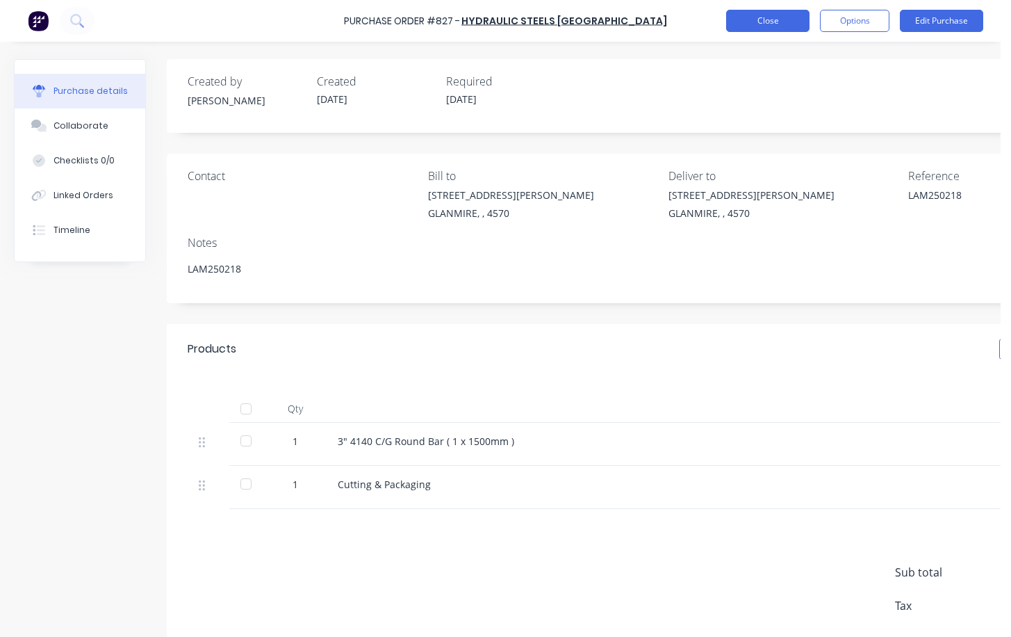
click at [769, 21] on button "Close" at bounding box center [767, 21] width 83 height 22
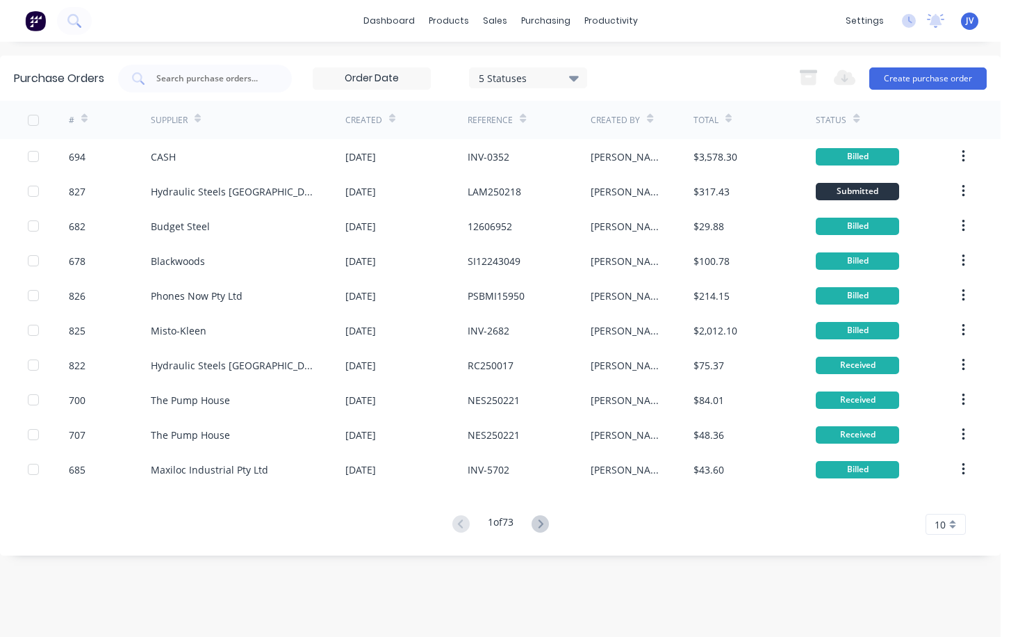
click at [75, 122] on div "#" at bounding box center [78, 120] width 19 height 24
click at [82, 120] on icon at bounding box center [84, 121] width 6 height 4
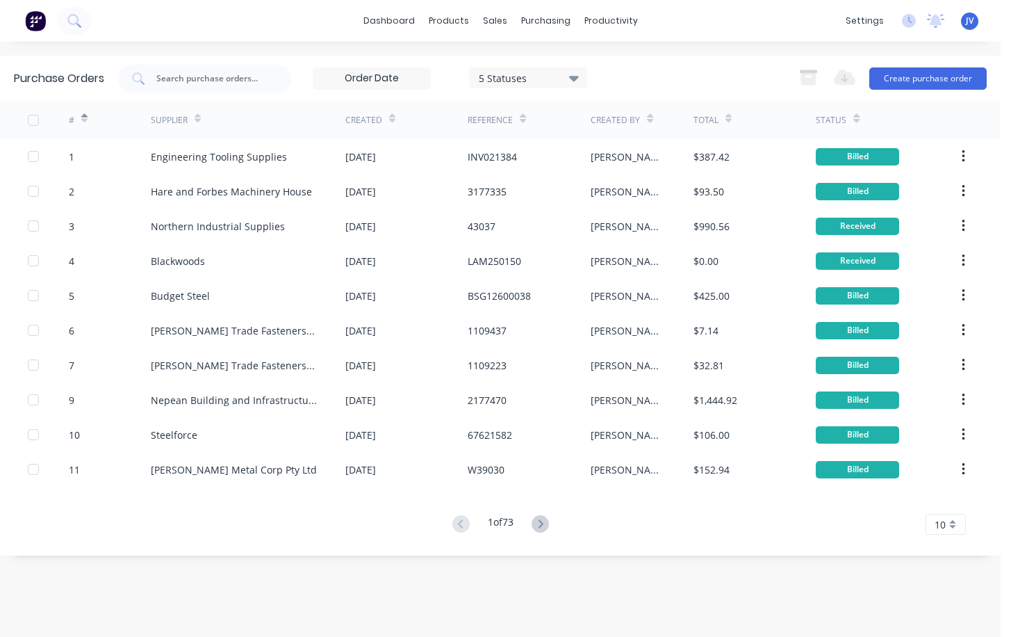
click at [84, 115] on icon at bounding box center [84, 118] width 6 height 10
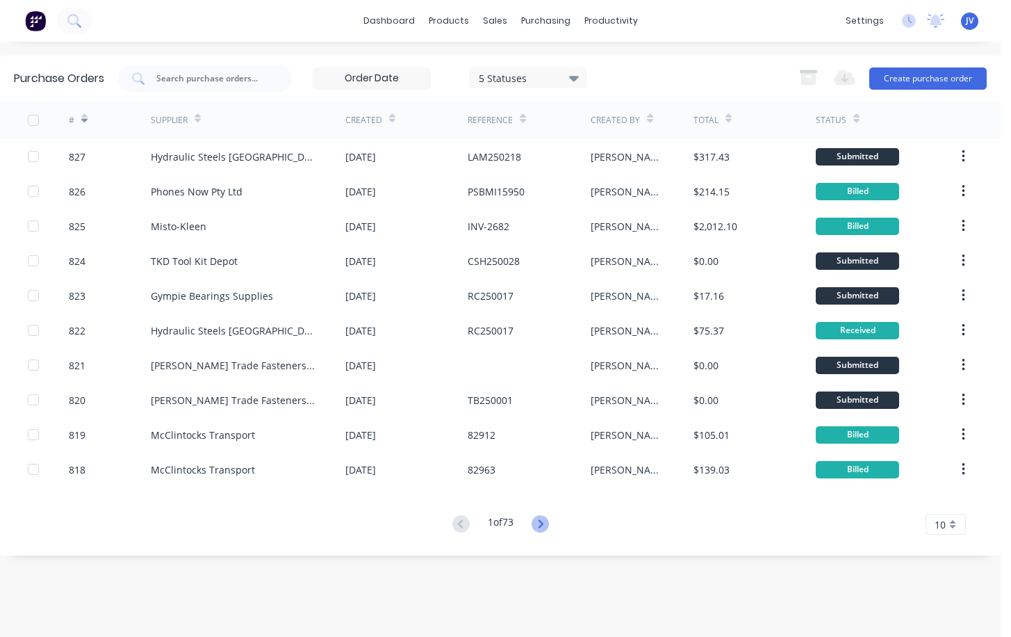
click at [542, 527] on icon at bounding box center [540, 523] width 5 height 8
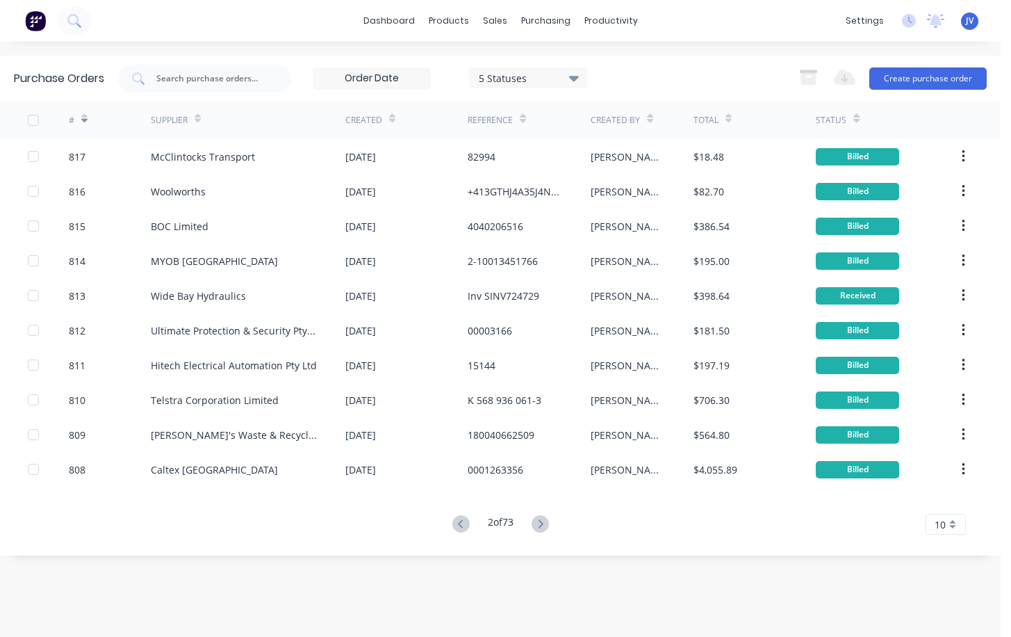
click at [542, 527] on icon at bounding box center [540, 523] width 5 height 8
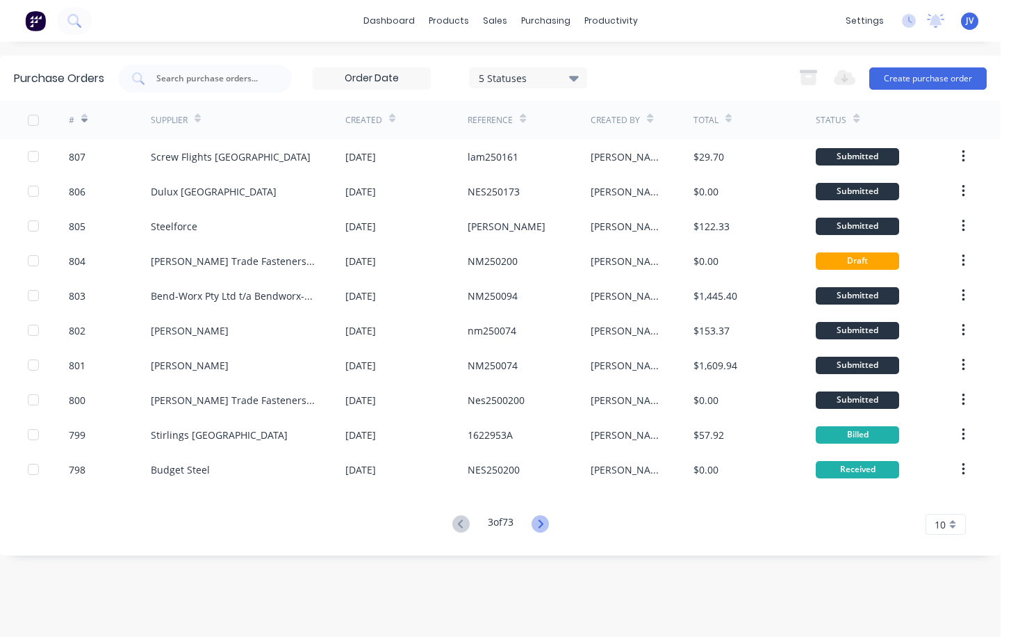
click at [546, 525] on icon at bounding box center [540, 523] width 17 height 17
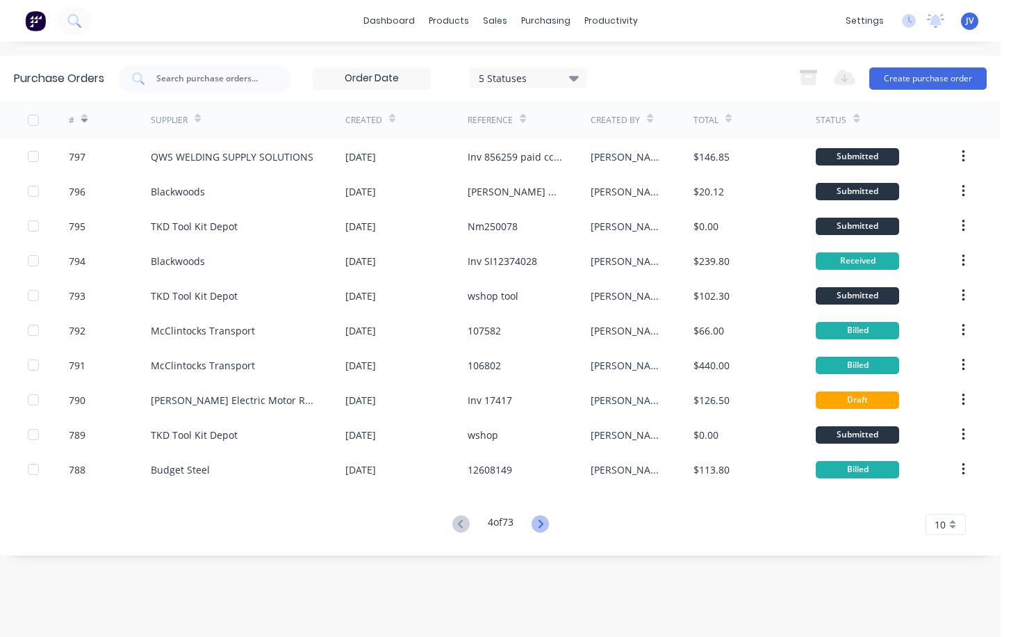
click at [541, 525] on icon at bounding box center [540, 523] width 17 height 17
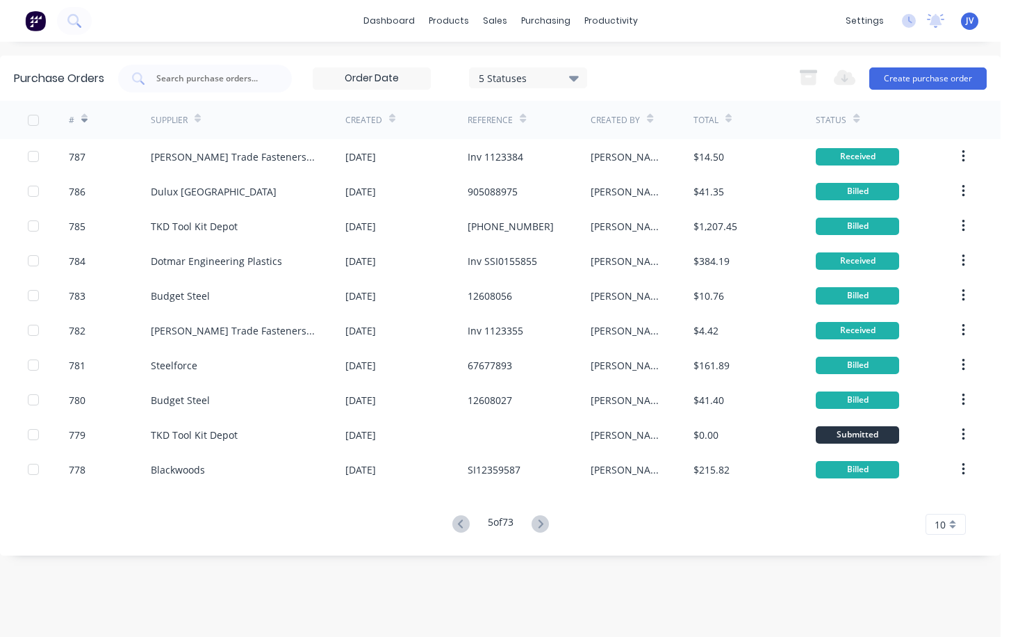
click at [541, 525] on icon at bounding box center [540, 523] width 17 height 17
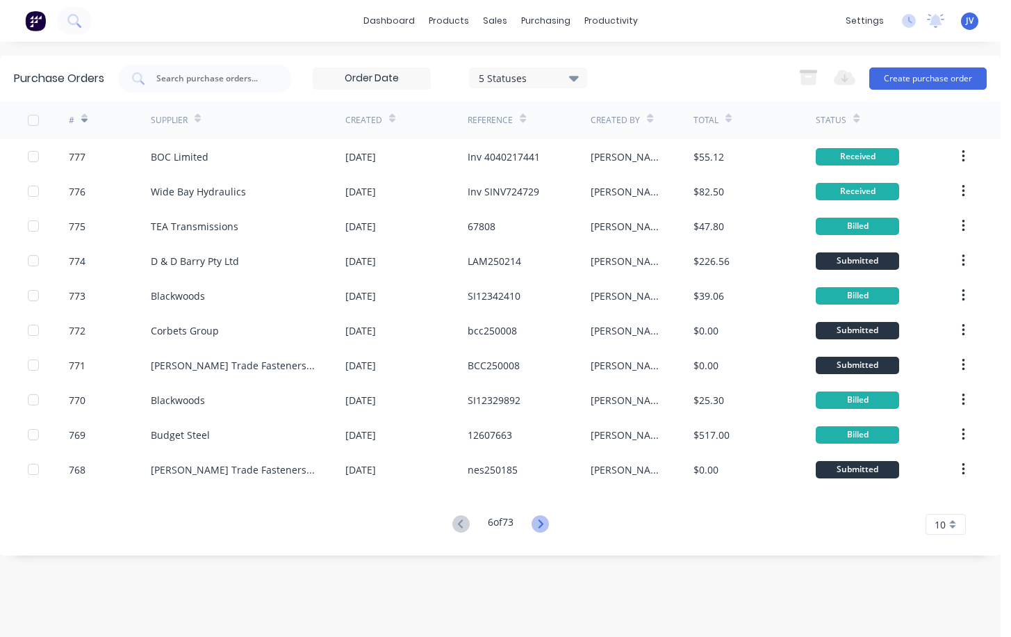
click at [543, 523] on icon at bounding box center [540, 523] width 5 height 8
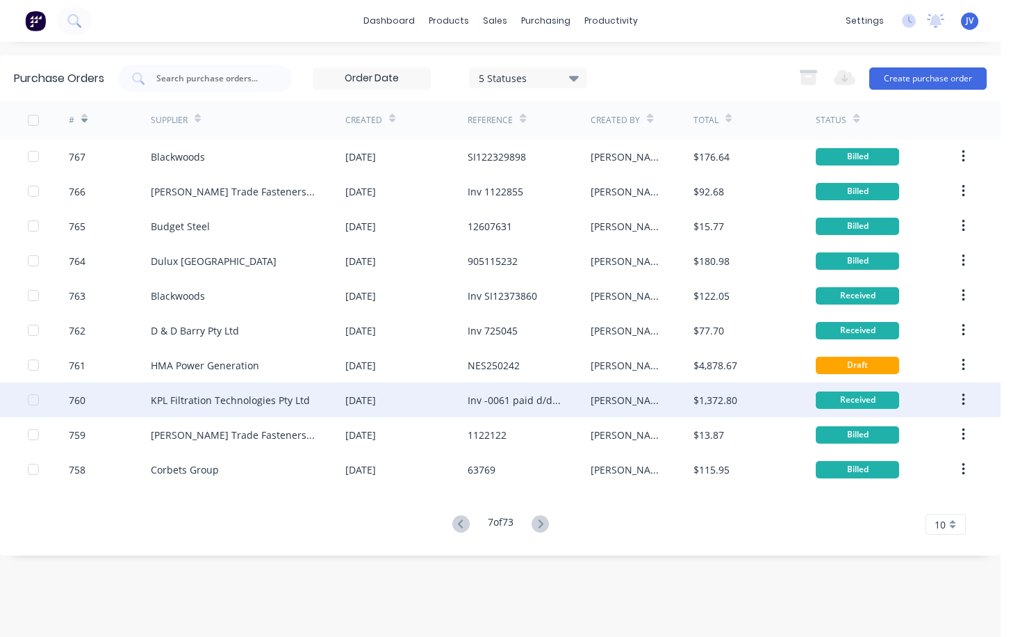
click at [81, 398] on div "760" at bounding box center [77, 400] width 17 height 15
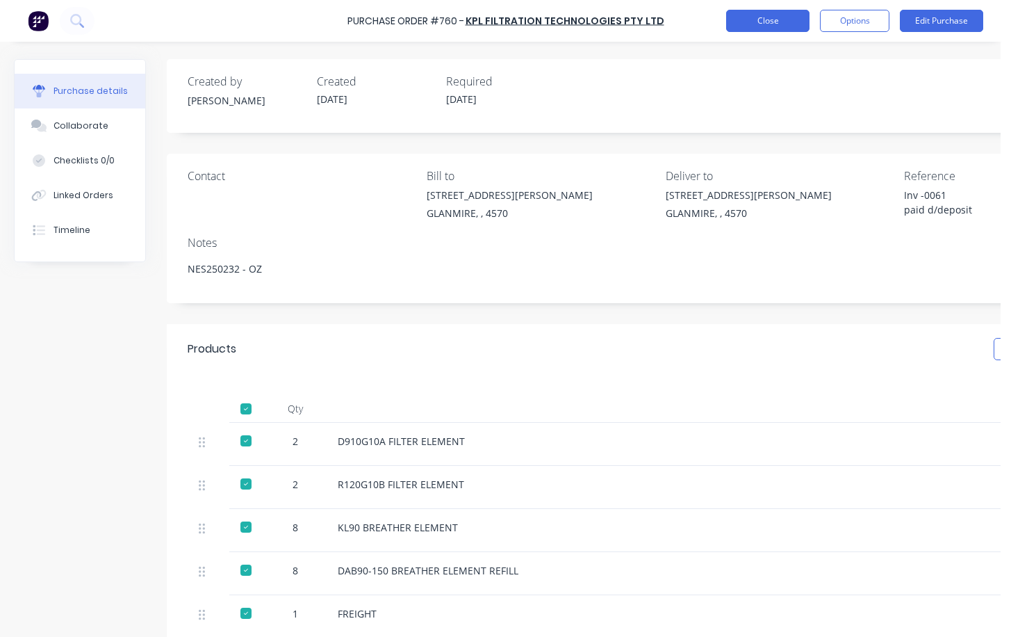
click at [768, 25] on button "Close" at bounding box center [767, 21] width 83 height 22
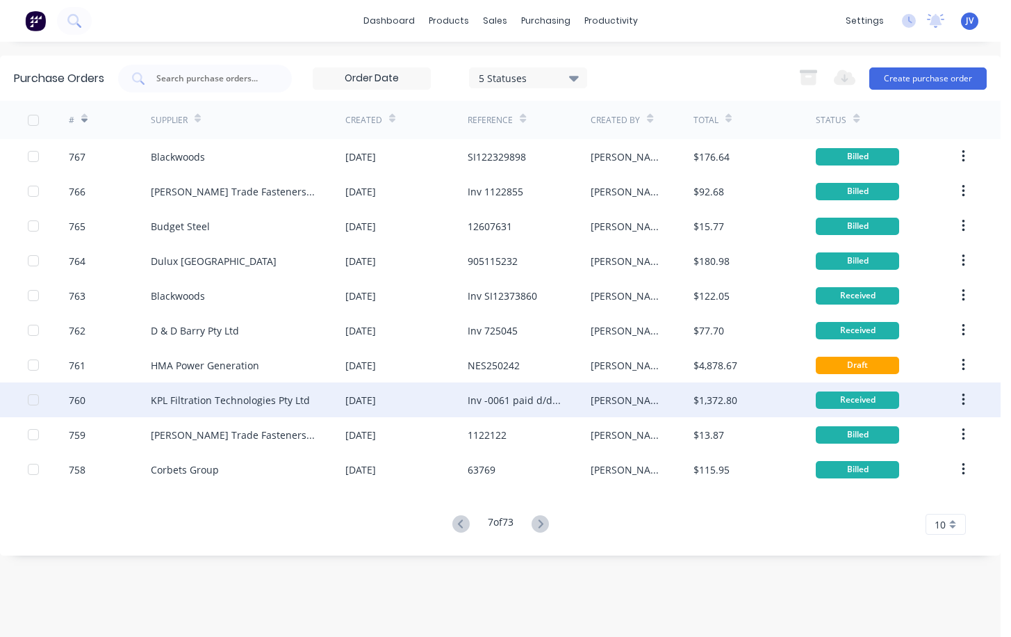
click at [216, 399] on div "KPL Filtration Technologies Pty Ltd" at bounding box center [230, 400] width 159 height 15
type textarea "x"
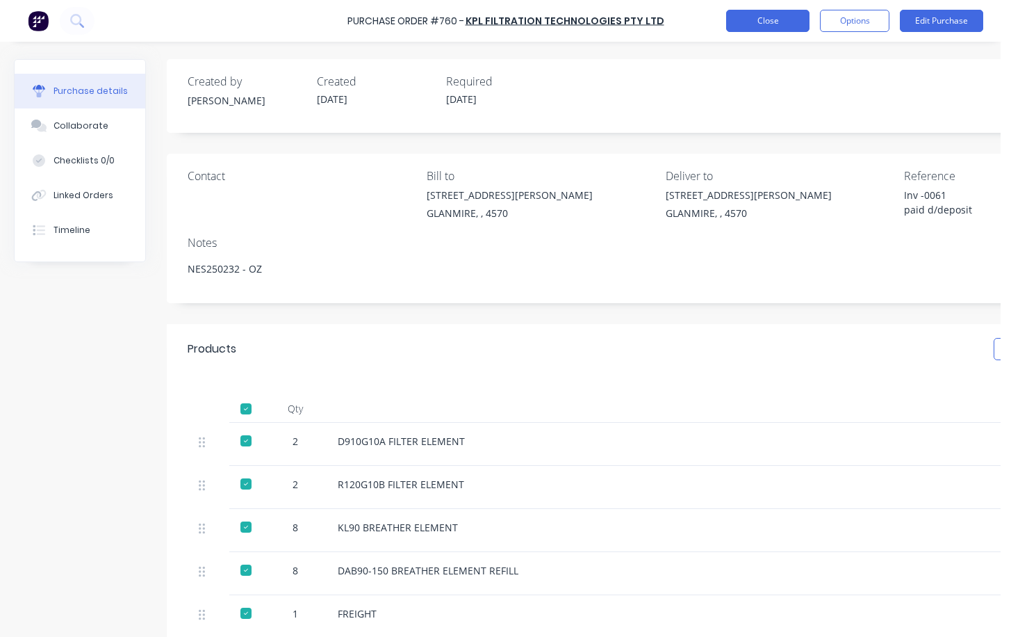
click at [758, 24] on button "Close" at bounding box center [767, 21] width 83 height 22
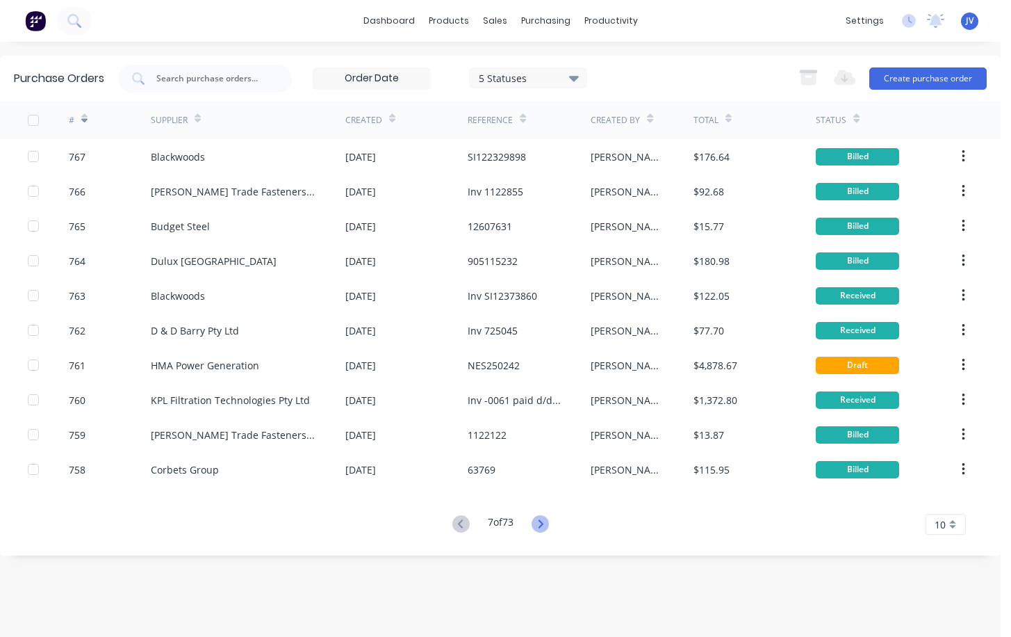
click at [545, 525] on icon at bounding box center [540, 523] width 17 height 17
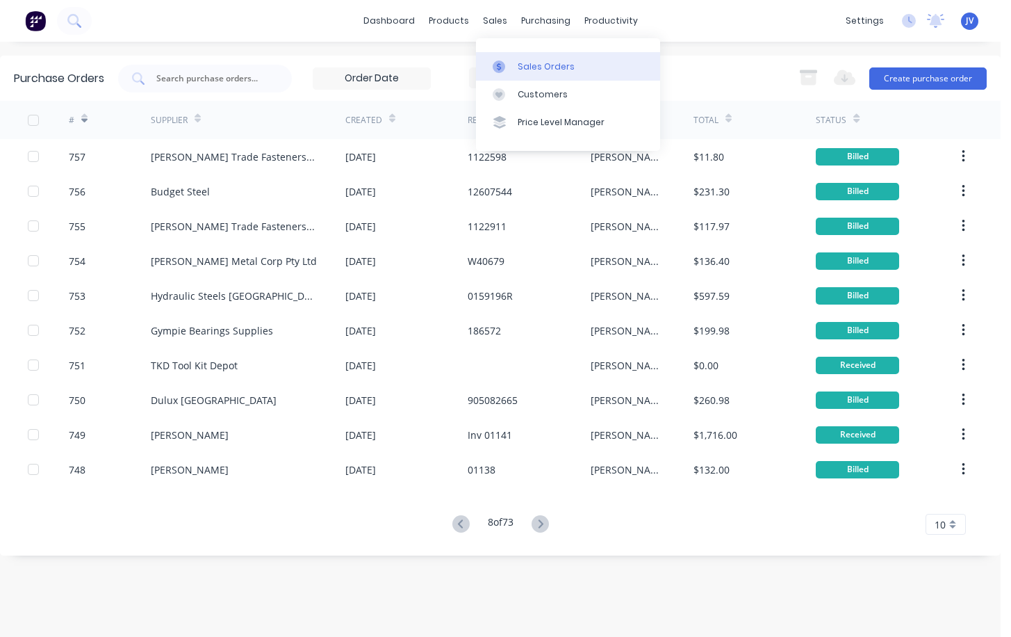
click at [539, 63] on div "Sales Orders" at bounding box center [546, 66] width 57 height 13
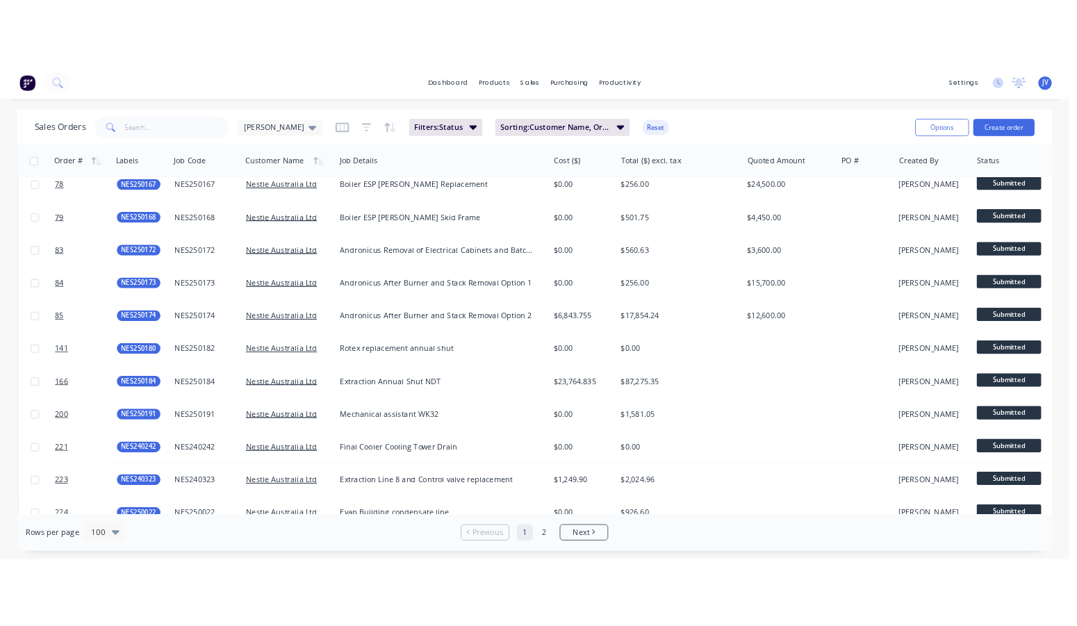
scroll to position [3186, 0]
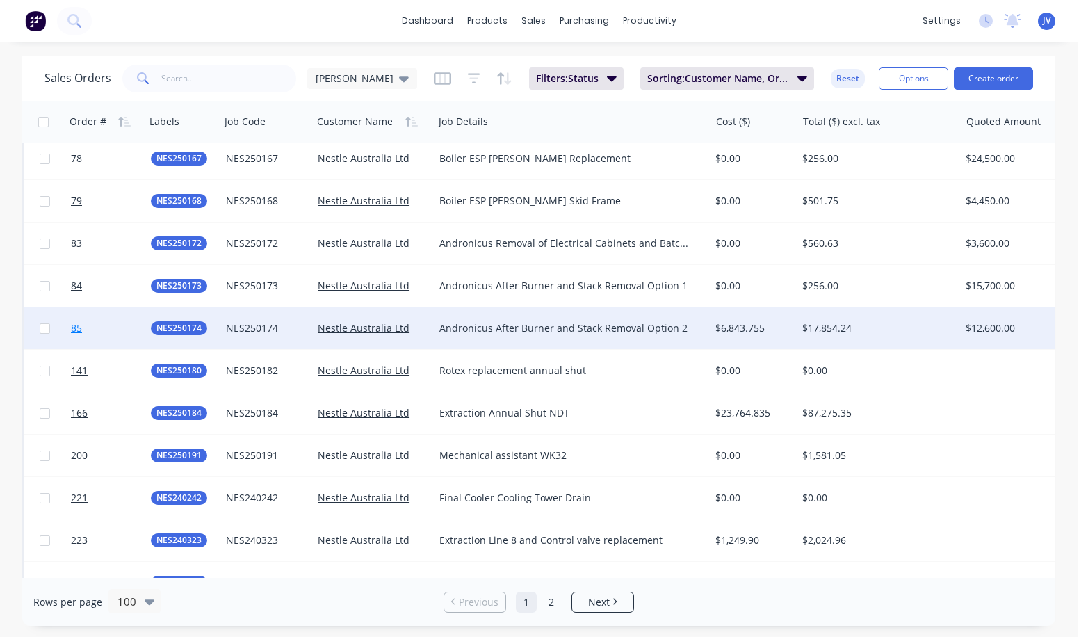
click at [76, 326] on span "85" at bounding box center [76, 328] width 11 height 14
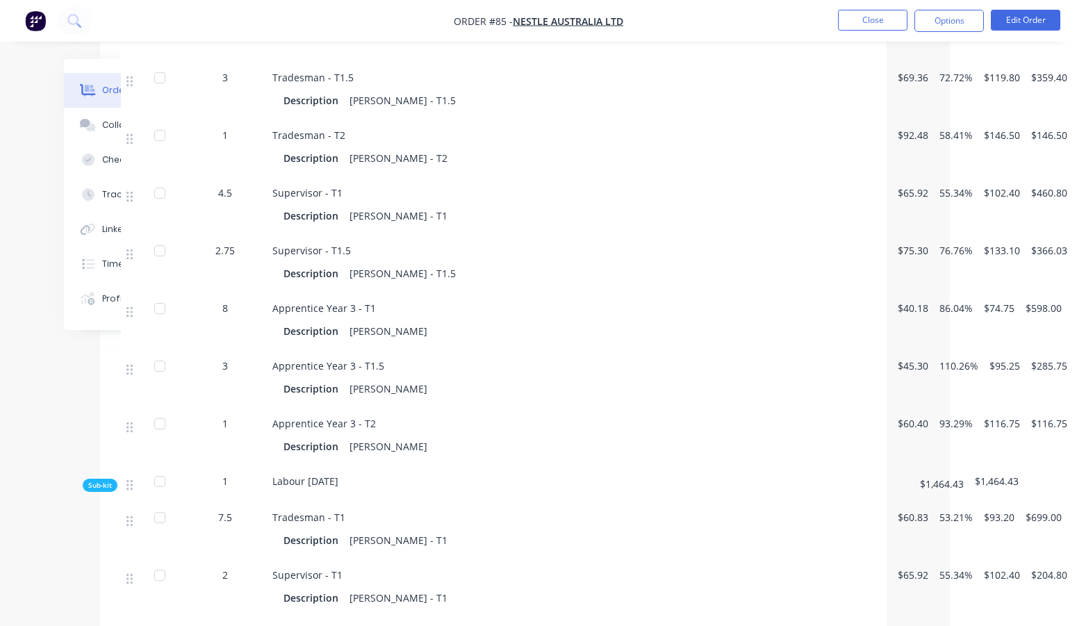
scroll to position [3335, 117]
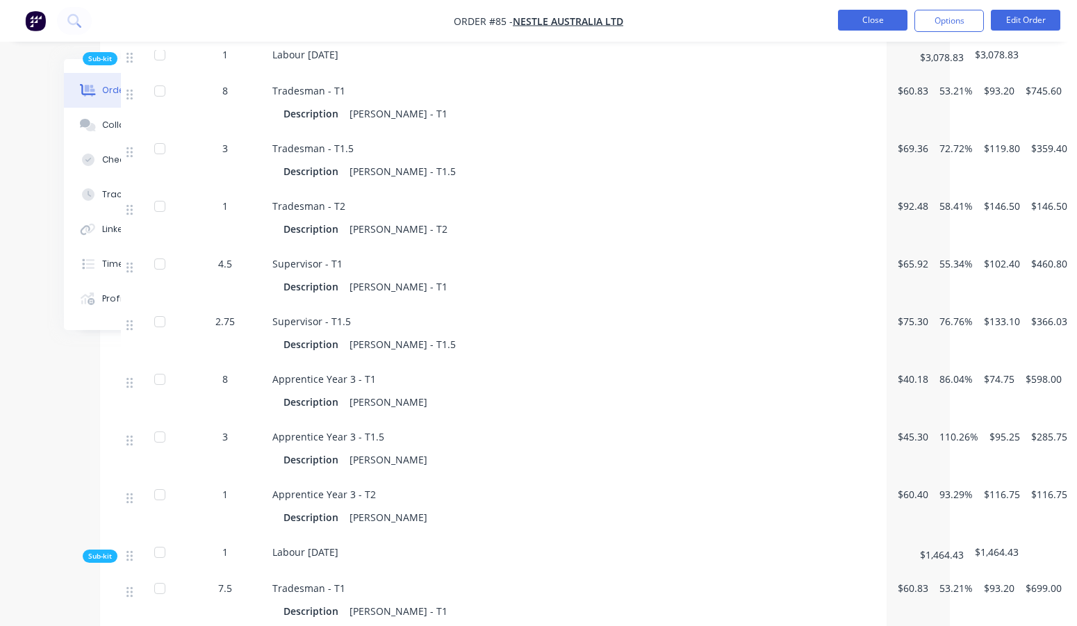
click at [872, 19] on button "Close" at bounding box center [872, 20] width 69 height 21
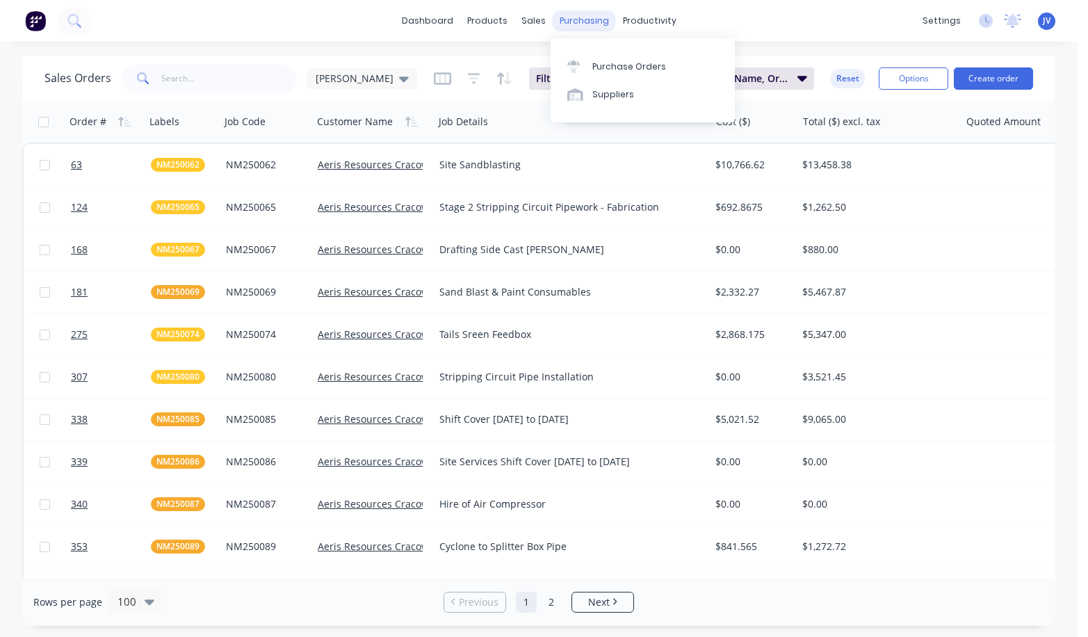
click at [576, 20] on div "purchasing" at bounding box center [584, 20] width 63 height 21
click at [604, 63] on div "Purchase Orders" at bounding box center [629, 66] width 74 height 13
